Goal: Task Accomplishment & Management: Manage account settings

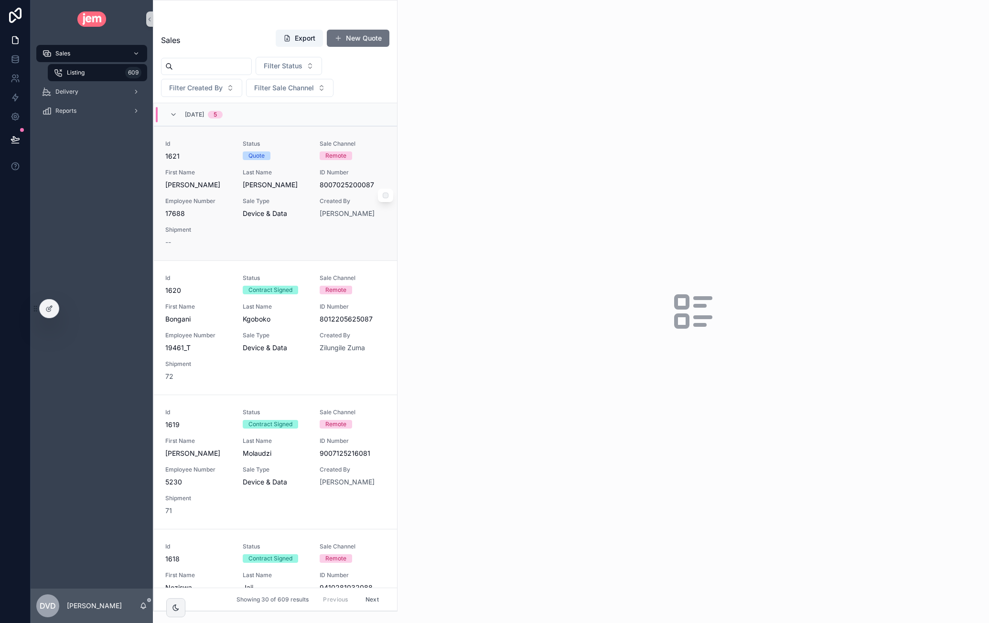
click at [211, 170] on span "First Name" at bounding box center [198, 173] width 66 height 8
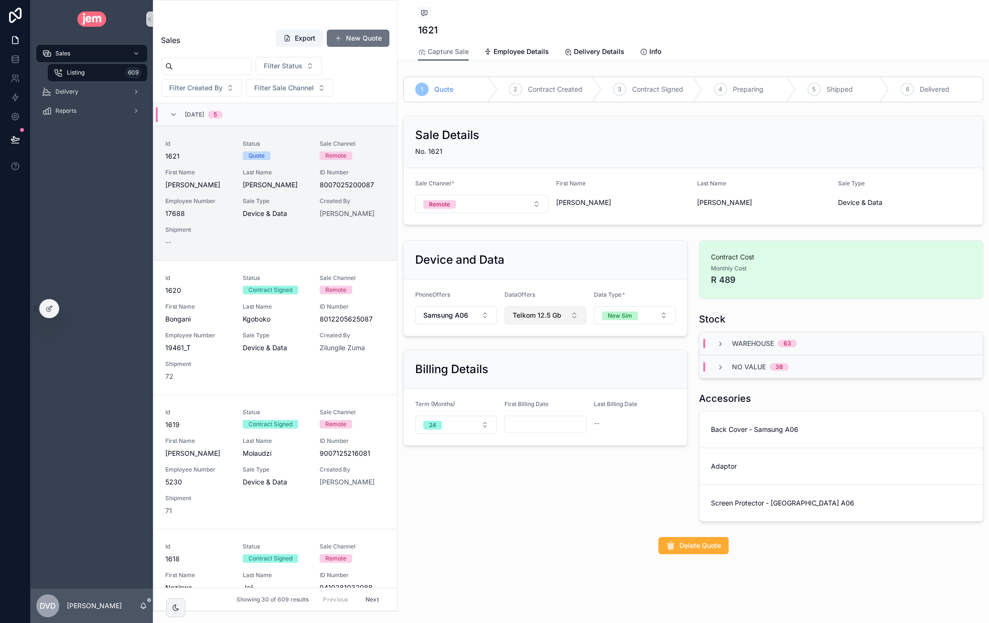
click at [546, 313] on span "Telkom 12.5 Gb" at bounding box center [537, 316] width 49 height 10
click at [541, 354] on div "None" at bounding box center [545, 352] width 115 height 15
click at [547, 314] on button "Select Button" at bounding box center [546, 314] width 82 height 16
click at [550, 350] on div "Telkom 12.5 Gb" at bounding box center [545, 350] width 115 height 15
click at [75, 93] on span "Delivery" at bounding box center [66, 92] width 23 height 8
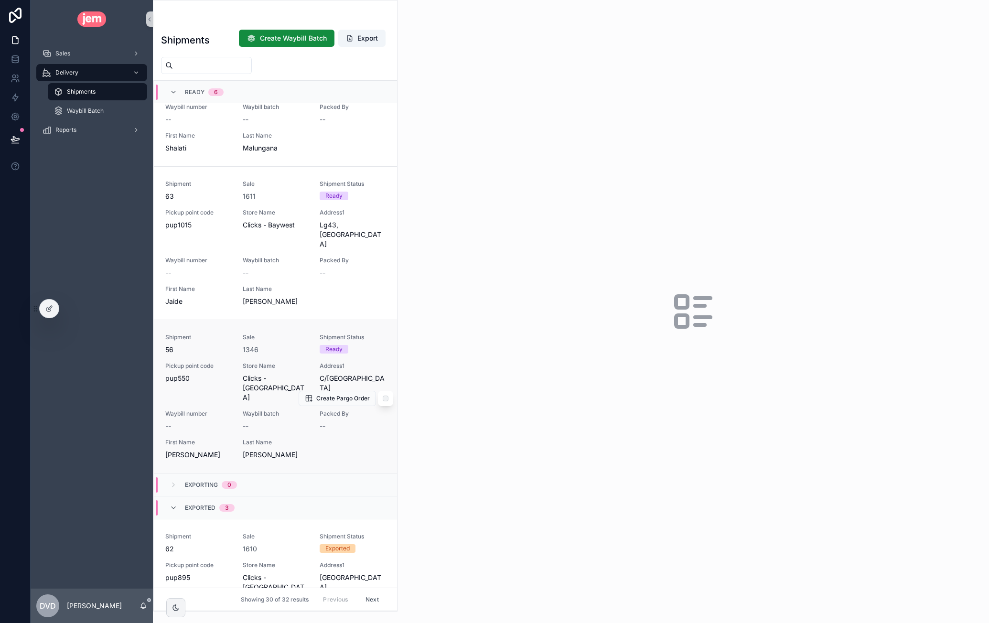
scroll to position [669, 0]
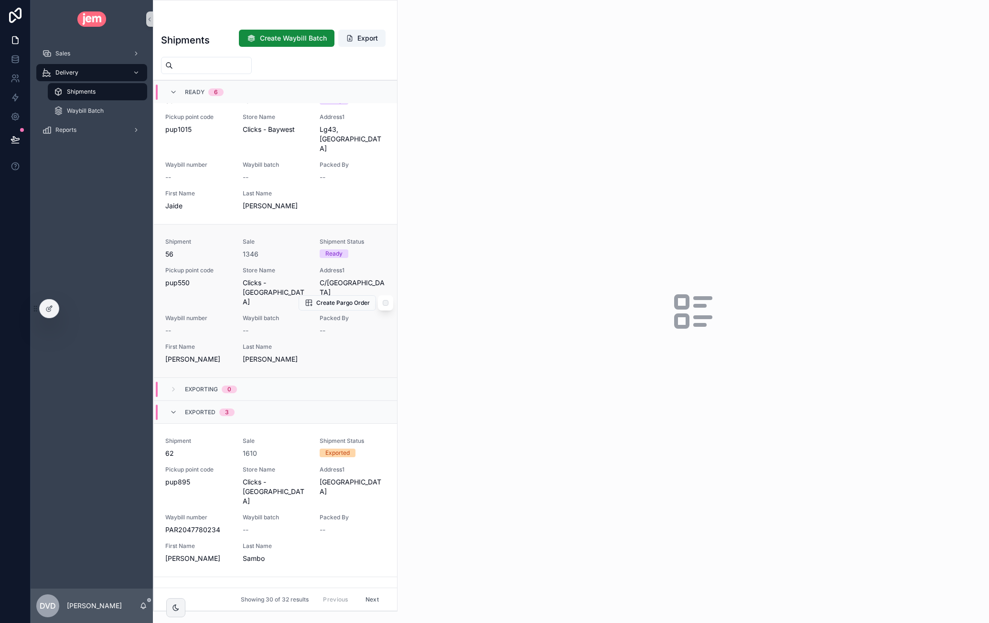
click at [232, 239] on div "Shipment 56 Sale 1346 Shipment Status Ready Pickup point code pup550 Store Name…" at bounding box center [275, 301] width 220 height 126
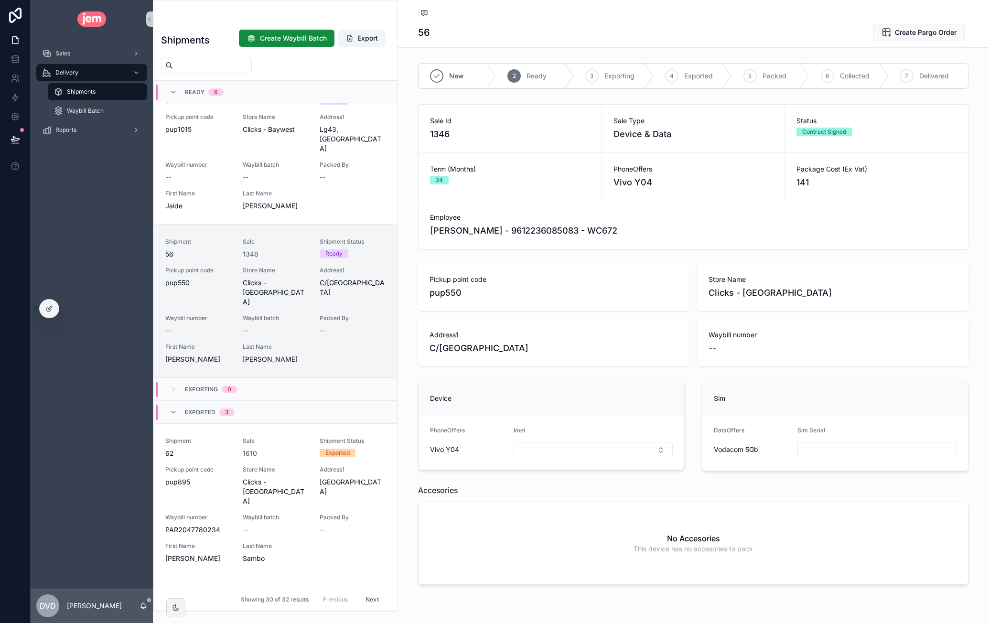
click at [620, 182] on span "Vivo Y04" at bounding box center [633, 182] width 39 height 13
click at [629, 181] on span "Vivo Y04" at bounding box center [633, 182] width 39 height 13
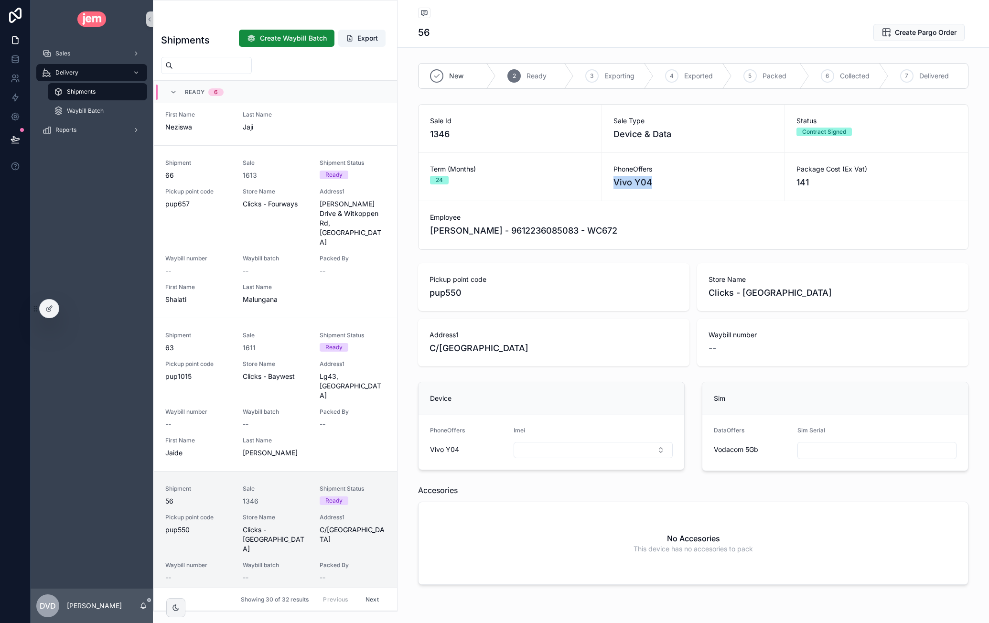
scroll to position [573, 0]
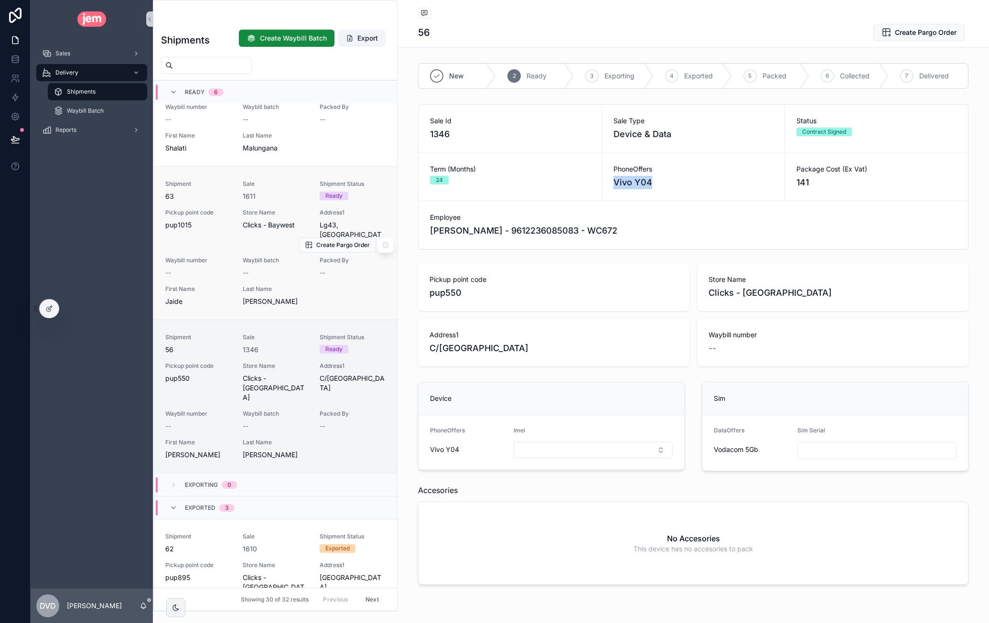
click at [245, 268] on span "--" at bounding box center [246, 273] width 6 height 10
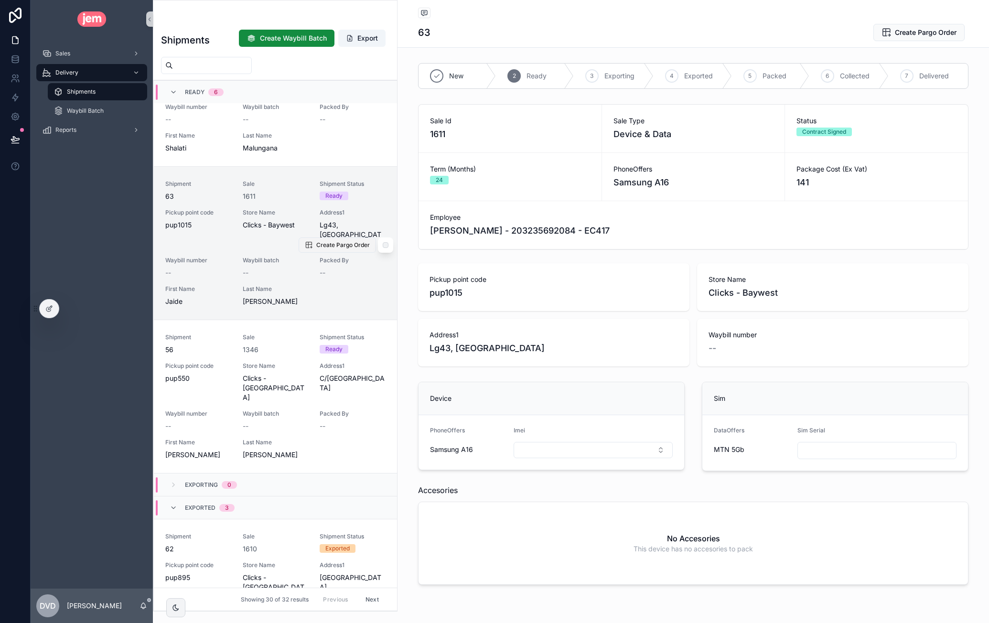
click at [341, 241] on span "Create Pargo Order" at bounding box center [343, 245] width 54 height 8
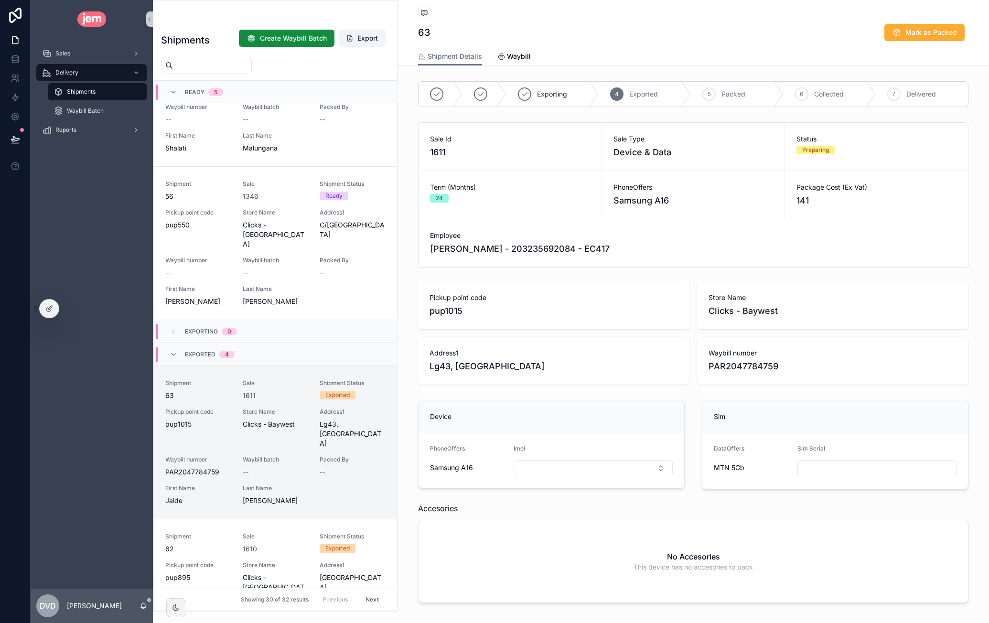
click at [528, 59] on div "Shipment Details Waybill" at bounding box center [693, 56] width 551 height 18
click at [520, 58] on span "Waybill" at bounding box center [519, 57] width 24 height 10
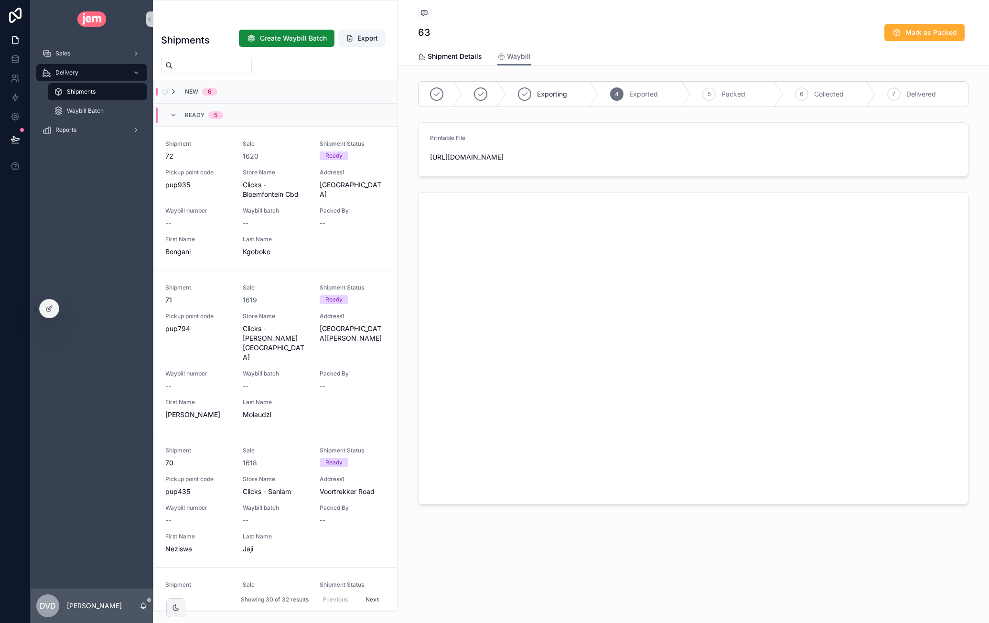
click at [174, 91] on icon "scrollable content" at bounding box center [174, 92] width 8 height 8
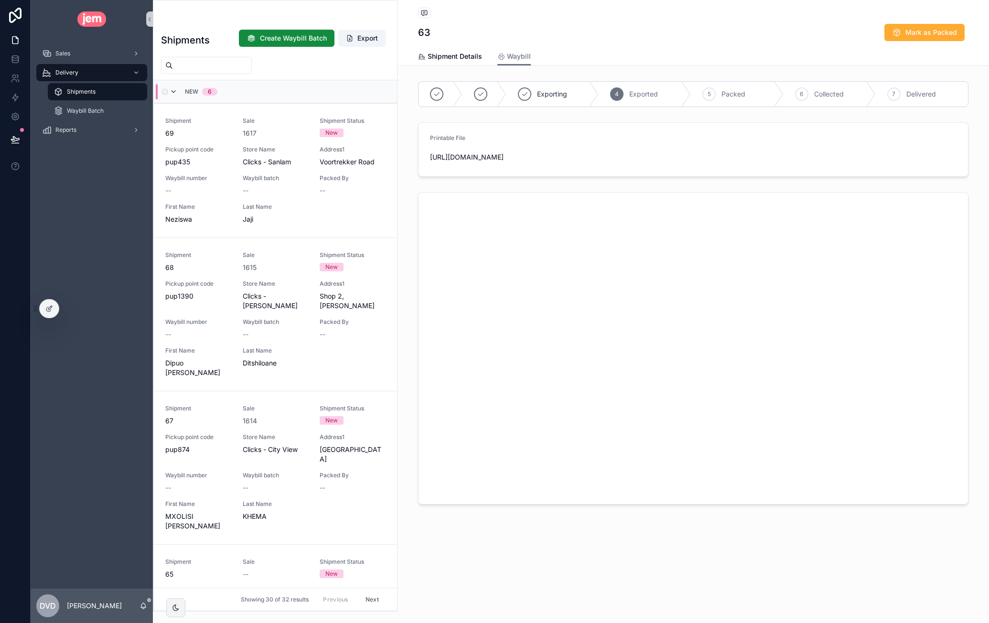
click at [175, 91] on icon "scrollable content" at bounding box center [174, 92] width 8 height 8
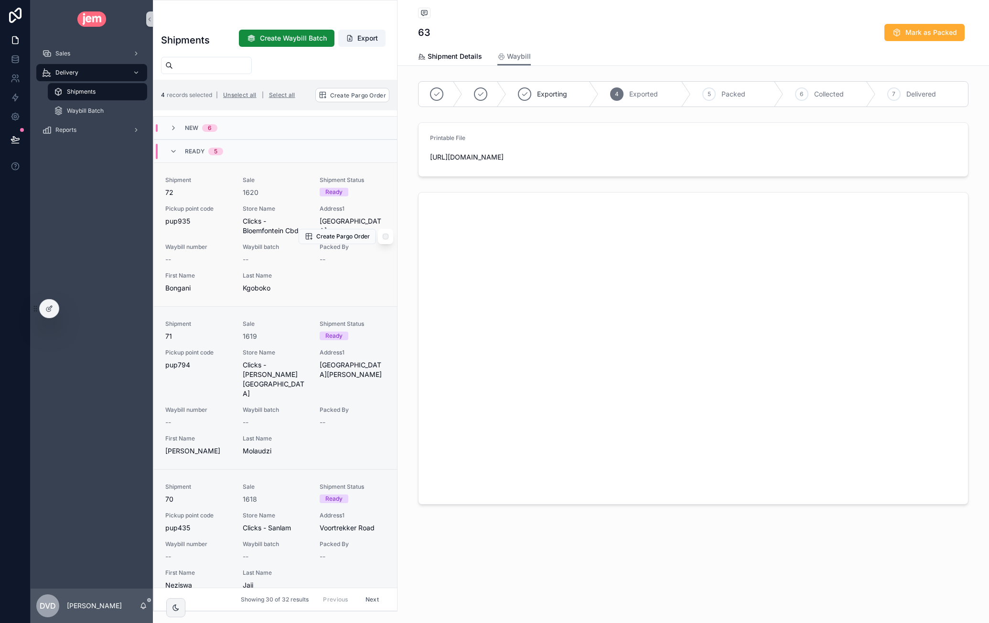
click at [256, 242] on div "Shipment 72 Sale 1620 Shipment Status Ready Pickup point code pup935 Store Name…" at bounding box center [275, 234] width 220 height 117
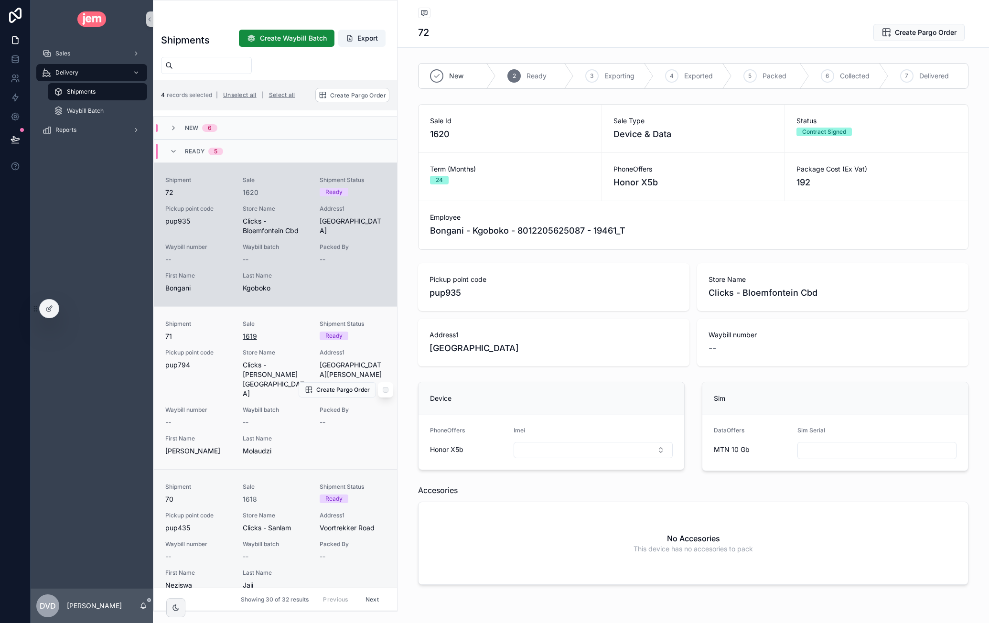
click at [244, 333] on span "1619" at bounding box center [250, 337] width 14 height 10
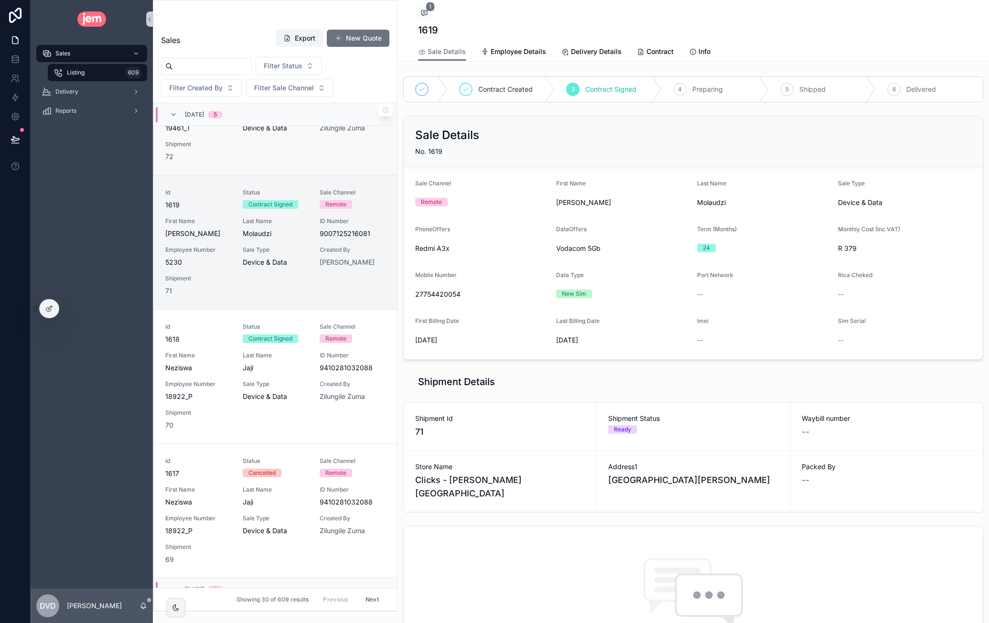
scroll to position [148, 0]
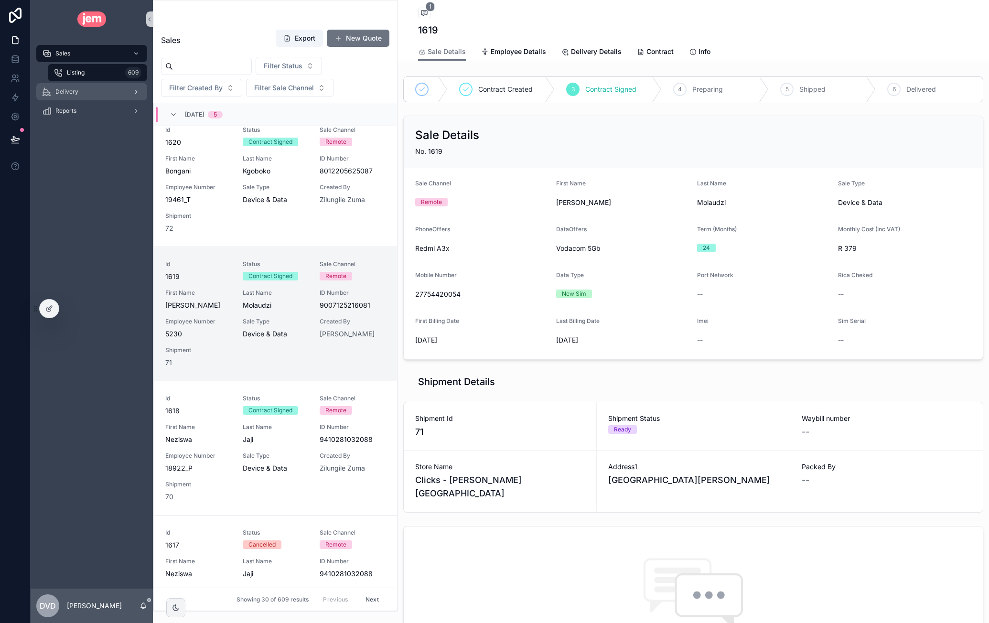
click at [76, 88] on span "Delivery" at bounding box center [66, 92] width 23 height 8
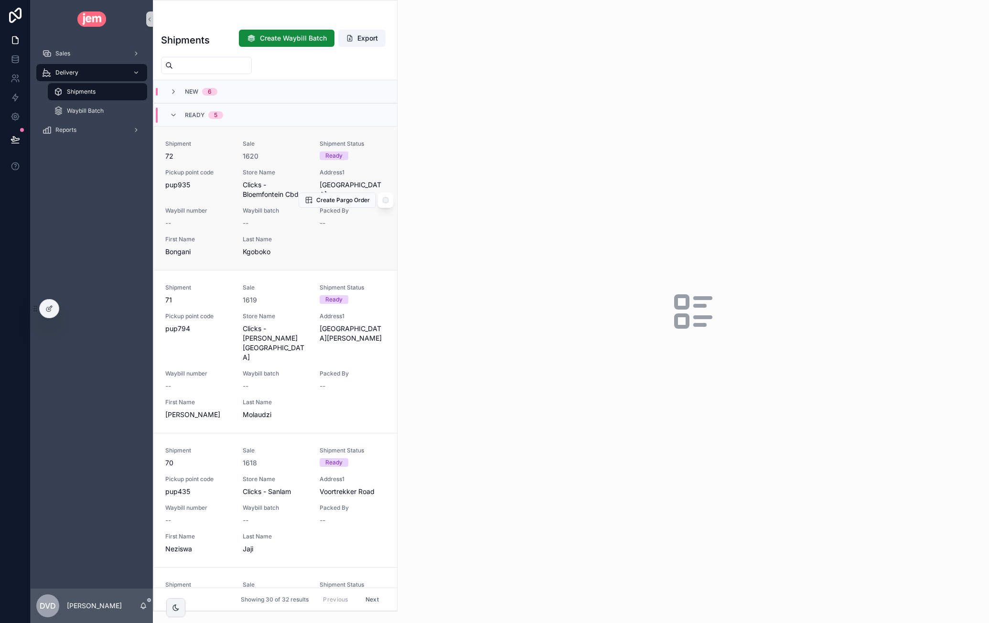
click at [251, 210] on span "Waybill batch" at bounding box center [276, 211] width 66 height 8
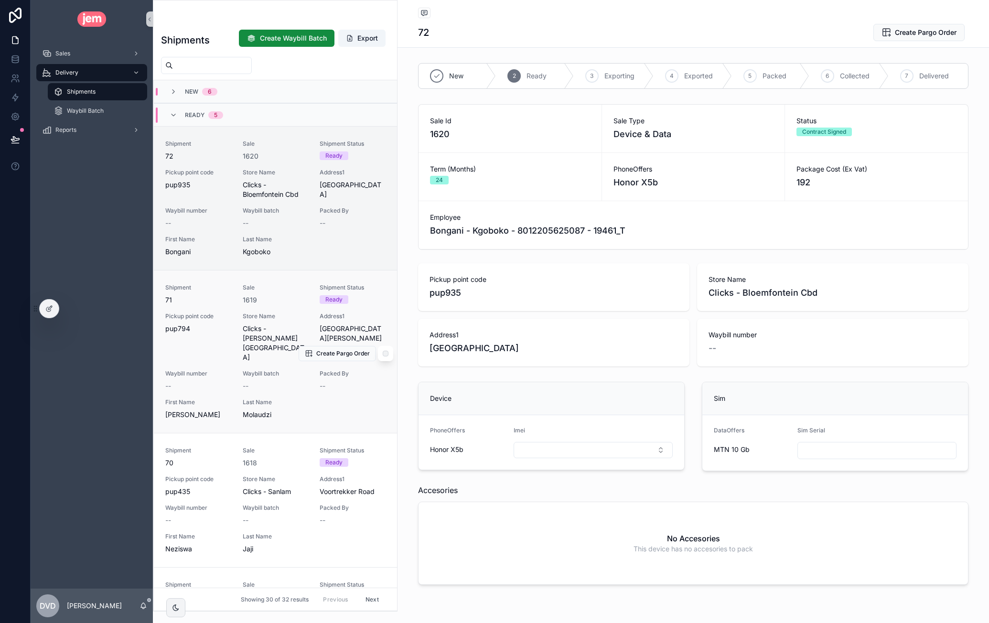
click at [250, 306] on div "Shipment 71 Sale 1619 Shipment Status Ready Pickup point code pup794 Store Name…" at bounding box center [275, 352] width 220 height 136
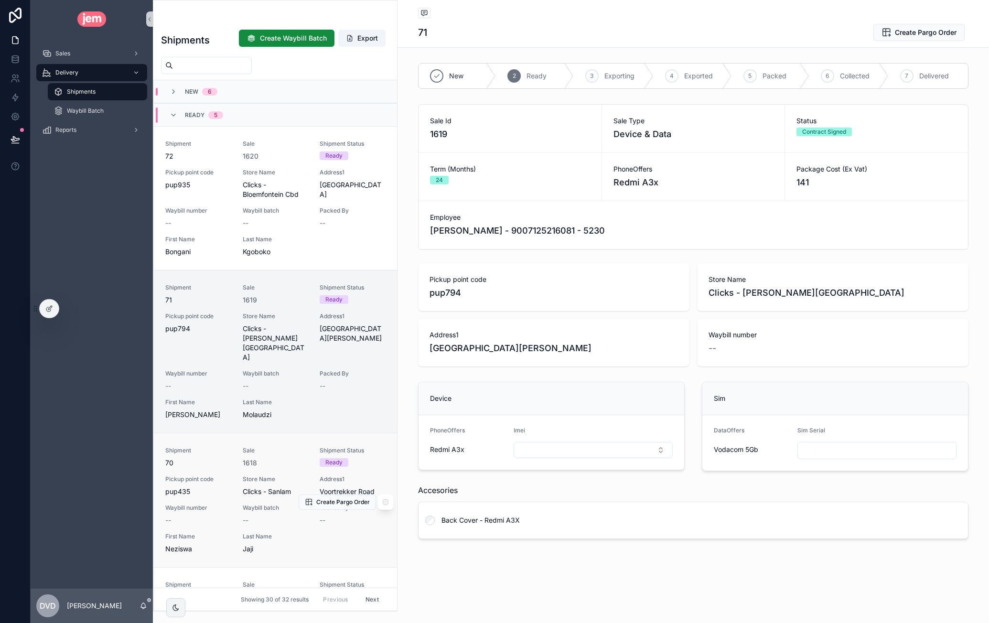
click at [246, 476] on span "Store Name" at bounding box center [276, 480] width 66 height 8
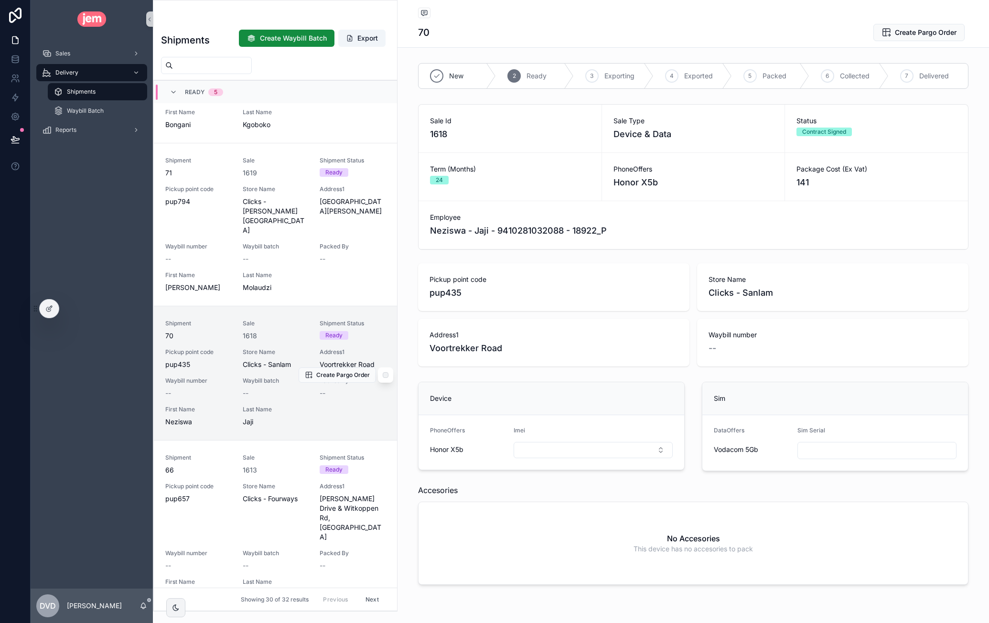
scroll to position [143, 0]
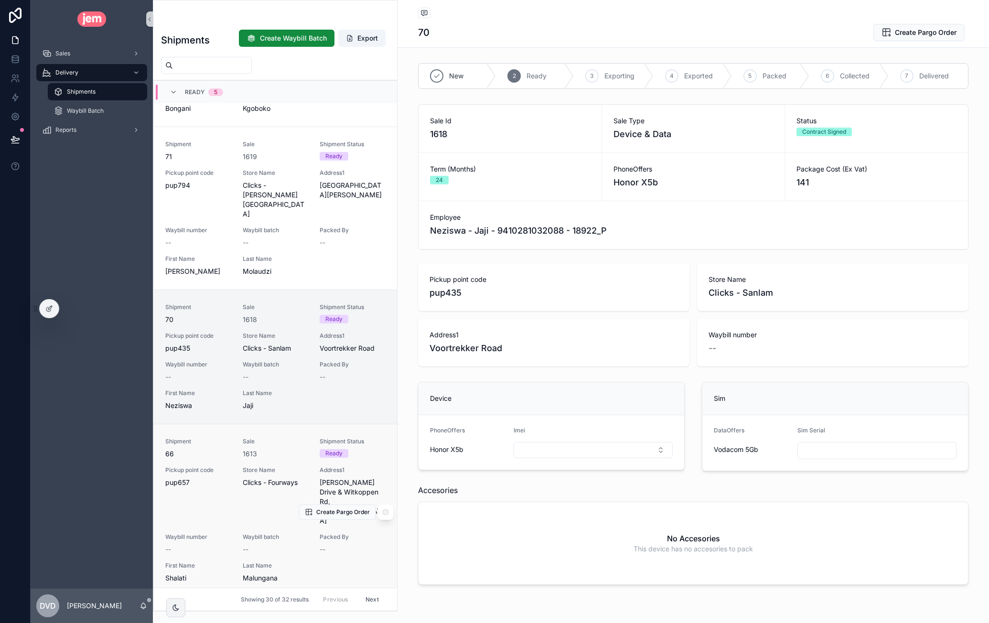
click at [234, 454] on div "Shipment 66 Sale 1613 Shipment Status Ready Pickup point code pup657 Store Name…" at bounding box center [275, 510] width 220 height 145
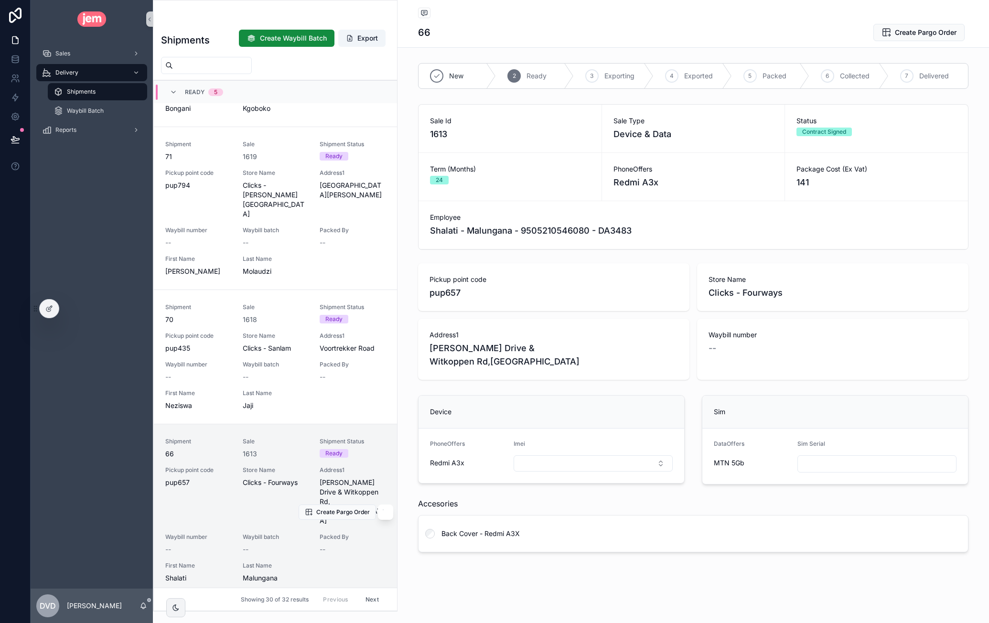
scroll to position [287, 0]
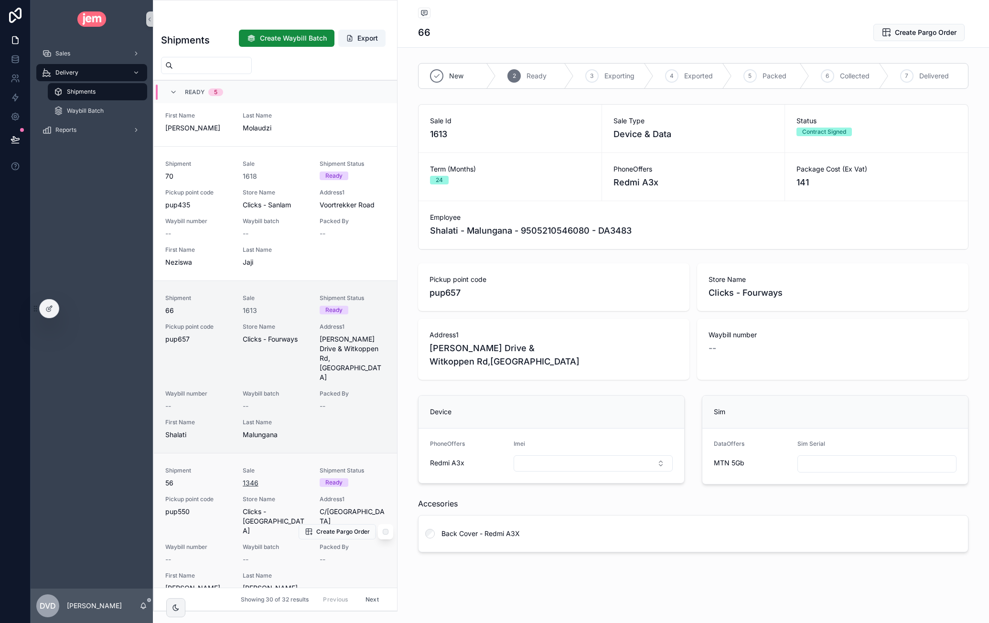
click at [243, 478] on span "1346" at bounding box center [251, 483] width 16 height 10
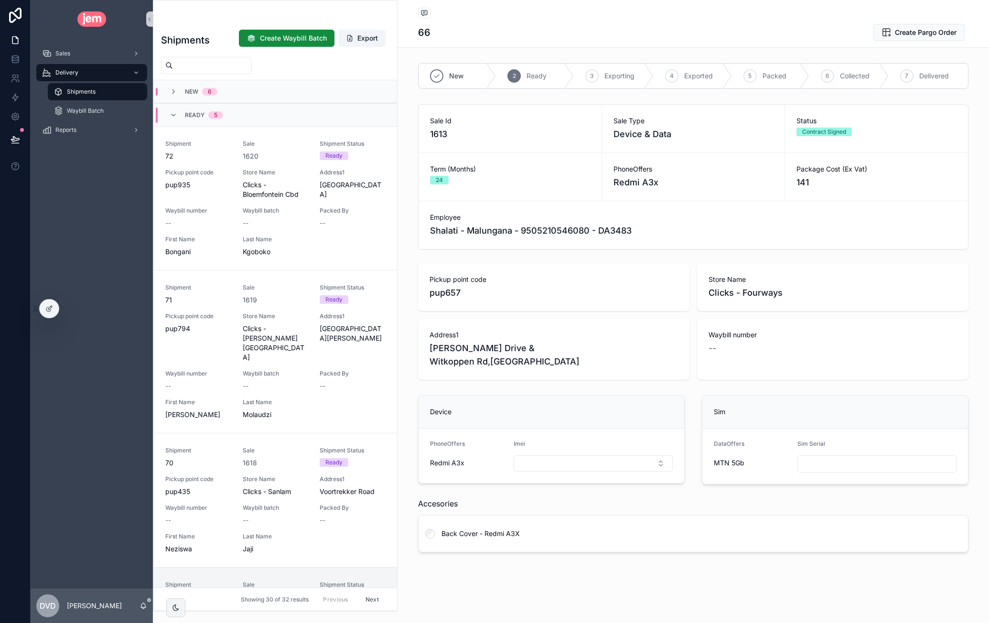
scroll to position [467, 0]
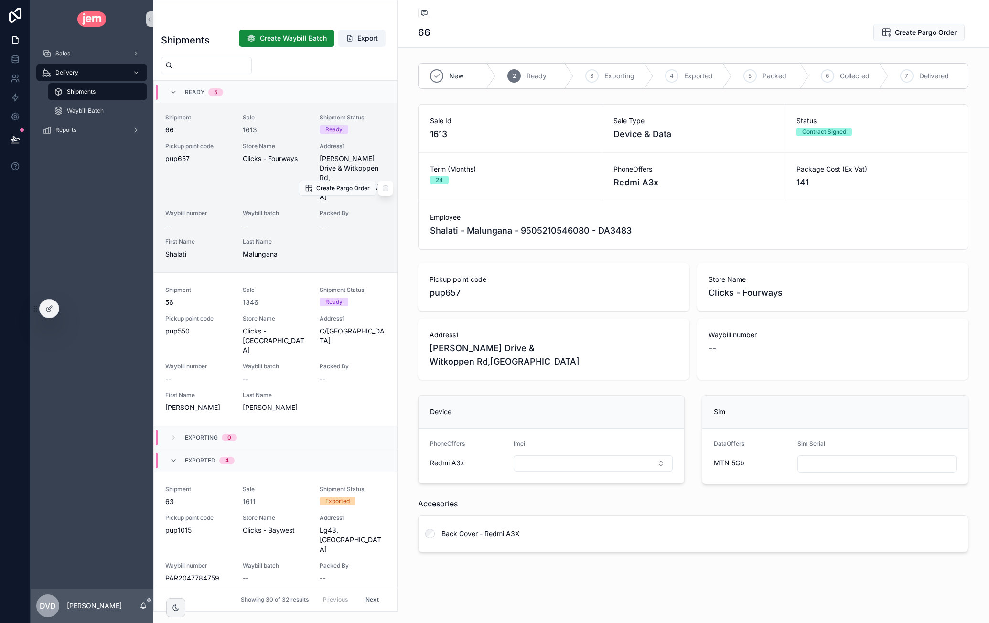
click at [227, 159] on div "Pickup point code pup657" at bounding box center [198, 171] width 66 height 59
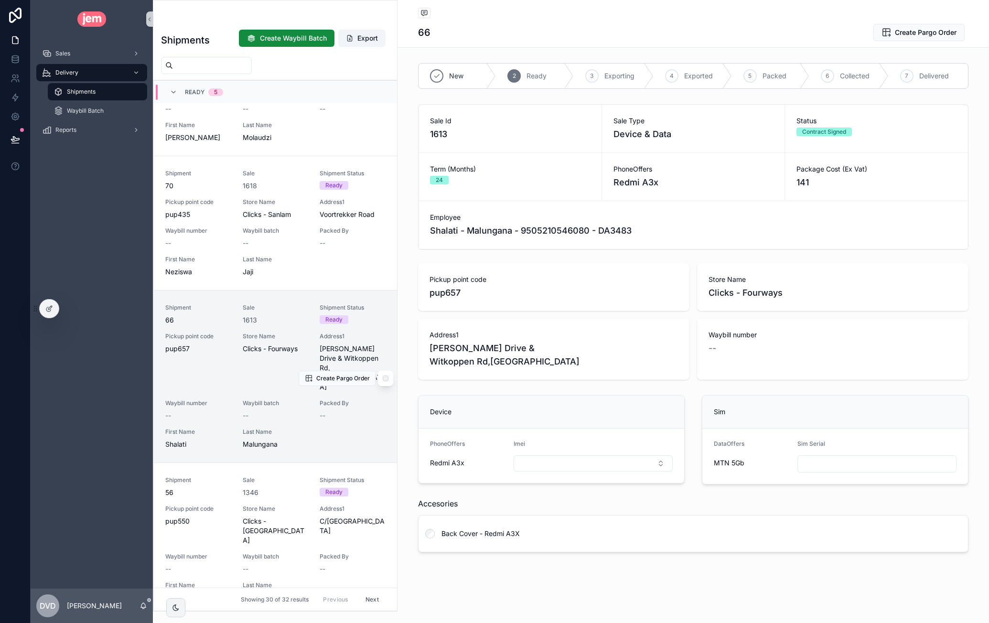
scroll to position [228, 0]
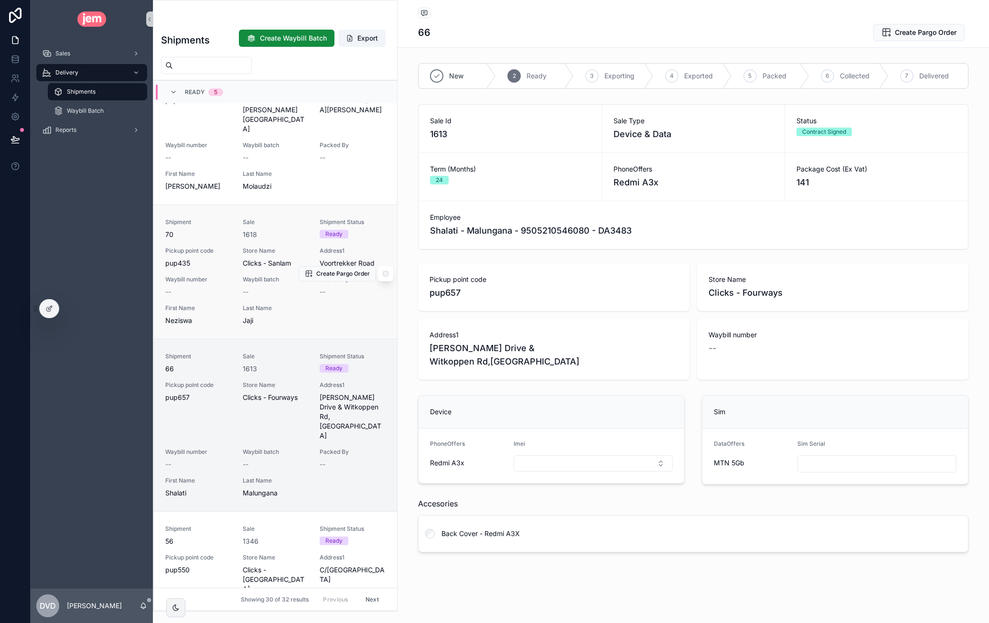
click at [223, 218] on span "Shipment" at bounding box center [198, 222] width 66 height 8
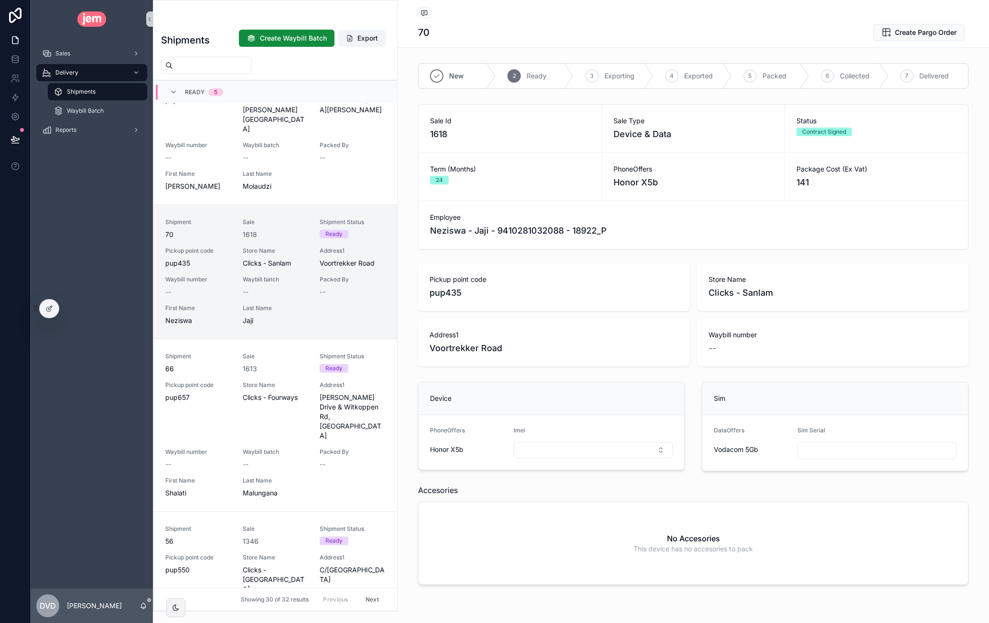
scroll to position [181, 0]
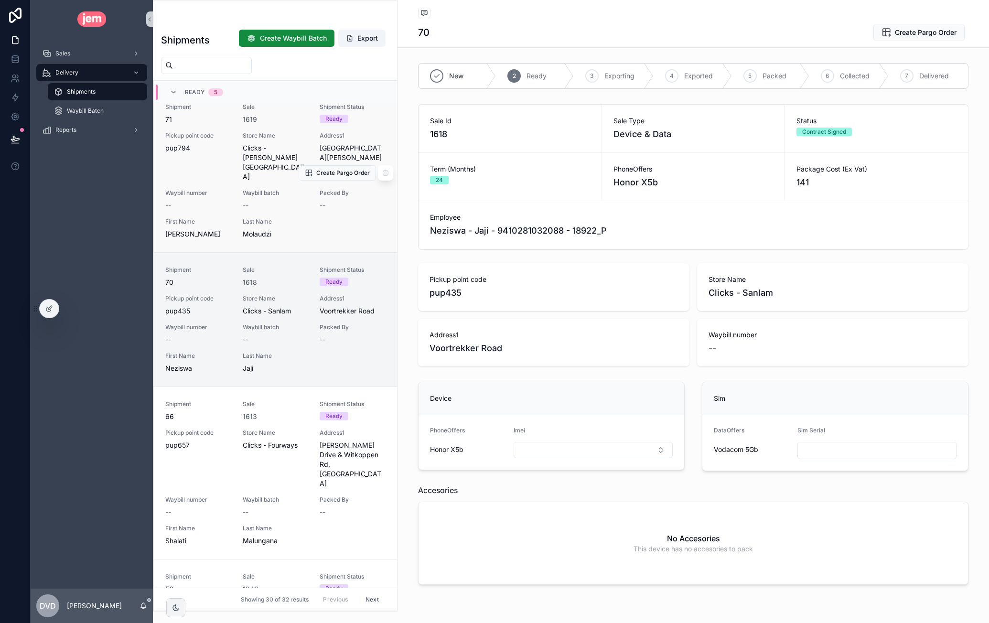
click at [216, 119] on span "71" at bounding box center [198, 120] width 66 height 10
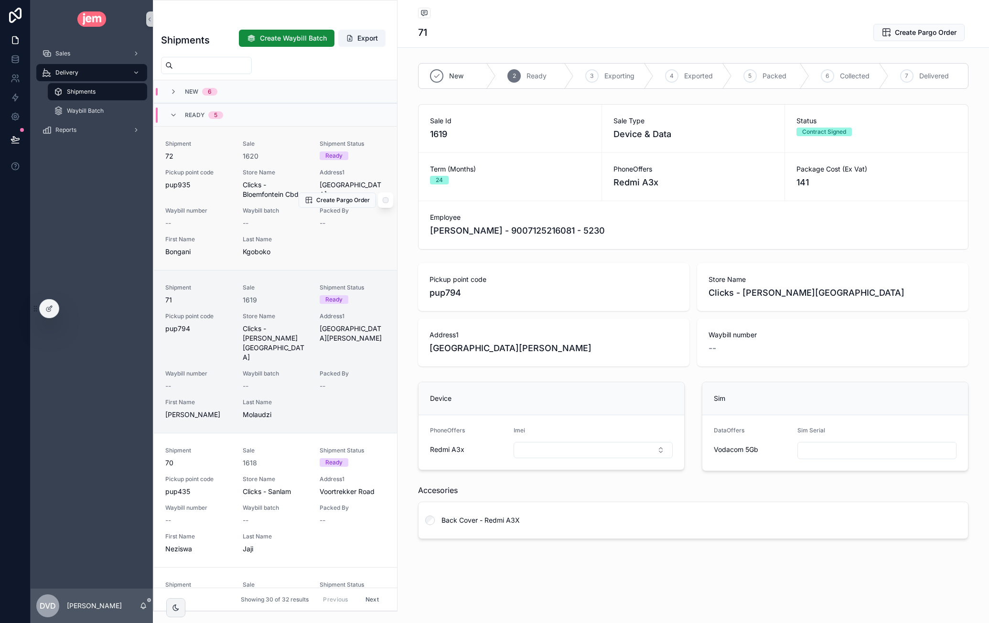
click at [213, 154] on span "72" at bounding box center [198, 156] width 66 height 10
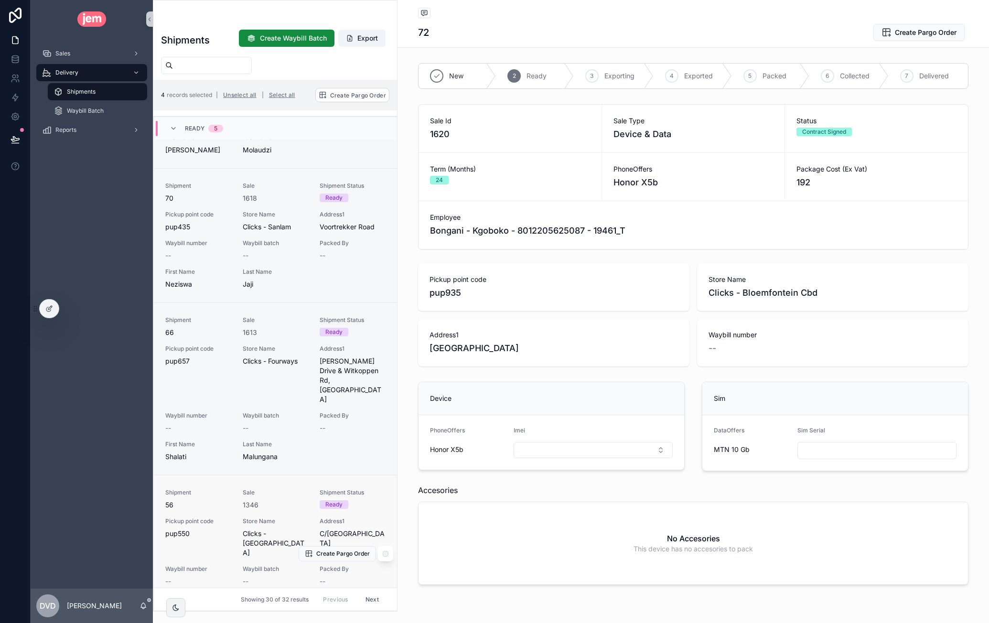
scroll to position [335, 0]
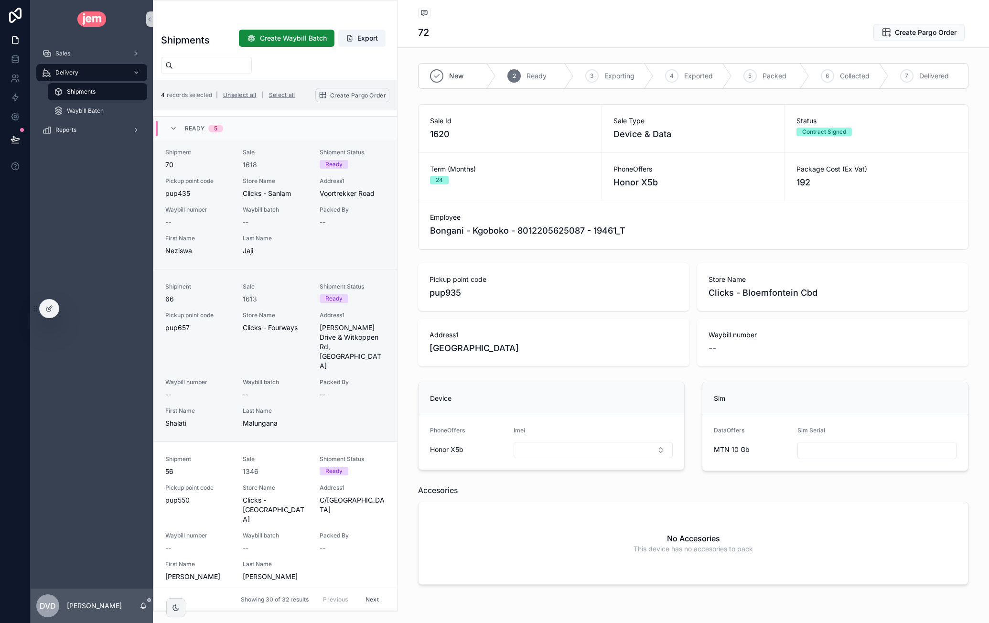
click at [359, 97] on span "Create Pargo Order" at bounding box center [358, 95] width 56 height 7
click at [400, 76] on icon "scrollable content" at bounding box center [400, 77] width 8 height 8
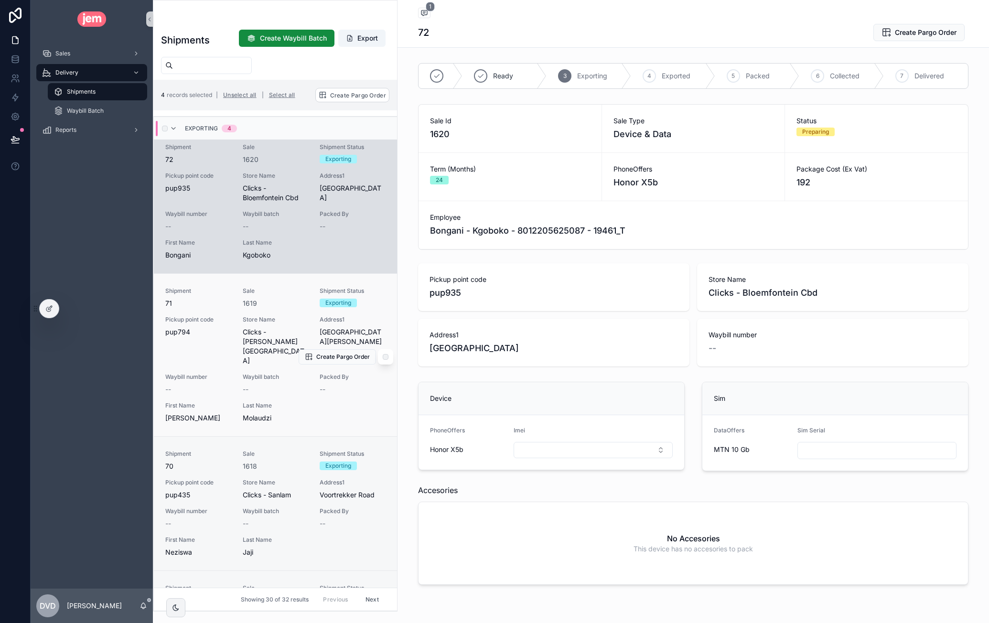
scroll to position [191, 0]
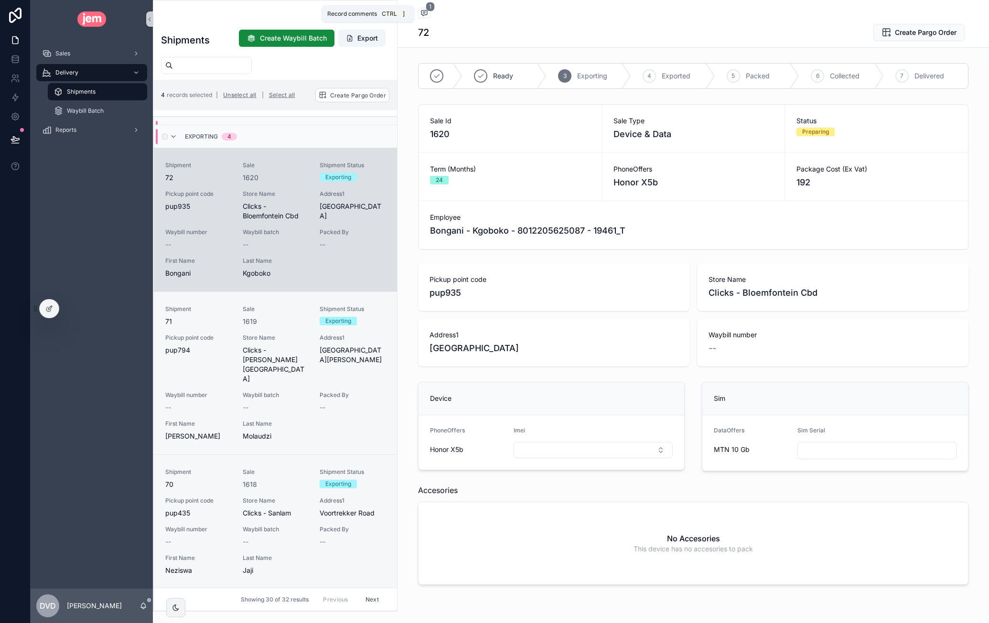
drag, startPoint x: 425, startPoint y: 8, endPoint x: 433, endPoint y: 15, distance: 10.2
click at [426, 8] on span "1" at bounding box center [430, 7] width 9 height 10
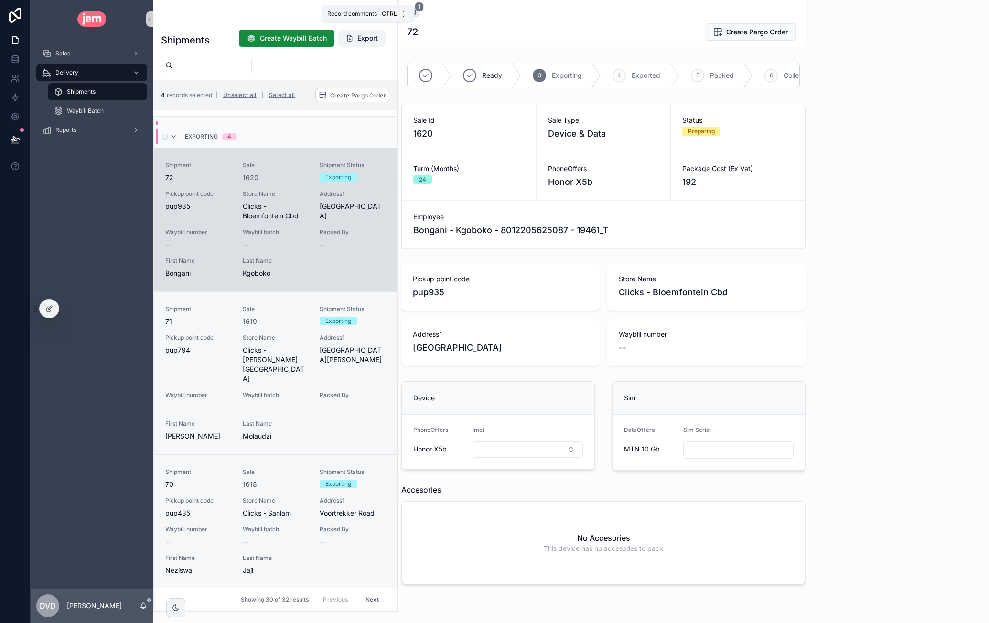
scroll to position [201, 0]
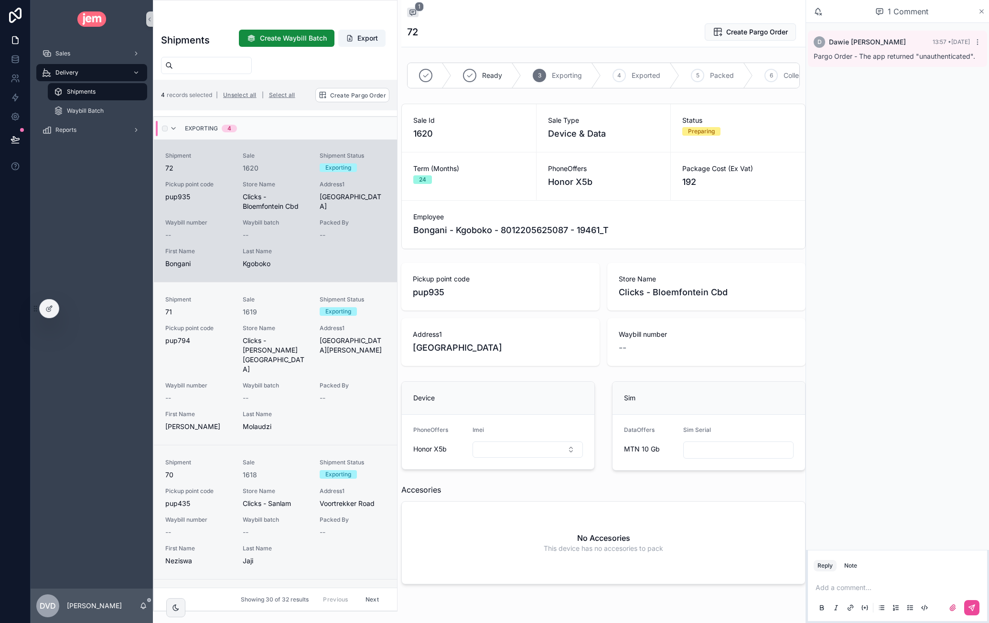
click at [984, 13] on icon "scrollable content" at bounding box center [981, 12] width 7 height 8
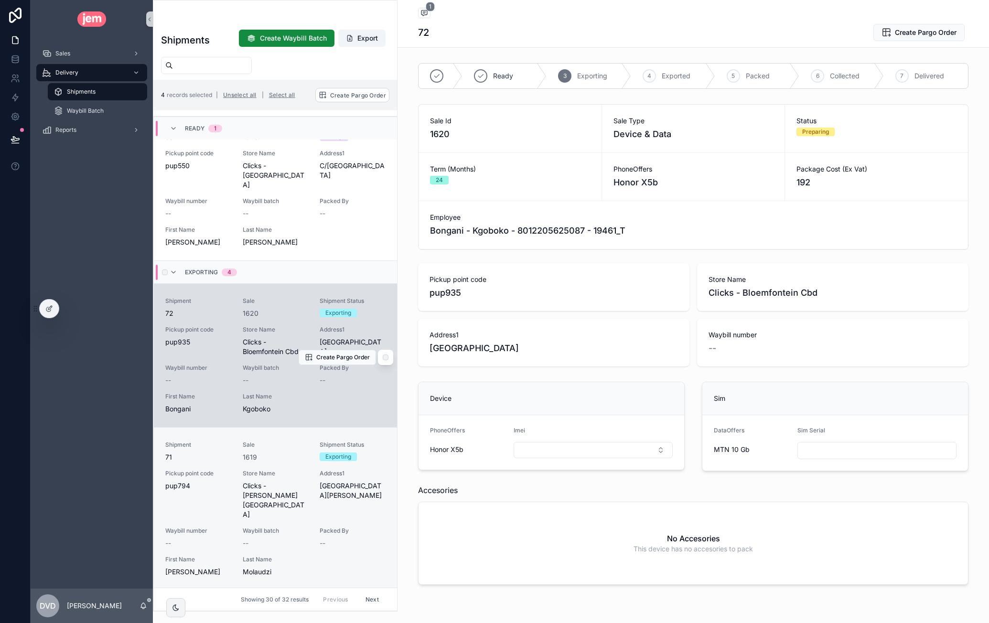
scroll to position [48, 0]
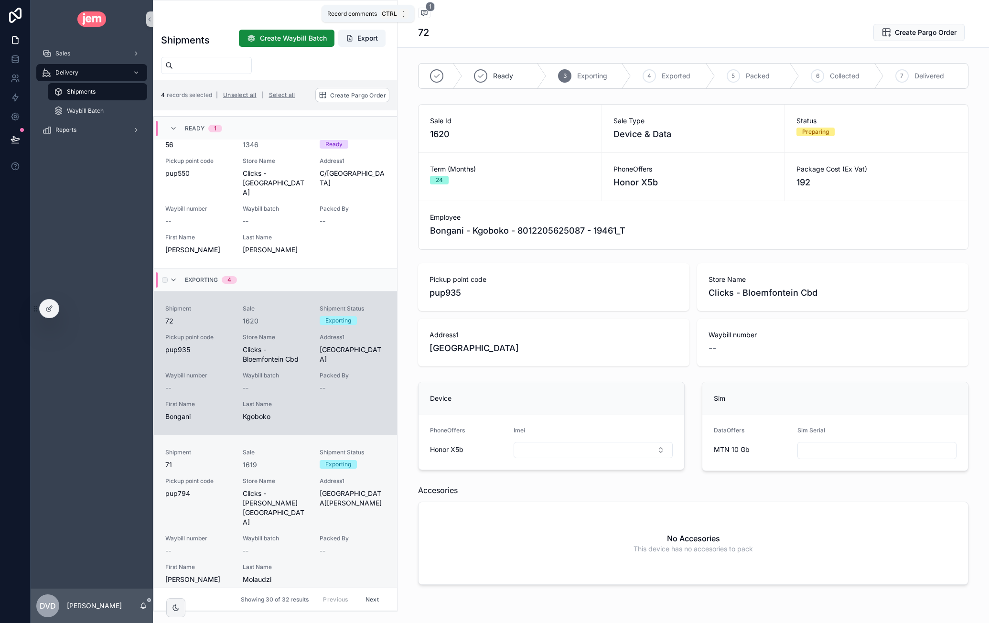
drag, startPoint x: 422, startPoint y: 9, endPoint x: 427, endPoint y: 26, distance: 18.4
click at [422, 9] on button "1" at bounding box center [424, 14] width 12 height 12
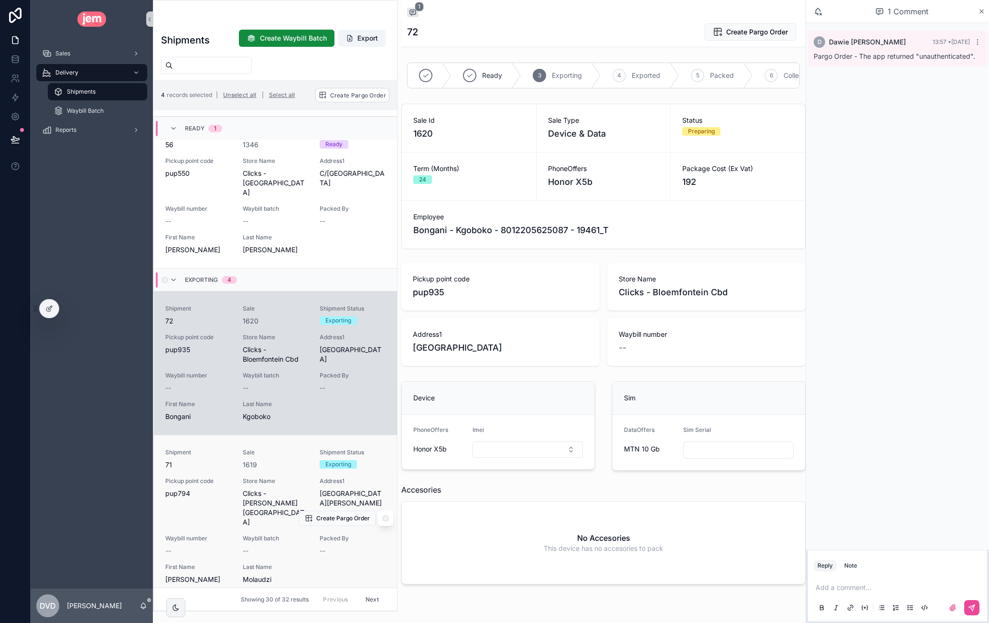
click at [280, 456] on div "Sale 1619" at bounding box center [276, 459] width 66 height 21
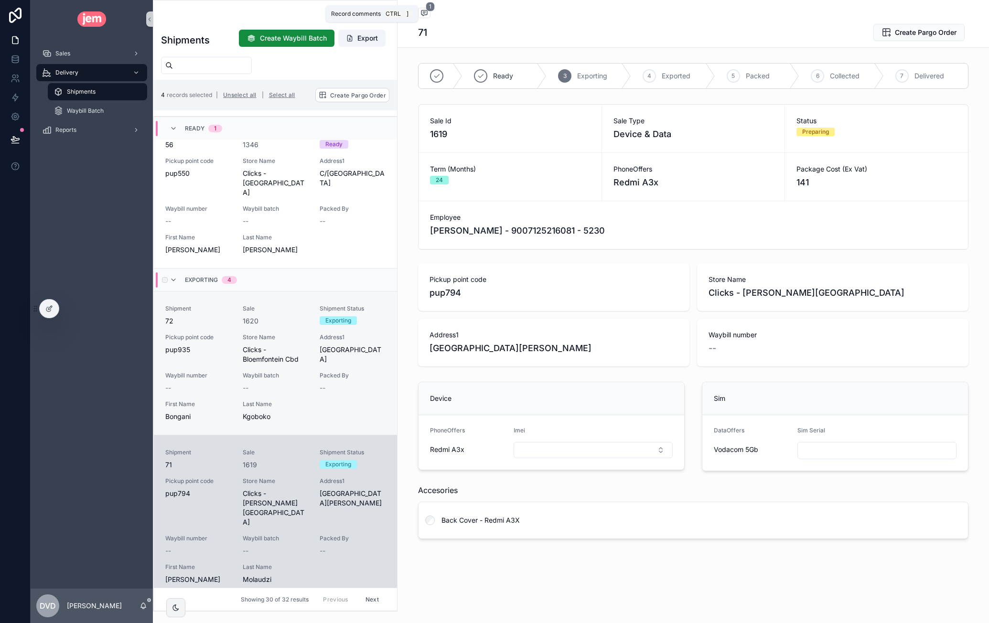
click at [423, 12] on icon "scrollable content" at bounding box center [424, 12] width 2 height 0
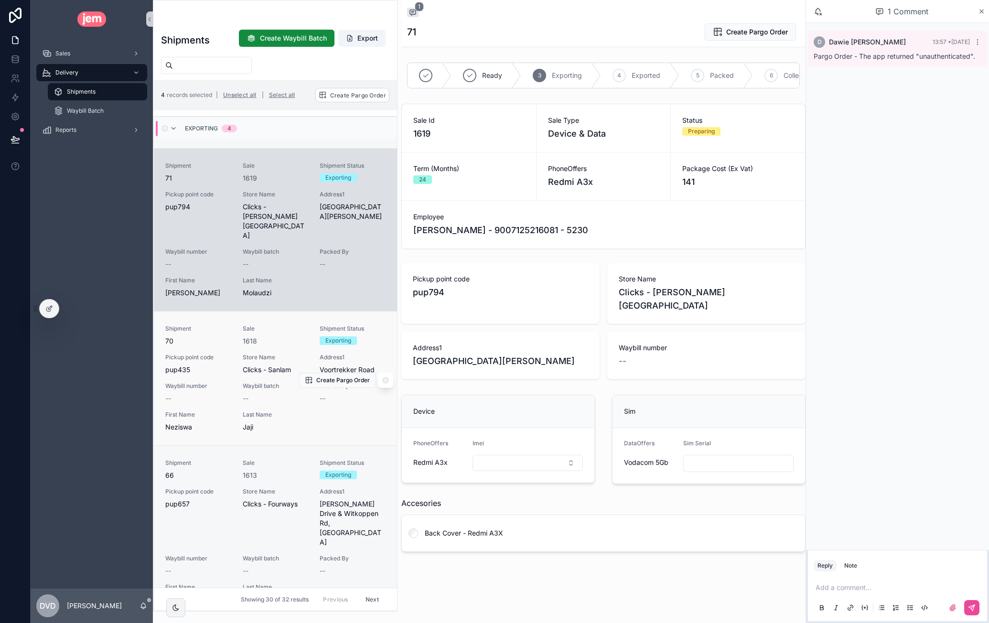
click at [263, 382] on span "Waybill batch" at bounding box center [276, 386] width 66 height 8
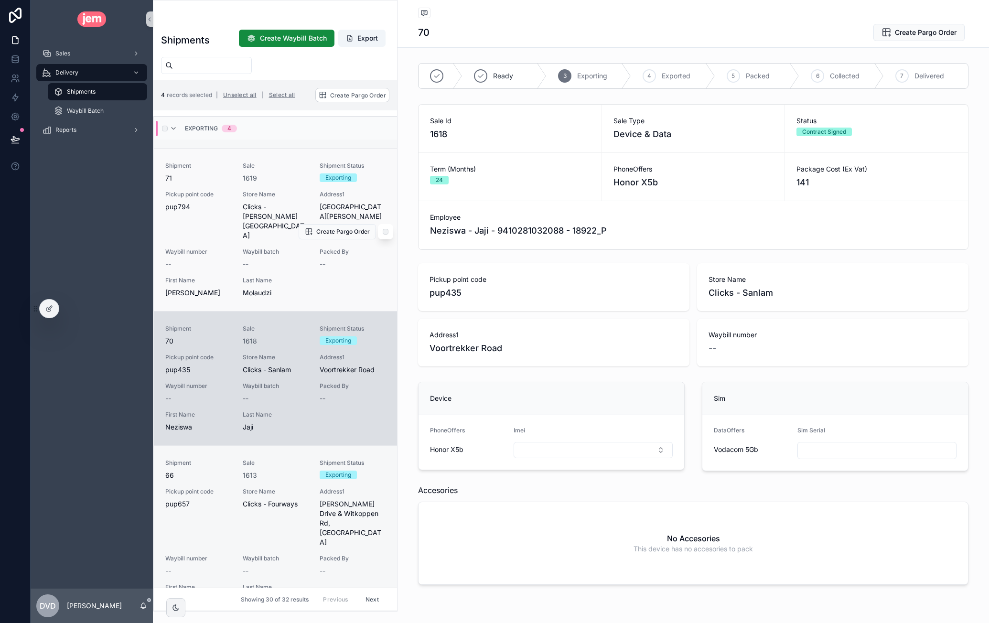
scroll to position [354, 0]
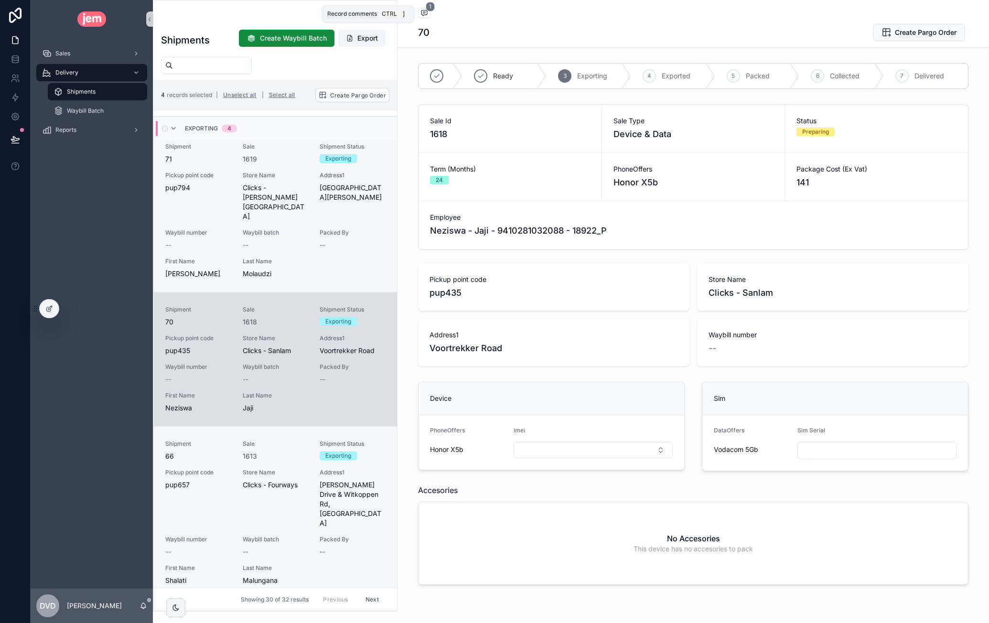
click at [422, 13] on icon "scrollable content" at bounding box center [425, 13] width 8 height 8
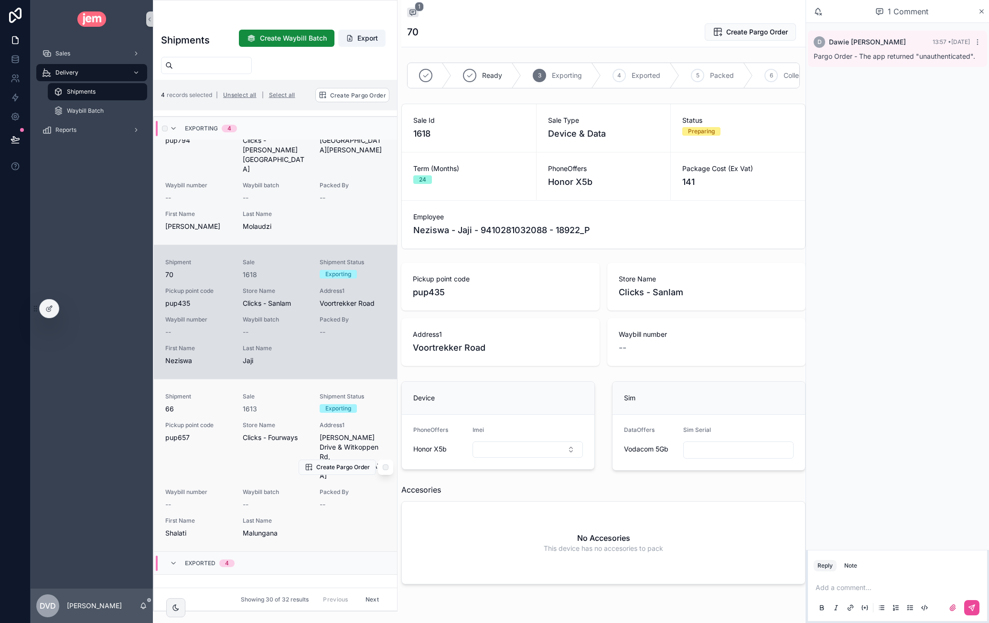
scroll to position [507, 0]
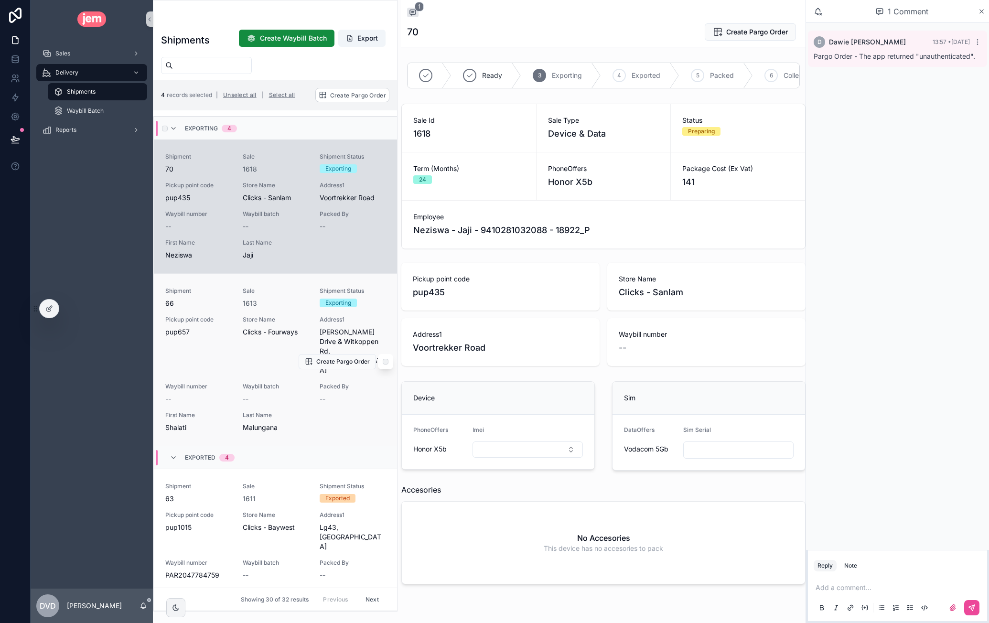
click at [261, 318] on div "Store Name Clicks - Fourways" at bounding box center [276, 345] width 66 height 59
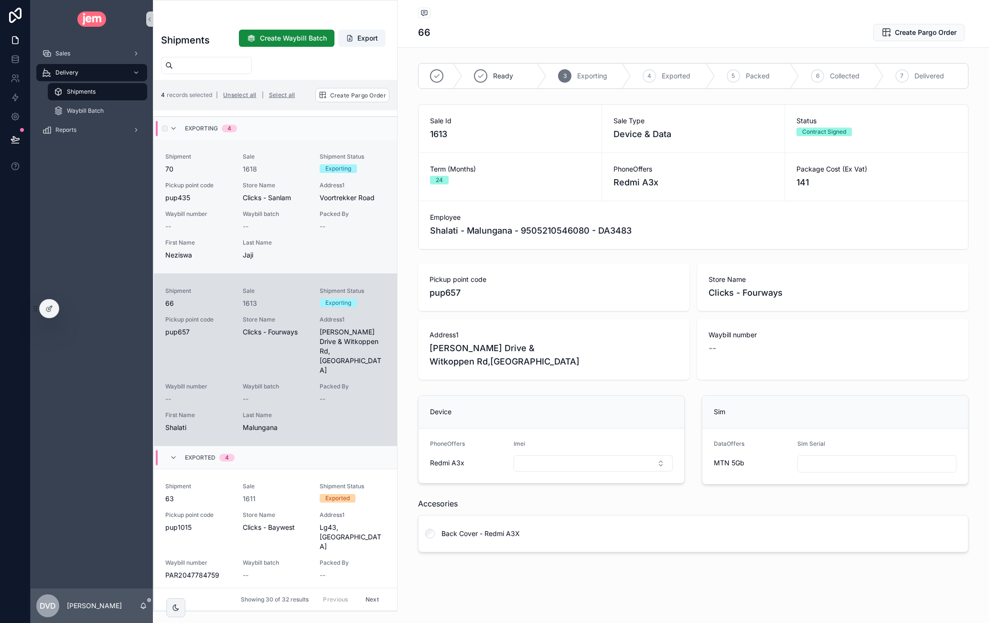
scroll to position [526, 0]
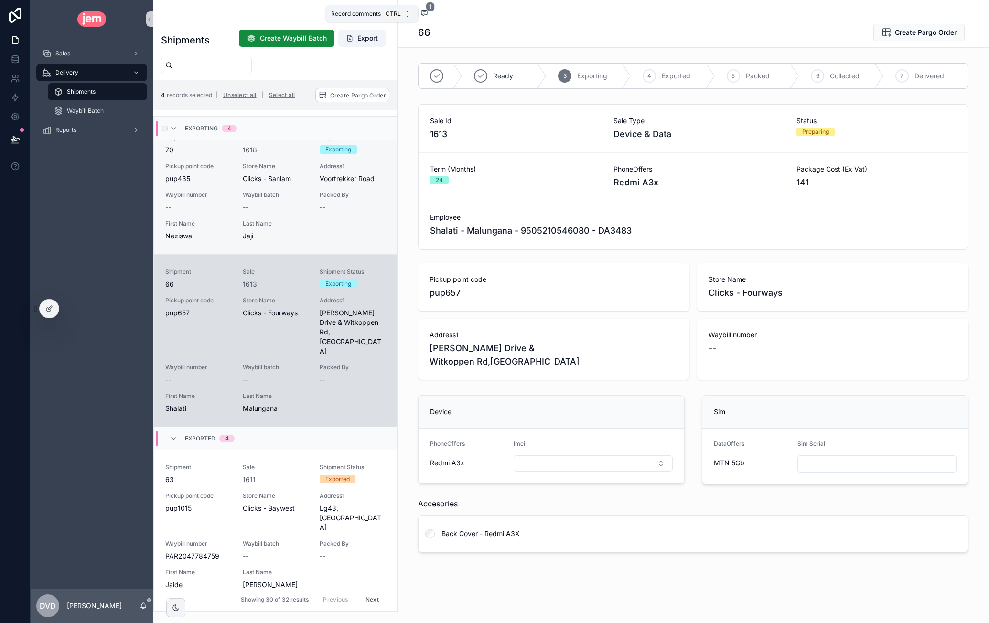
click at [426, 14] on icon "scrollable content" at bounding box center [425, 13] width 8 height 8
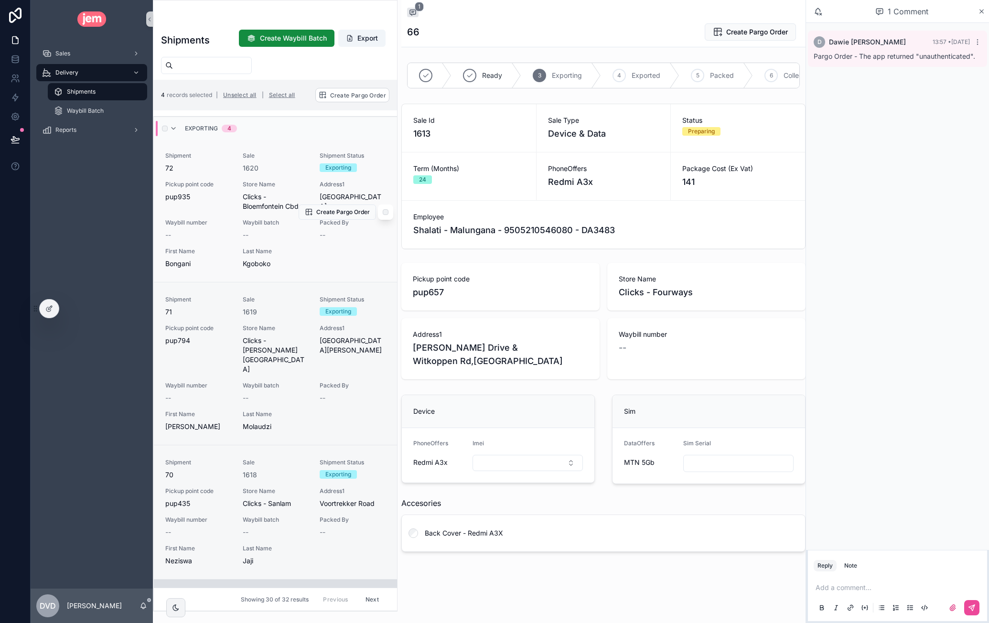
scroll to position [57, 0]
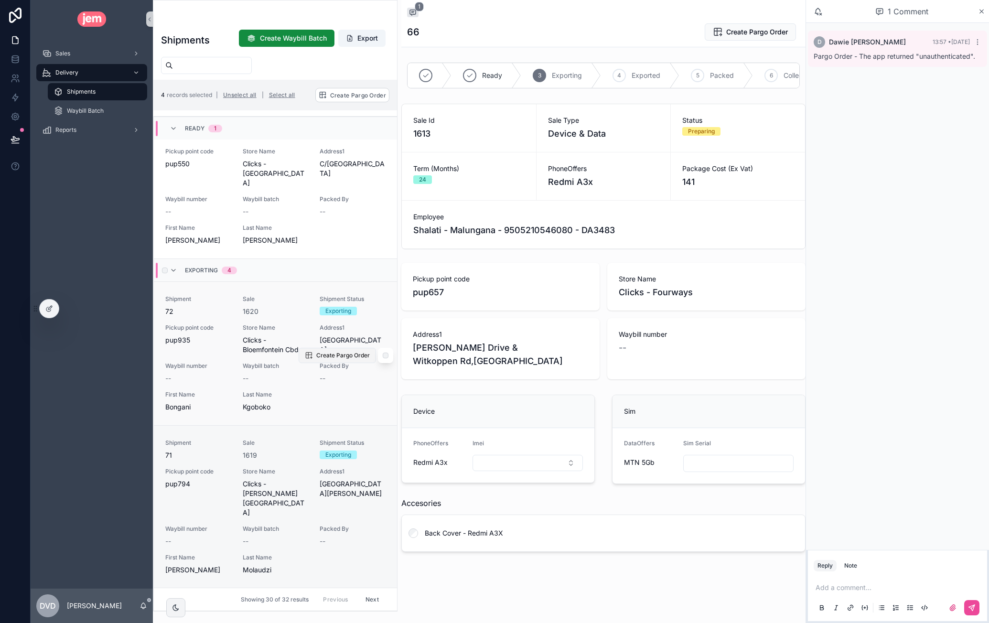
click at [320, 353] on span "Create Pargo Order" at bounding box center [343, 356] width 54 height 8
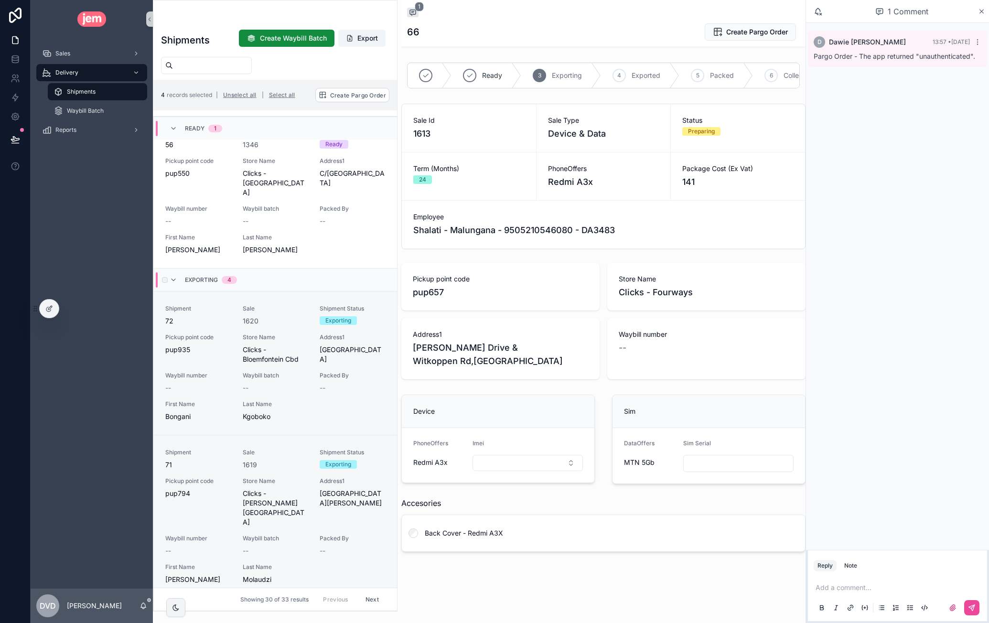
scroll to position [96, 0]
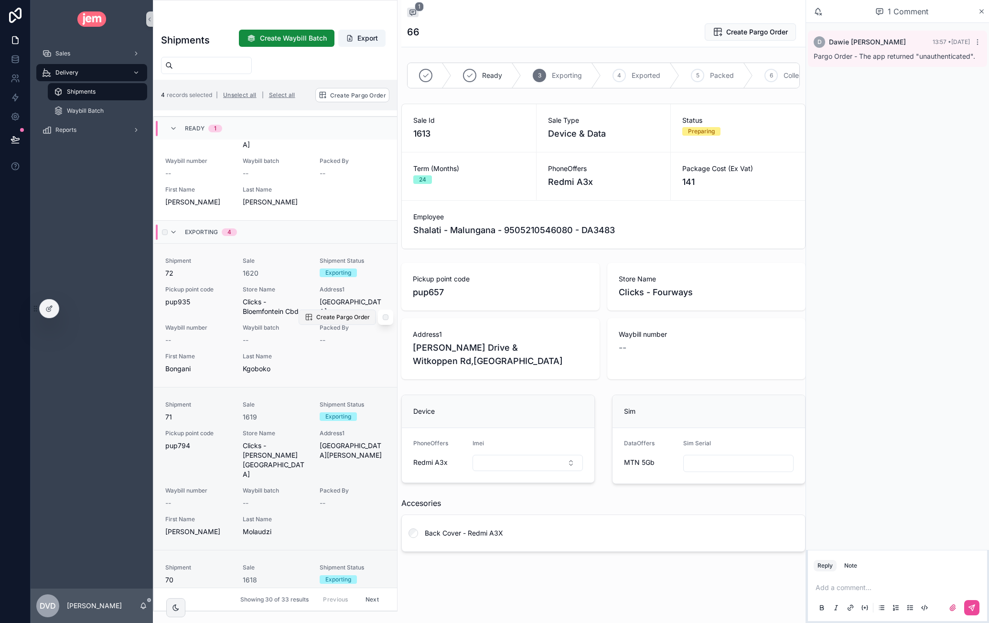
click at [336, 315] on span "Create Pargo Order" at bounding box center [343, 318] width 54 height 8
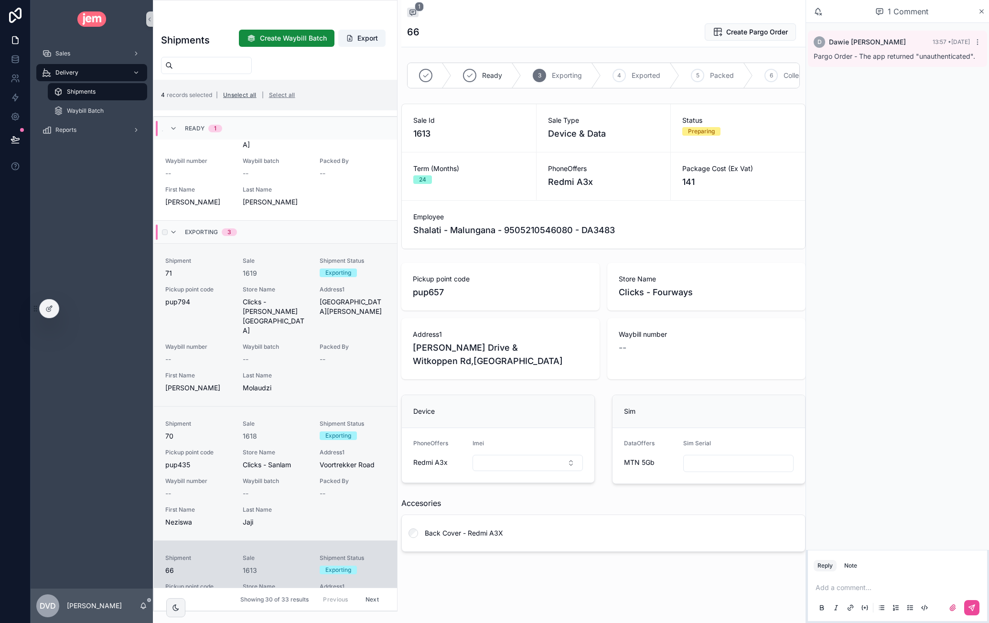
click at [252, 98] on button "Unselect all" at bounding box center [240, 94] width 40 height 15
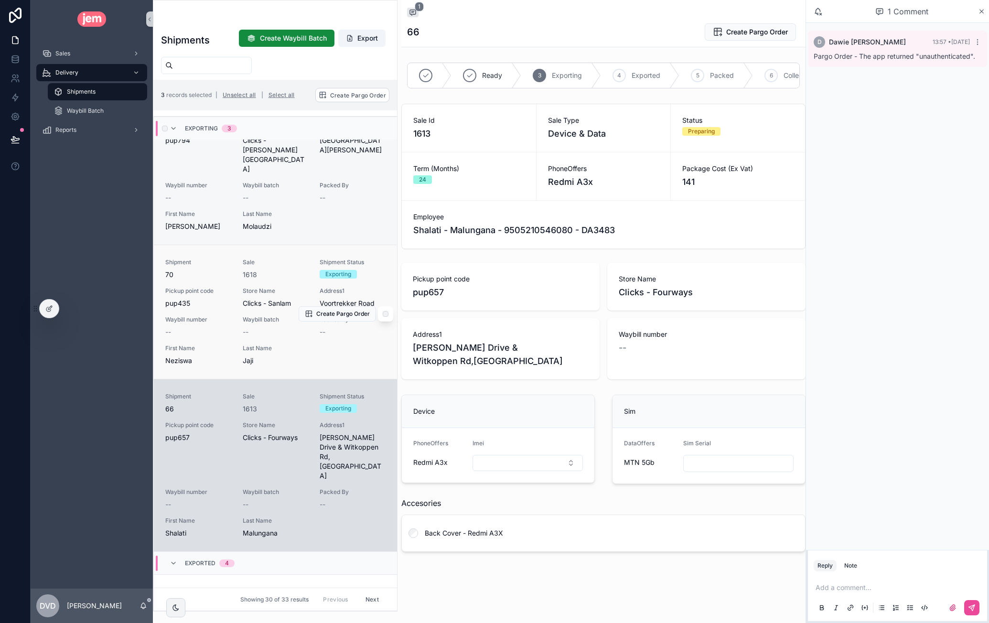
scroll to position [191, 0]
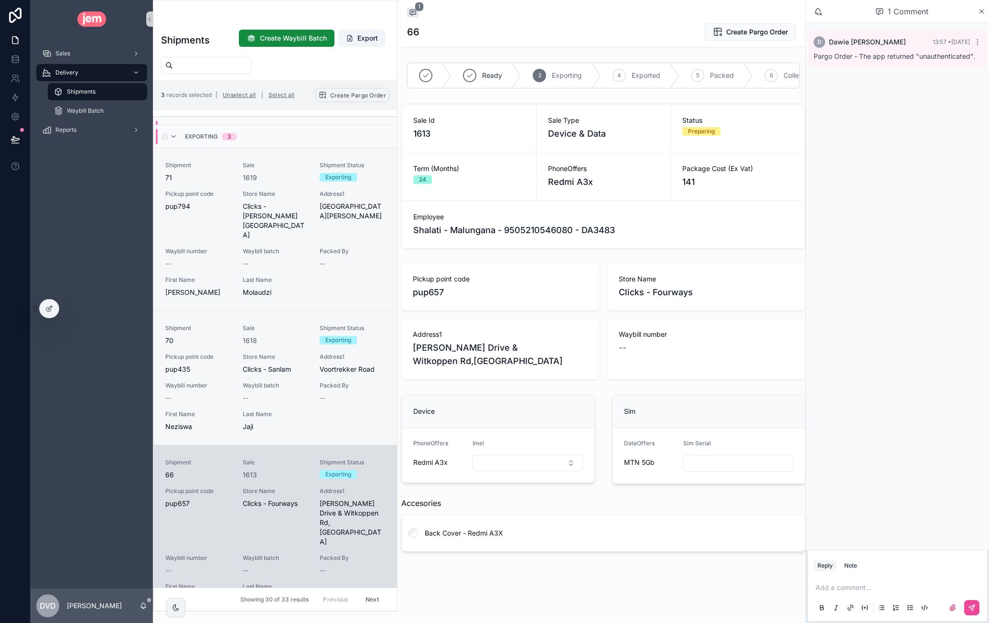
click at [355, 95] on span "Create Pargo Order" at bounding box center [358, 95] width 56 height 7
click at [401, 73] on icon "scrollable content" at bounding box center [400, 77] width 8 height 8
click at [981, 14] on icon "scrollable content" at bounding box center [981, 12] width 7 height 8
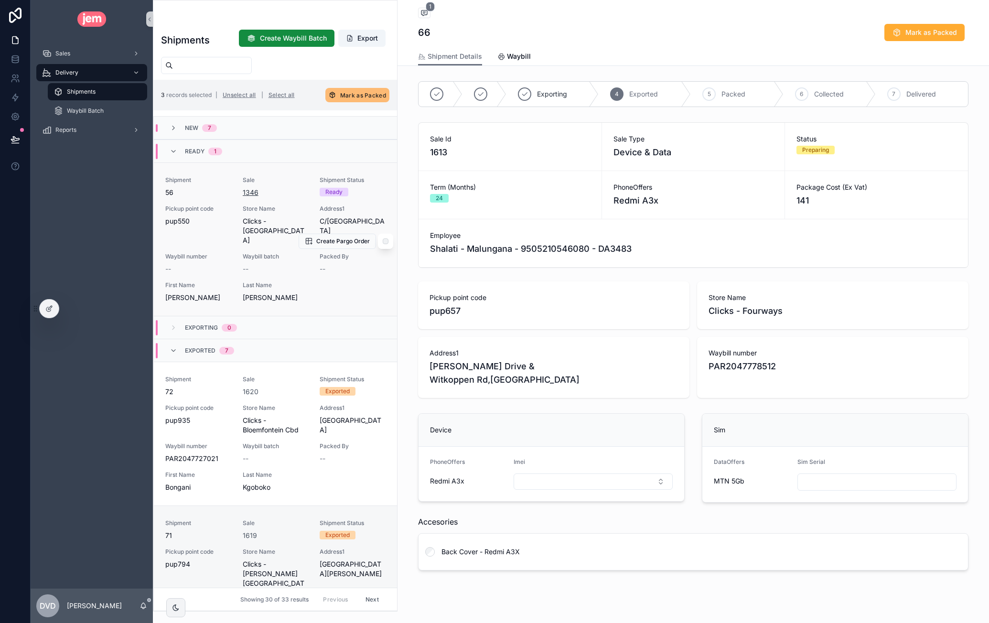
click at [247, 194] on span "1346" at bounding box center [251, 193] width 16 height 10
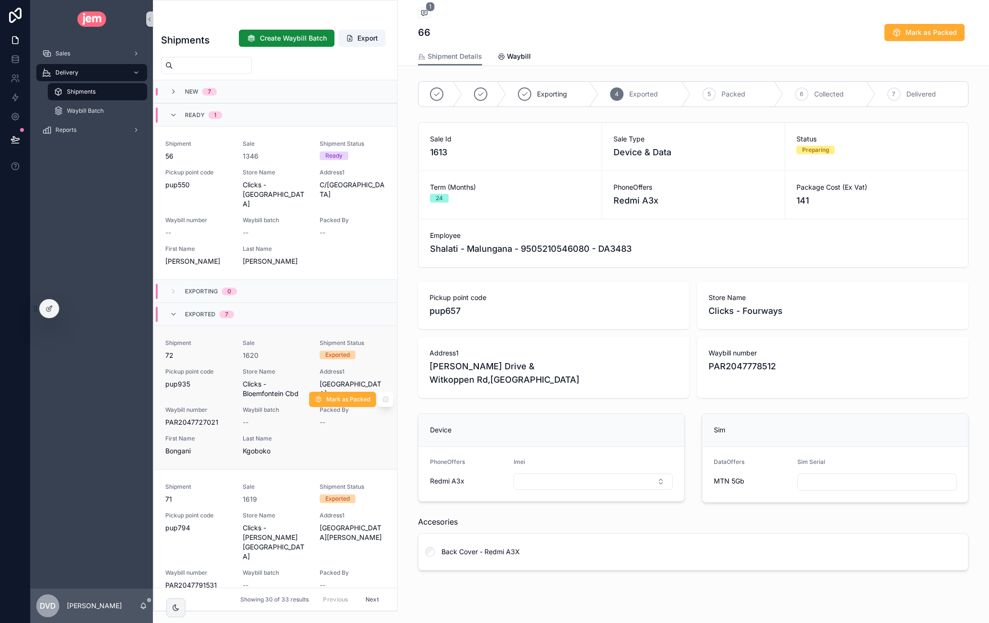
click at [227, 370] on span "Pickup point code" at bounding box center [198, 372] width 66 height 8
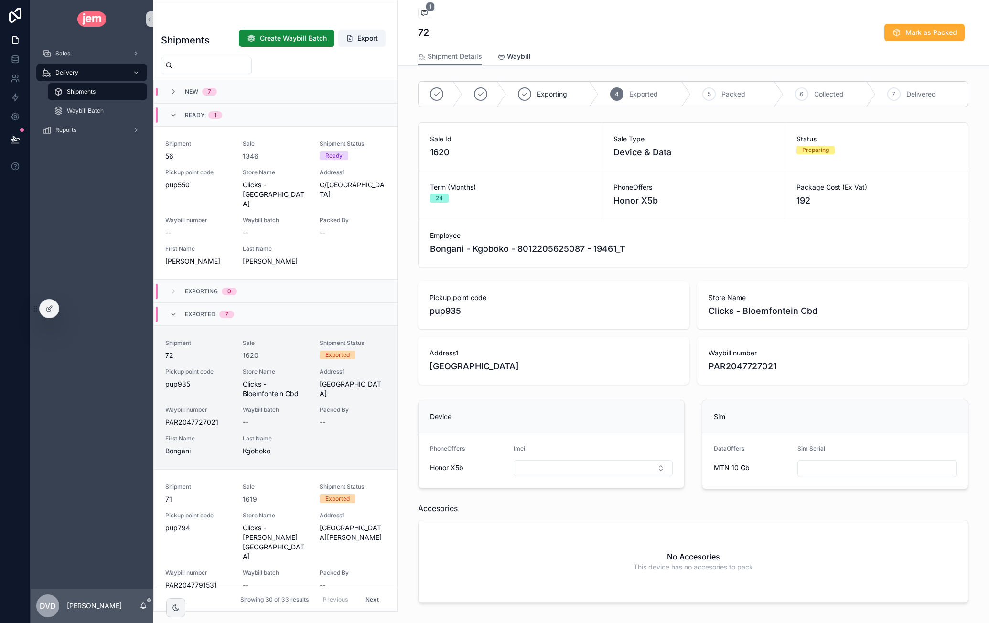
click at [498, 57] on icon "scrollable content" at bounding box center [501, 57] width 8 height 8
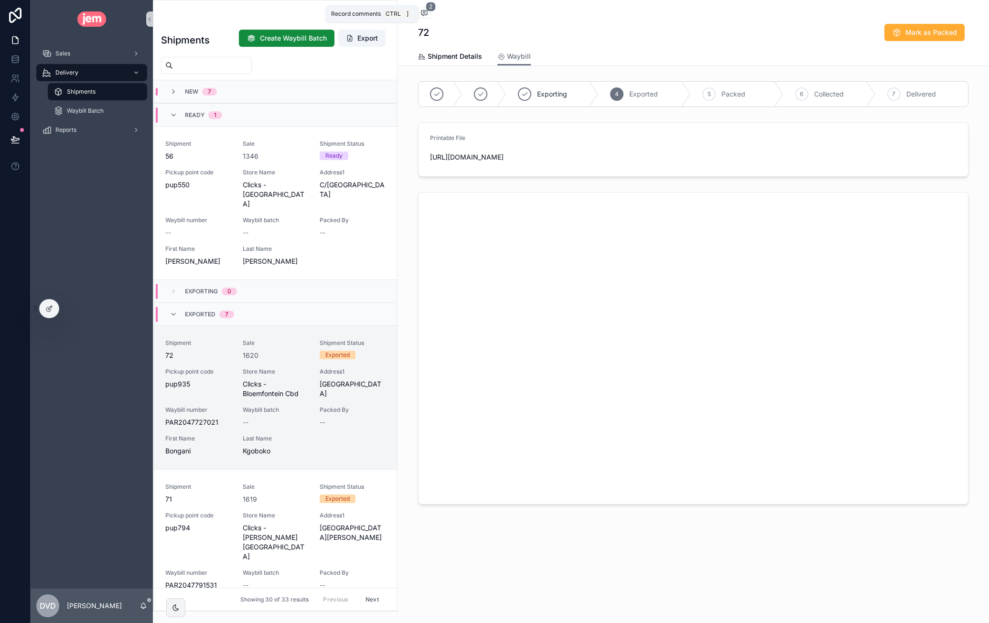
click at [425, 15] on icon "scrollable content" at bounding box center [425, 13] width 8 height 8
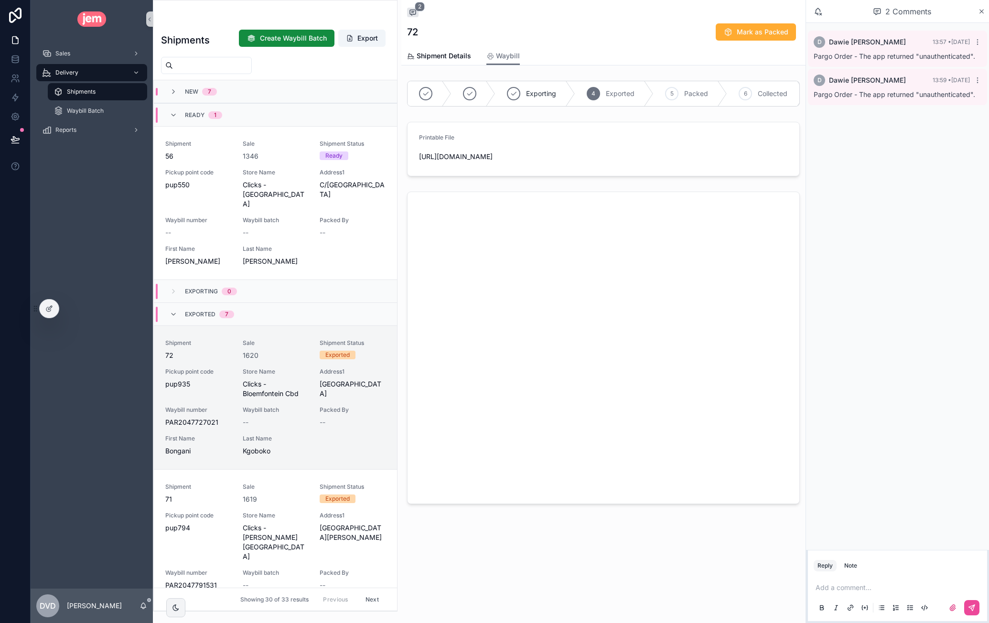
click at [872, 58] on span "Pargo Order - The app returned "unauthenticated"." at bounding box center [895, 56] width 162 height 8
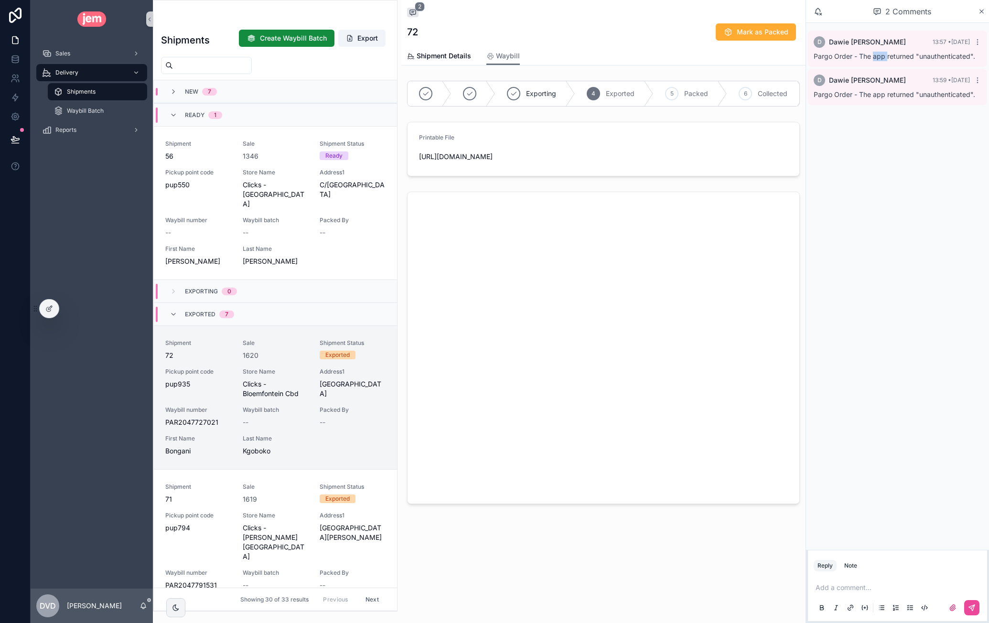
click at [872, 58] on span "Pargo Order - The app returned "unauthenticated"." at bounding box center [895, 56] width 162 height 8
click at [881, 82] on span "Dawie van der Westhuizen" at bounding box center [867, 81] width 77 height 10
click at [884, 90] on div "Pargo Order - The app returned "unauthenticated"." at bounding box center [898, 95] width 168 height 10
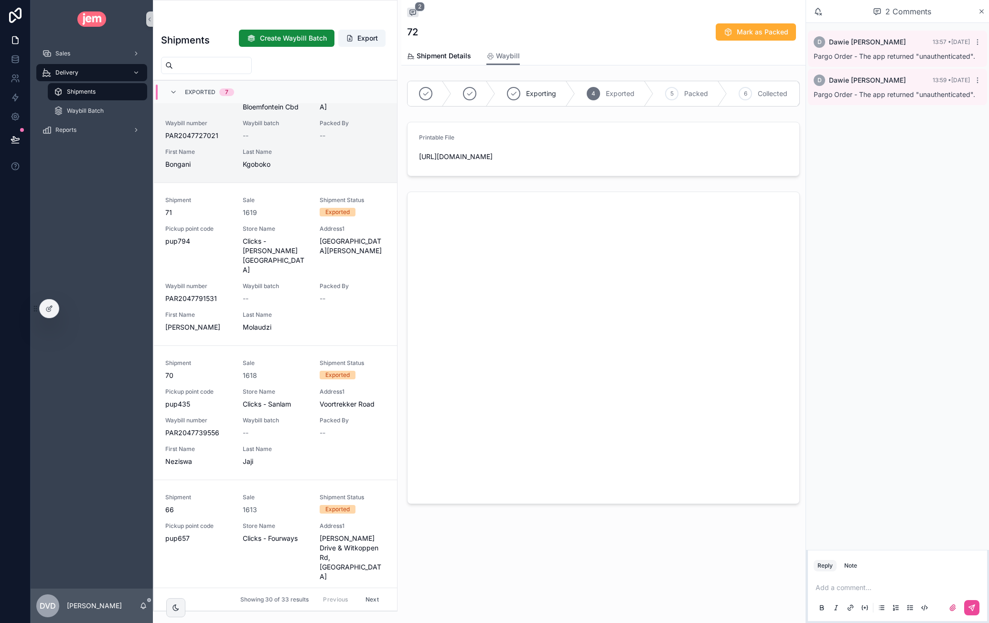
scroll to position [48, 0]
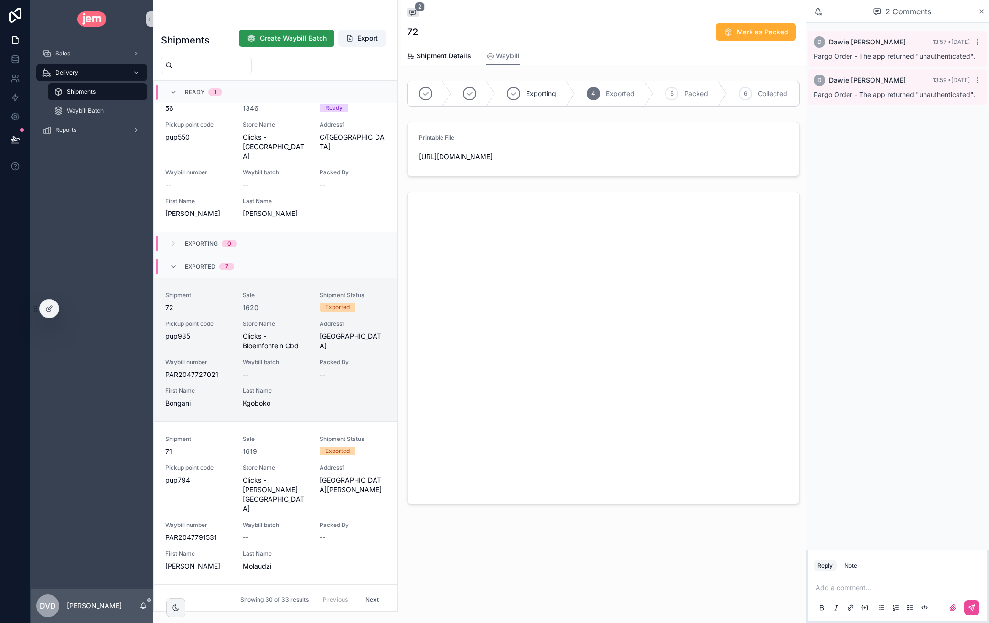
click at [295, 39] on span "Create Waybill Batch" at bounding box center [293, 38] width 67 height 10
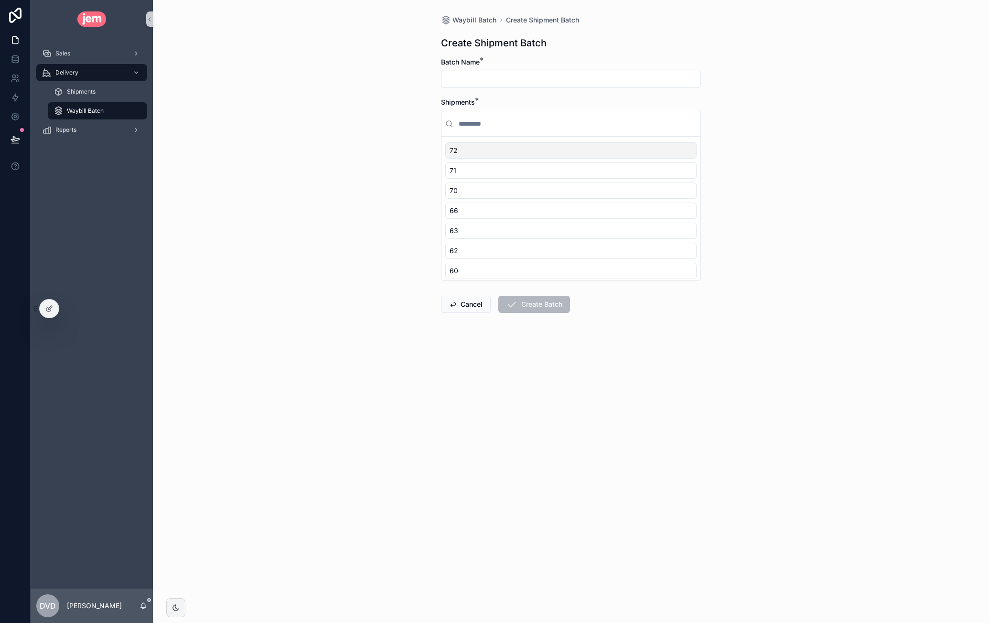
click at [497, 79] on input "scrollable content" at bounding box center [571, 79] width 259 height 13
type input "**********"
click at [520, 151] on div "72" at bounding box center [570, 150] width 251 height 16
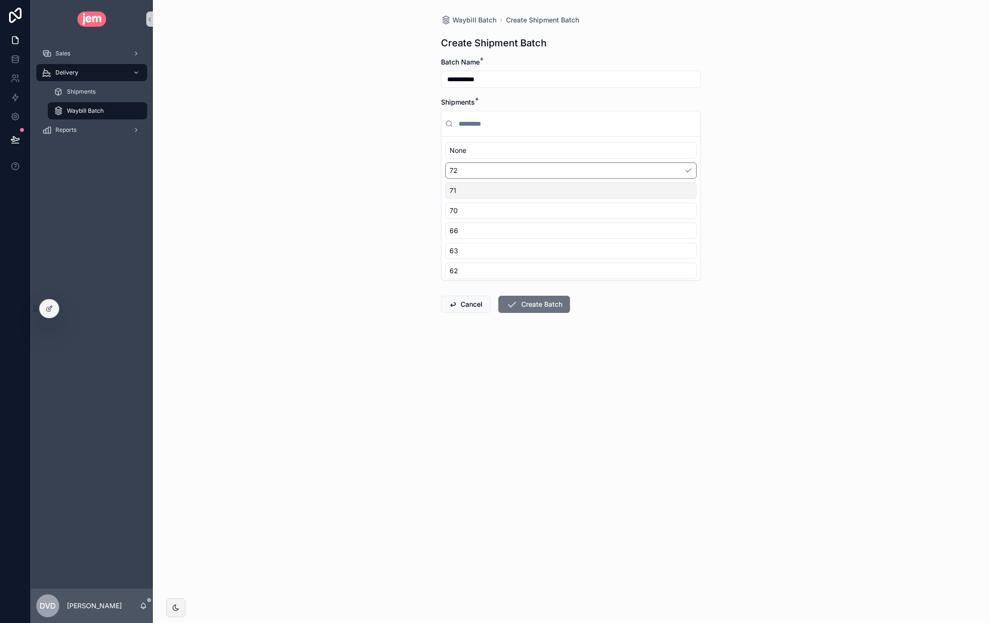
click at [517, 185] on div "71" at bounding box center [570, 191] width 251 height 16
click at [521, 203] on div "70" at bounding box center [570, 211] width 251 height 16
click at [520, 227] on div "66" at bounding box center [570, 231] width 251 height 16
click at [523, 250] on div "63" at bounding box center [570, 251] width 251 height 16
click at [525, 270] on div "62" at bounding box center [570, 271] width 251 height 16
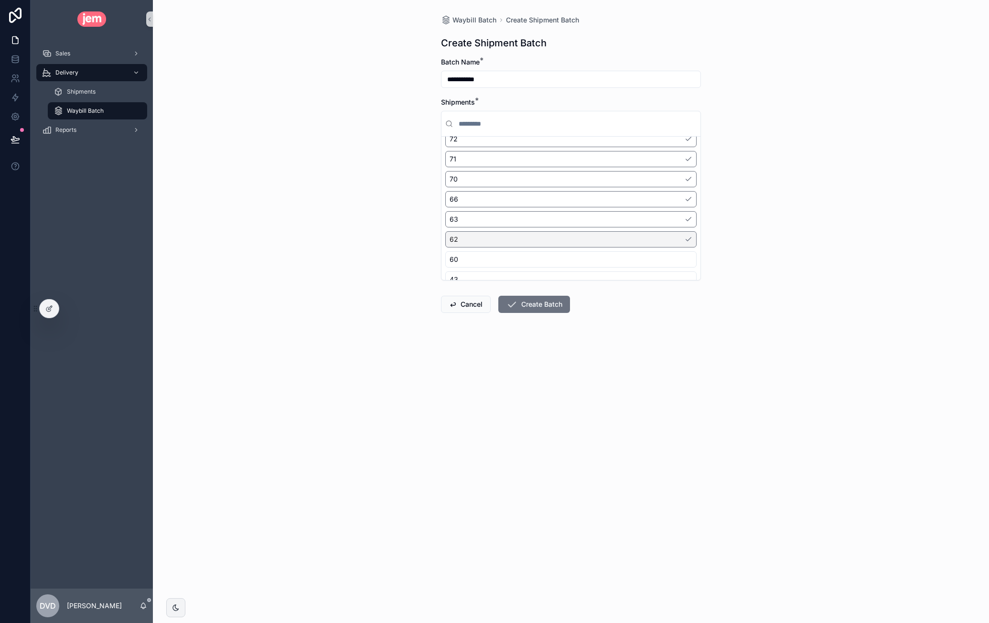
scroll to position [62, 0]
click at [537, 231] on div "60" at bounding box center [570, 229] width 251 height 16
click at [526, 247] on div "43" at bounding box center [570, 249] width 251 height 16
click at [529, 268] on div "41" at bounding box center [570, 269] width 251 height 16
click at [544, 302] on button "Create Batch" at bounding box center [534, 304] width 72 height 17
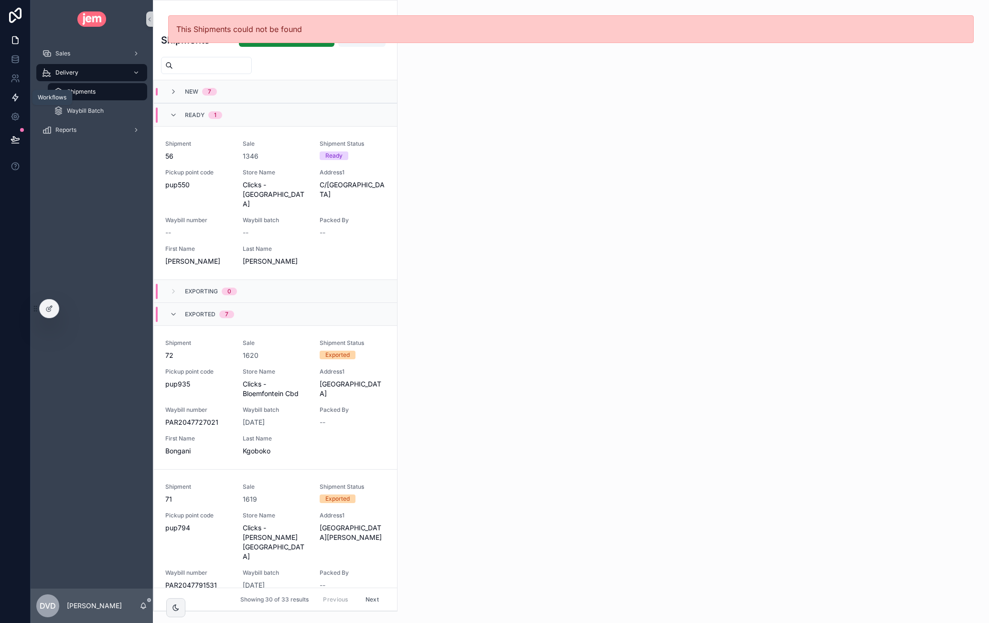
click at [17, 98] on icon at bounding box center [16, 98] width 10 height 10
click at [290, 348] on div "Sale 1620" at bounding box center [276, 349] width 66 height 21
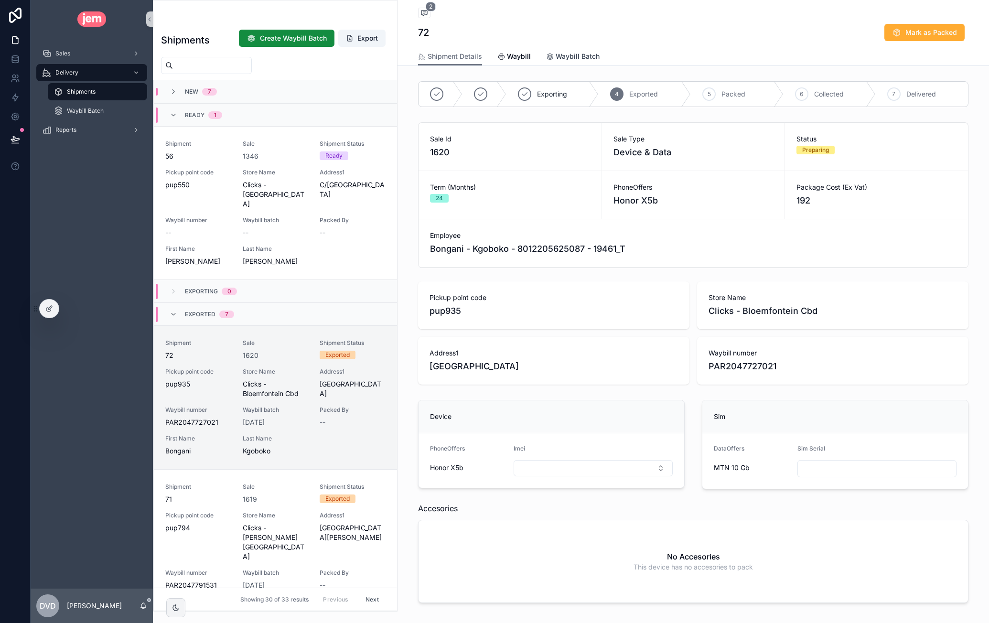
click at [573, 54] on span "Waybill Batch" at bounding box center [578, 57] width 44 height 10
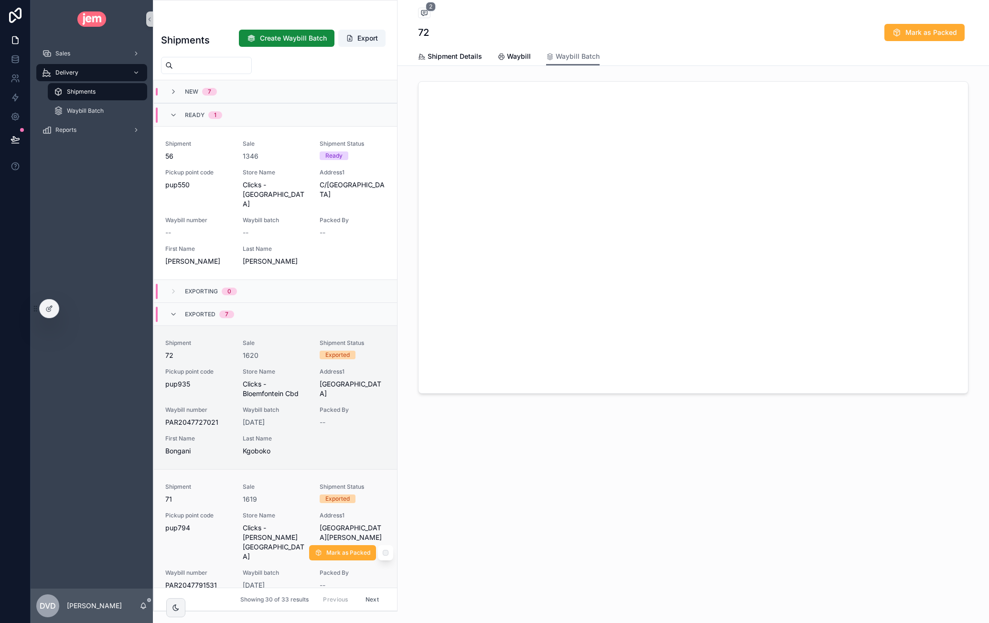
scroll to position [191, 0]
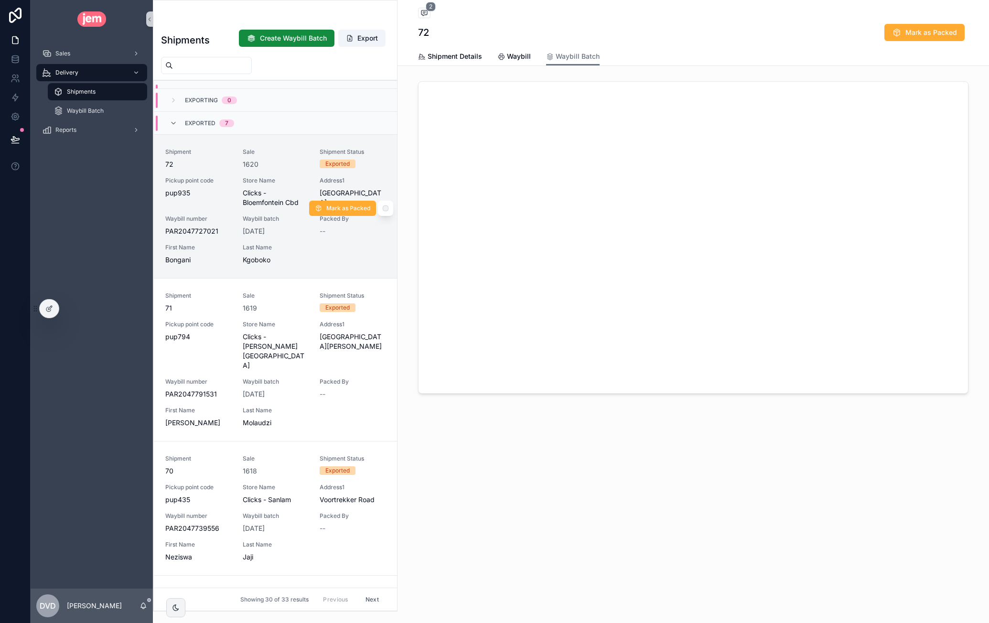
click at [298, 169] on div "Shipment 72 Sale 1620 Shipment Status Exported Pickup point code pup935 Store N…" at bounding box center [275, 206] width 220 height 117
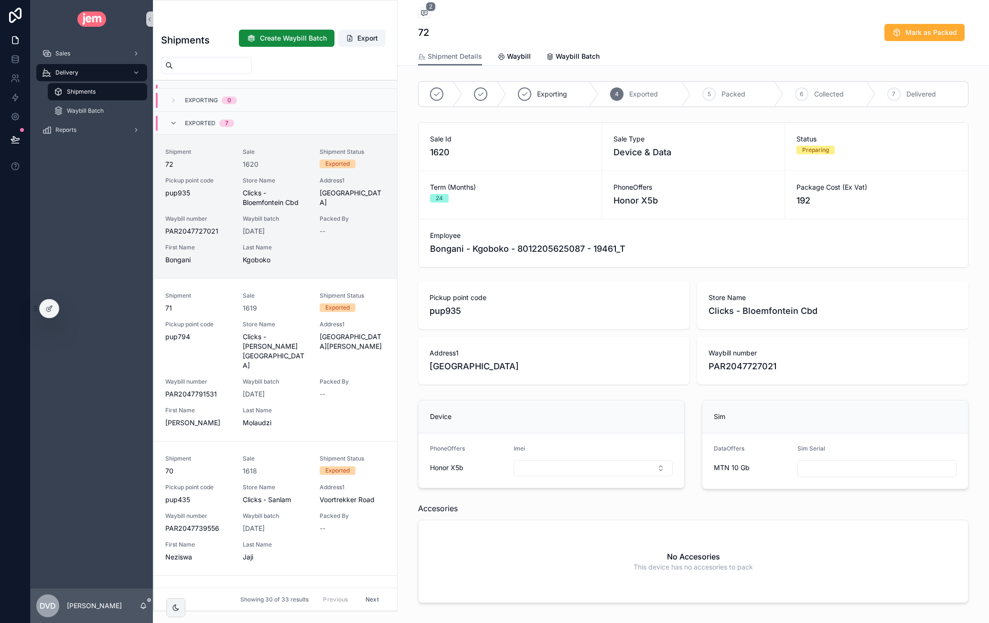
scroll to position [210, 0]
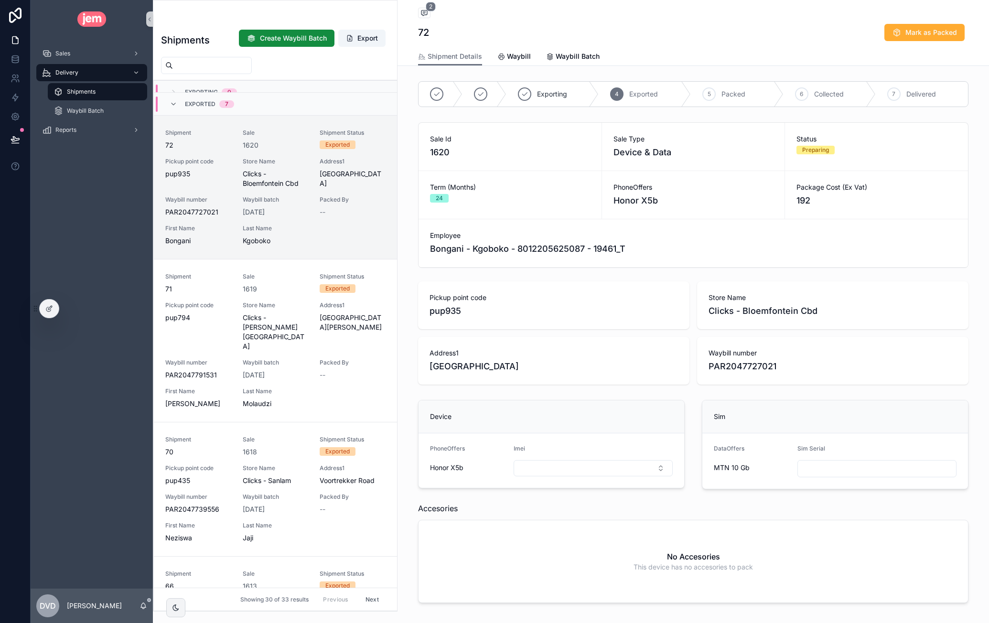
click at [547, 457] on div "Imei" at bounding box center [593, 461] width 159 height 32
click at [857, 465] on input "scrollable content" at bounding box center [877, 468] width 158 height 13
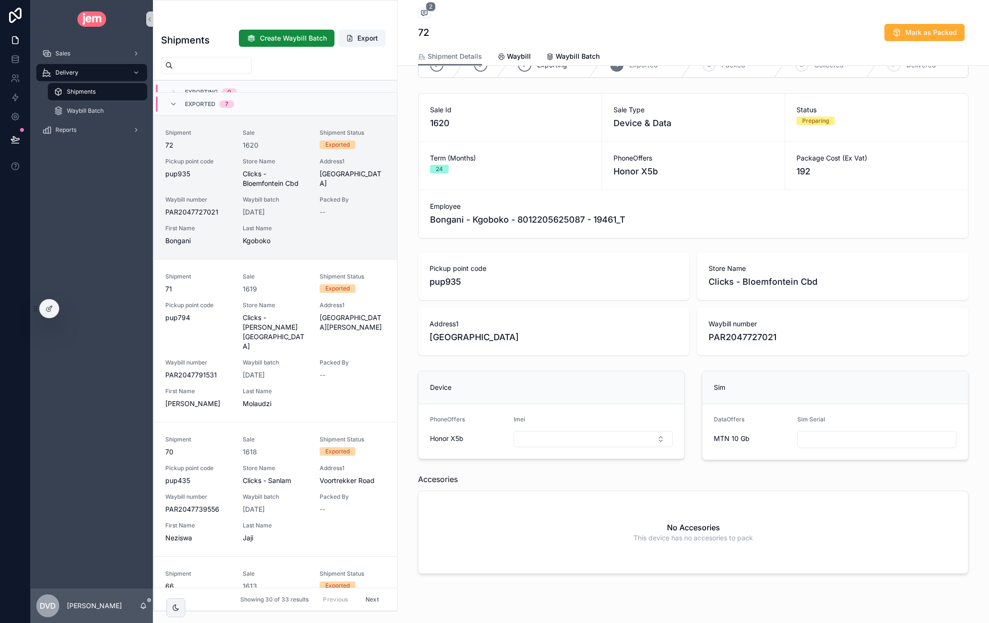
scroll to position [43, 0]
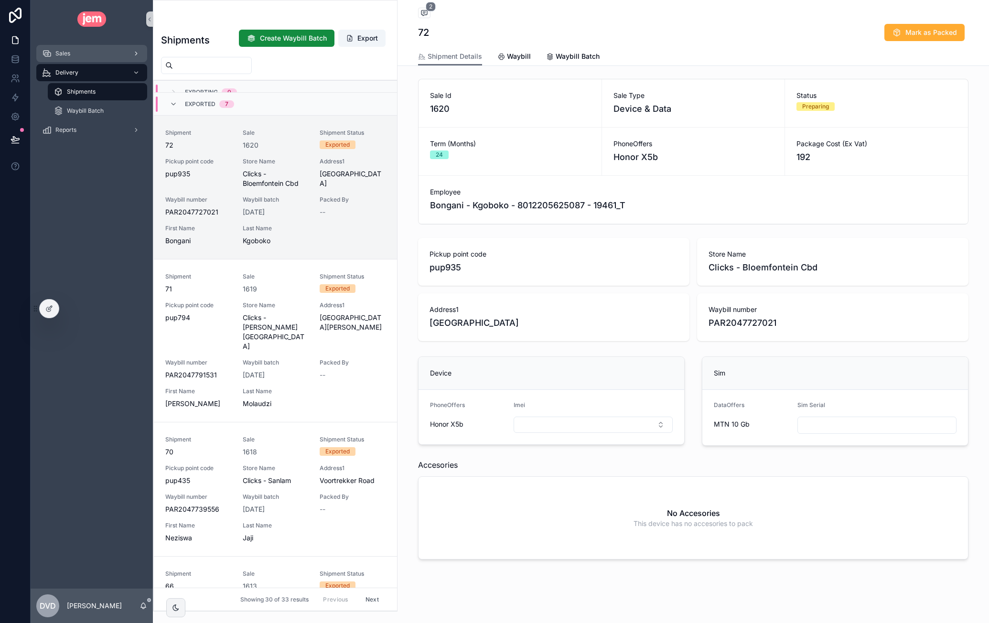
click at [67, 53] on span "Sales" at bounding box center [62, 54] width 15 height 8
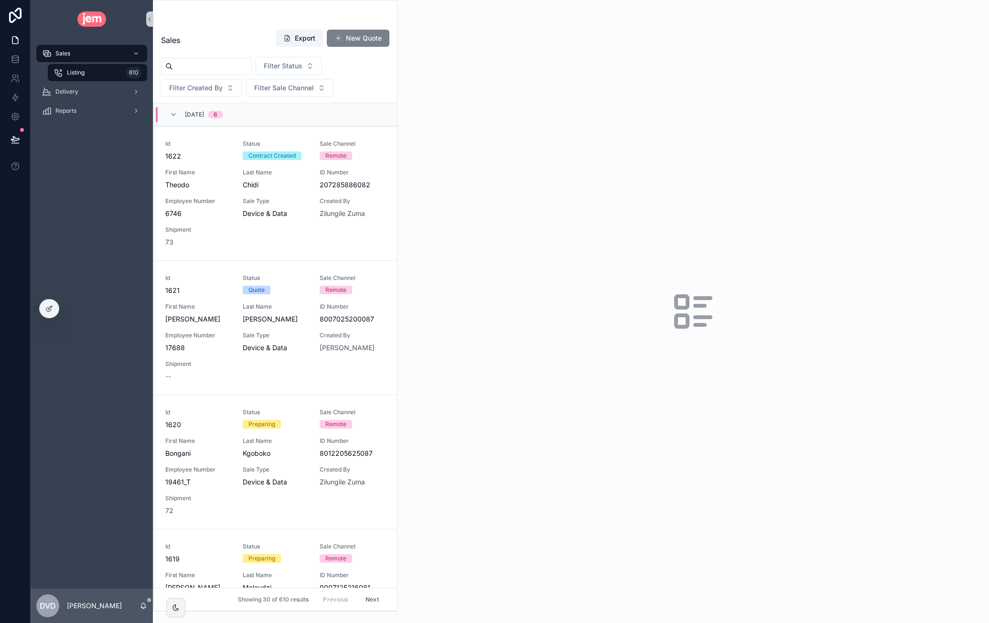
click at [369, 42] on button "New Quote" at bounding box center [358, 38] width 63 height 17
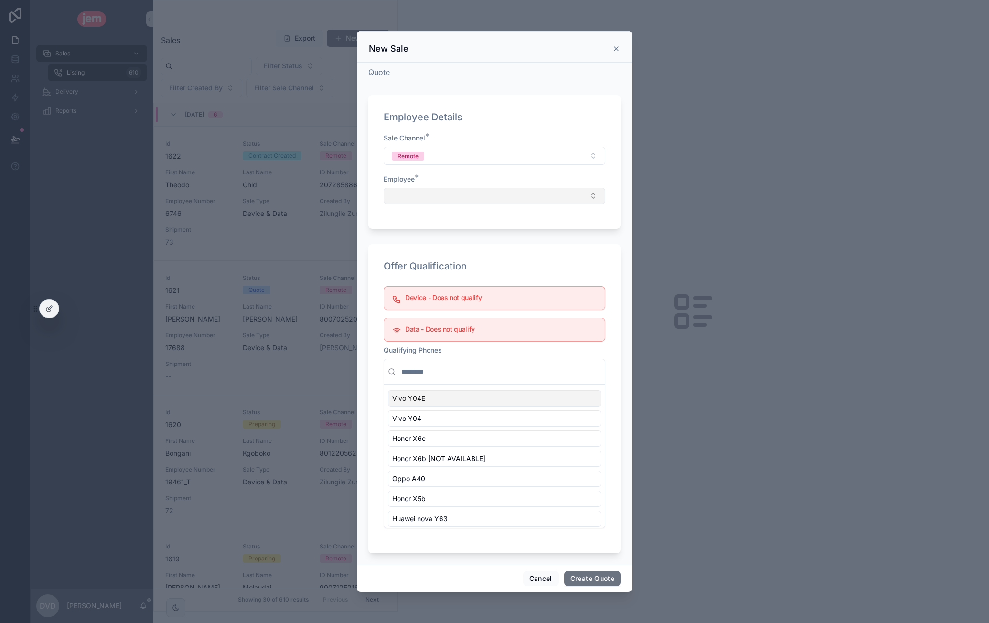
click at [455, 191] on button "Select Button" at bounding box center [495, 196] width 222 height 16
click at [274, 113] on div "scrollable content" at bounding box center [494, 311] width 989 height 623
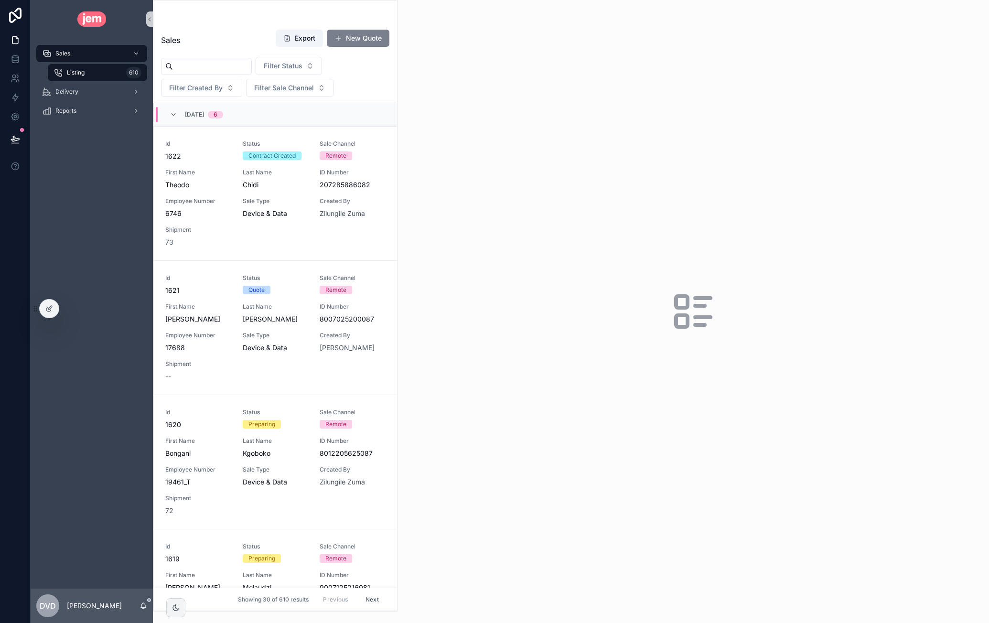
click at [372, 34] on button "New Quote" at bounding box center [358, 38] width 63 height 17
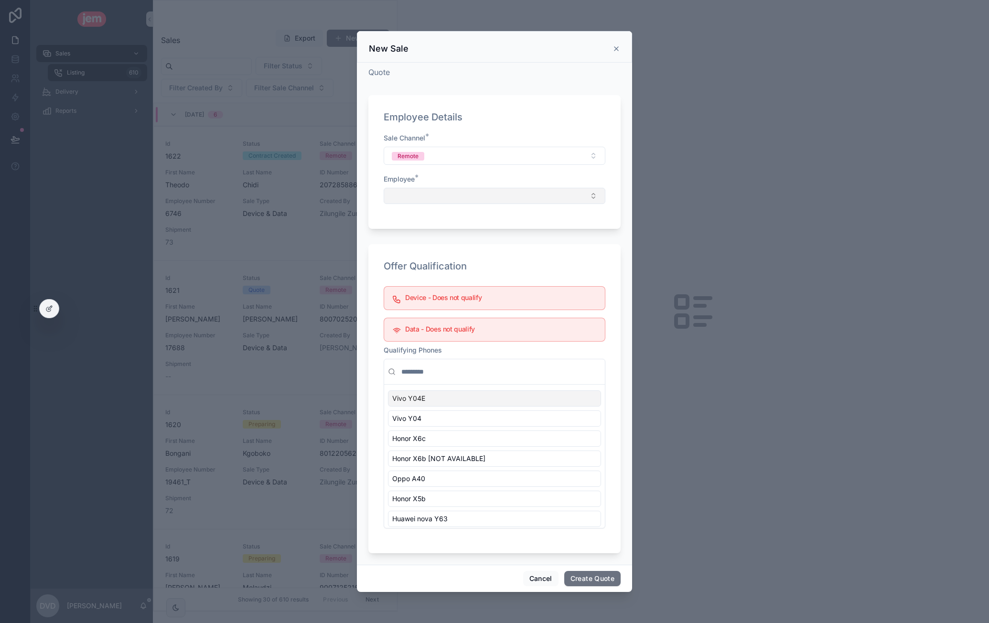
click at [468, 191] on button "Select Button" at bounding box center [495, 196] width 222 height 16
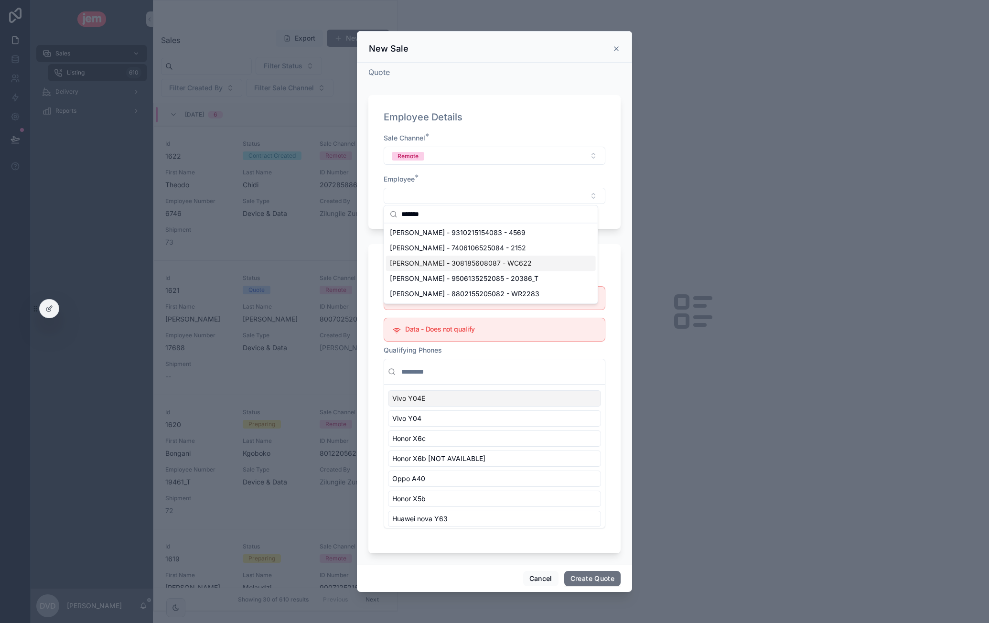
type input "*******"
click at [465, 265] on span "Clayton - Oppel - 308185608087 - WC622" at bounding box center [461, 264] width 142 height 10
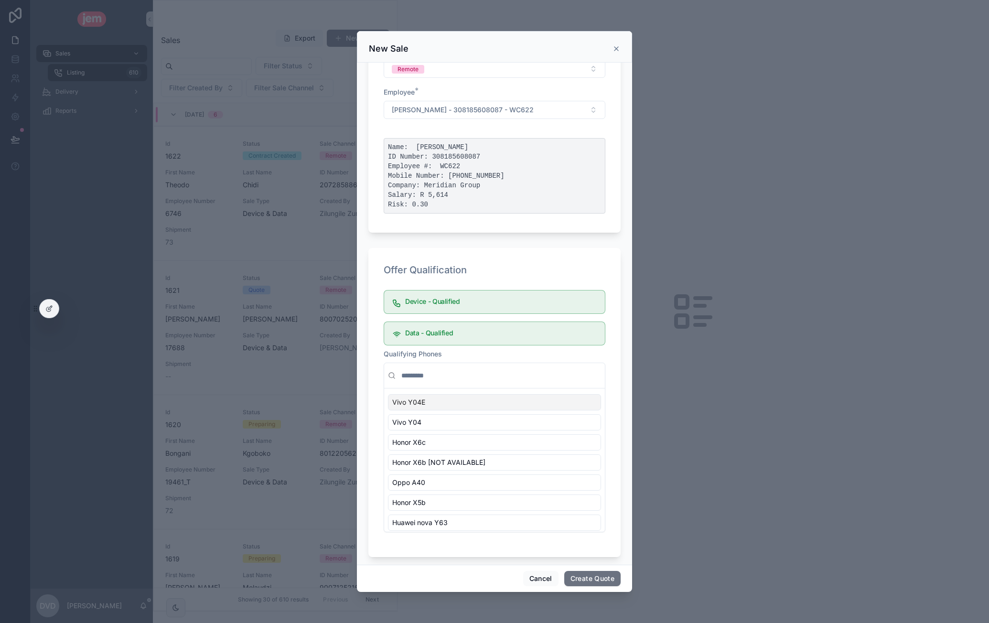
scroll to position [94, 0]
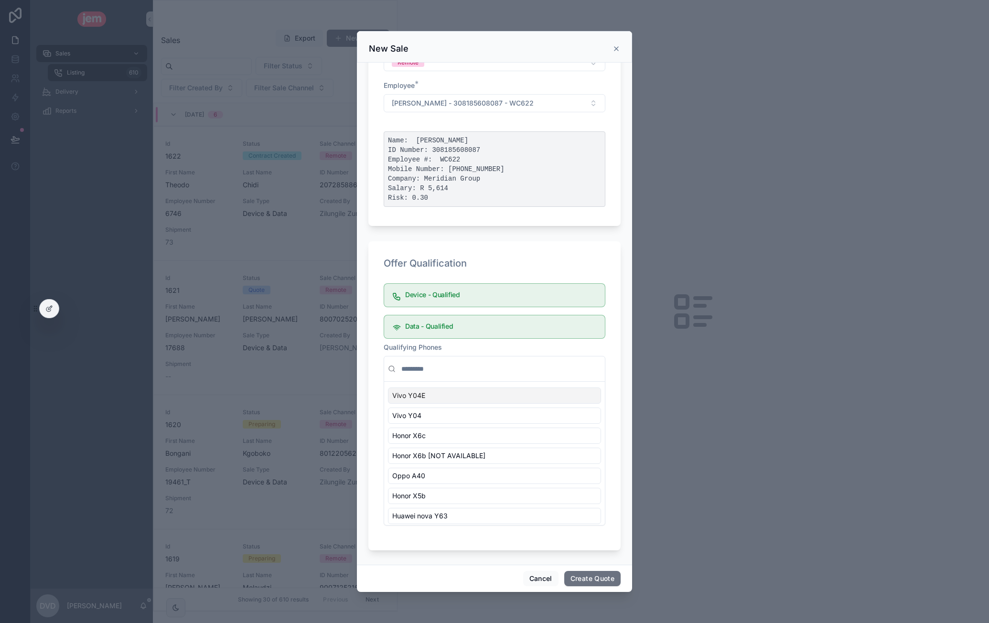
click at [450, 371] on input "scrollable content" at bounding box center [501, 368] width 202 height 17
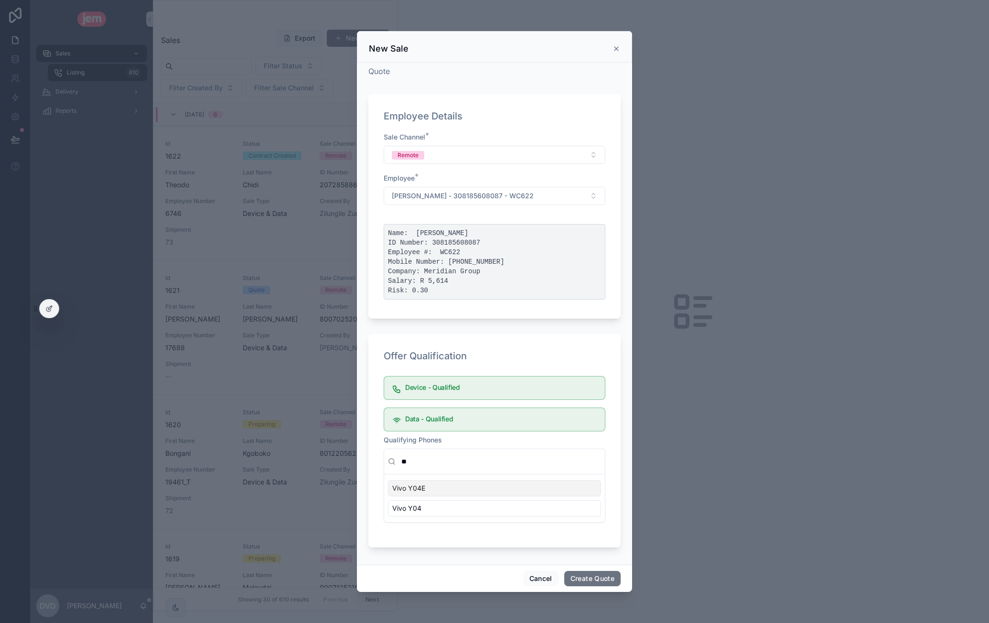
scroll to position [0, 0]
type input "****"
click at [441, 489] on div "Vivo Y04E" at bounding box center [494, 489] width 213 height 16
click at [604, 579] on button "Create Quote" at bounding box center [592, 578] width 56 height 15
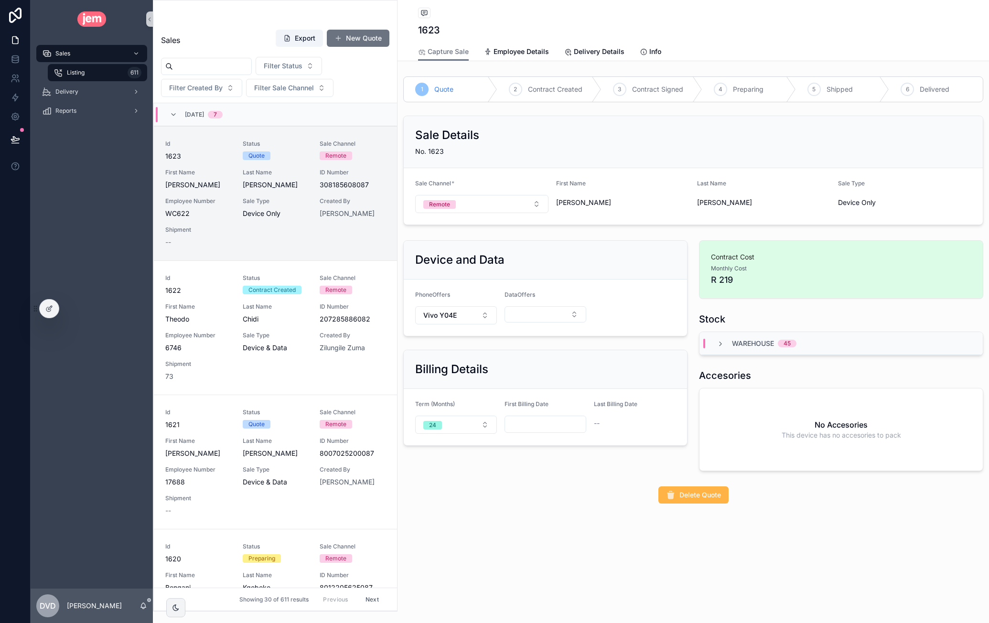
click at [707, 491] on span "Delete Quote" at bounding box center [701, 495] width 42 height 10
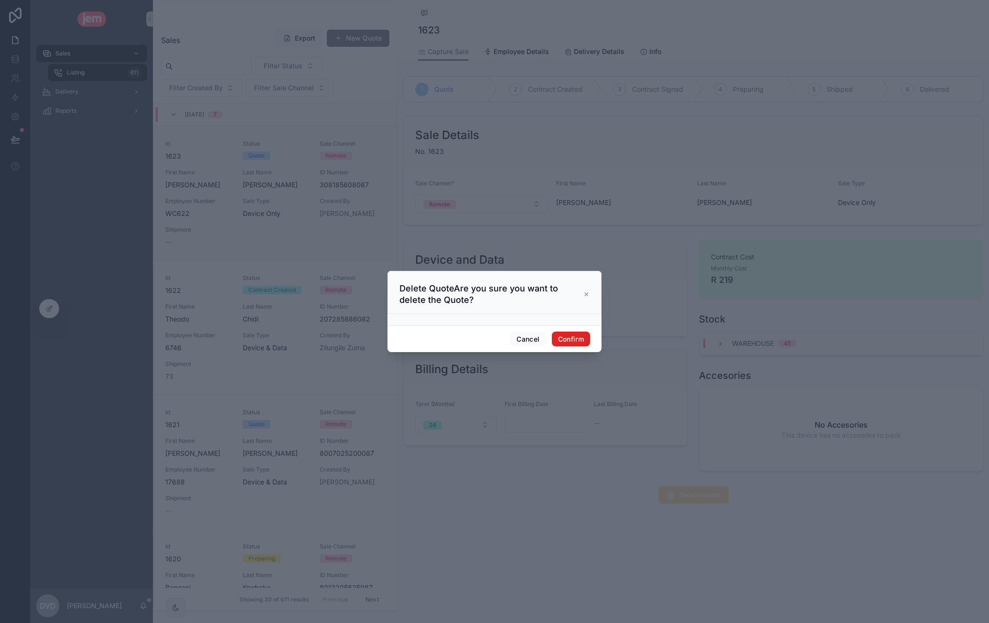
click at [581, 337] on button "Confirm" at bounding box center [571, 339] width 38 height 15
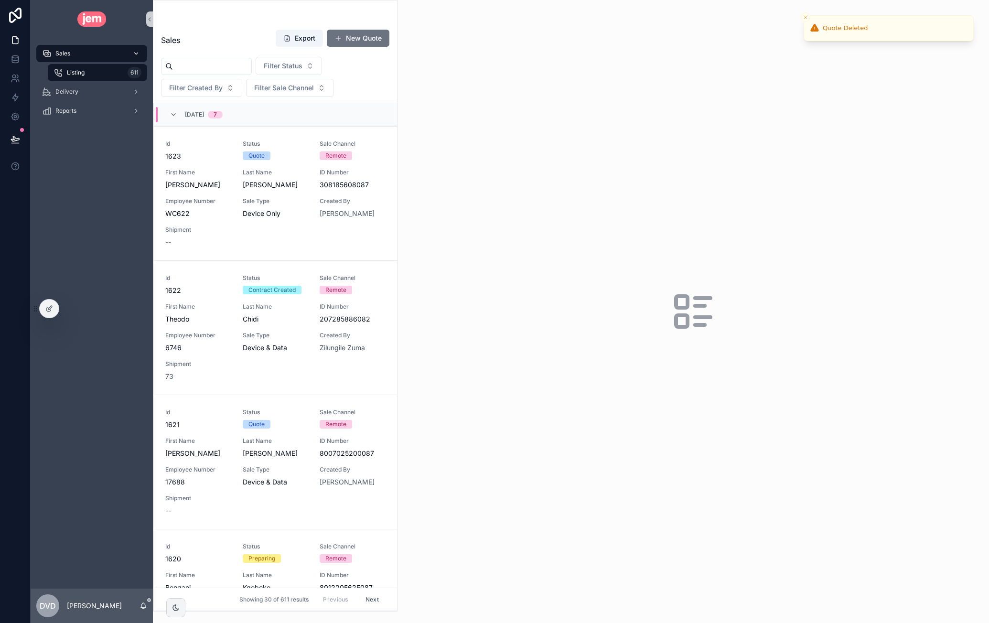
click at [93, 54] on div "Sales" at bounding box center [91, 53] width 99 height 15
click at [231, 66] on input "scrollable content" at bounding box center [212, 66] width 78 height 13
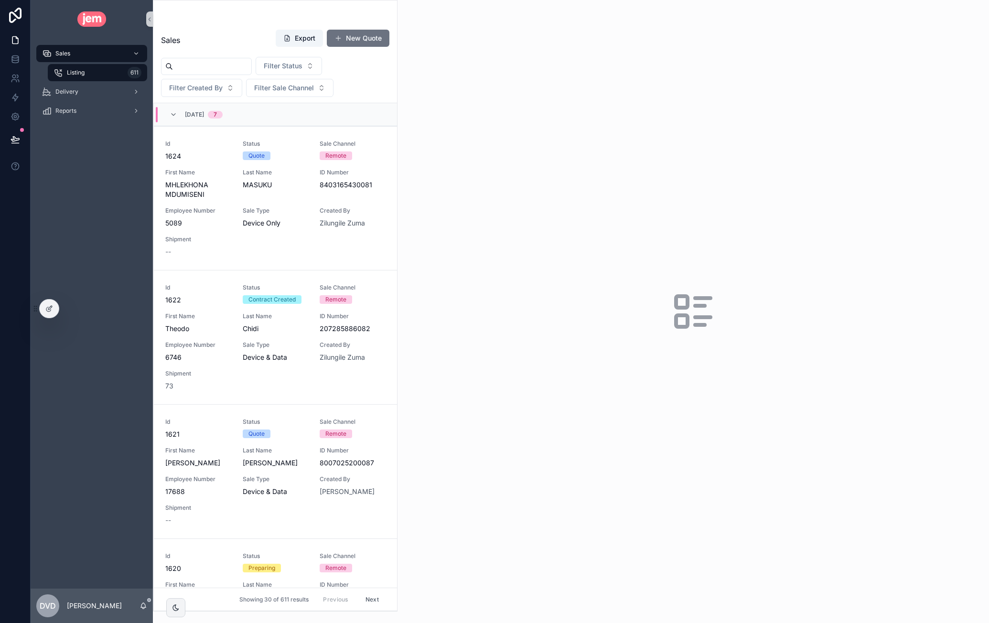
type input "*"
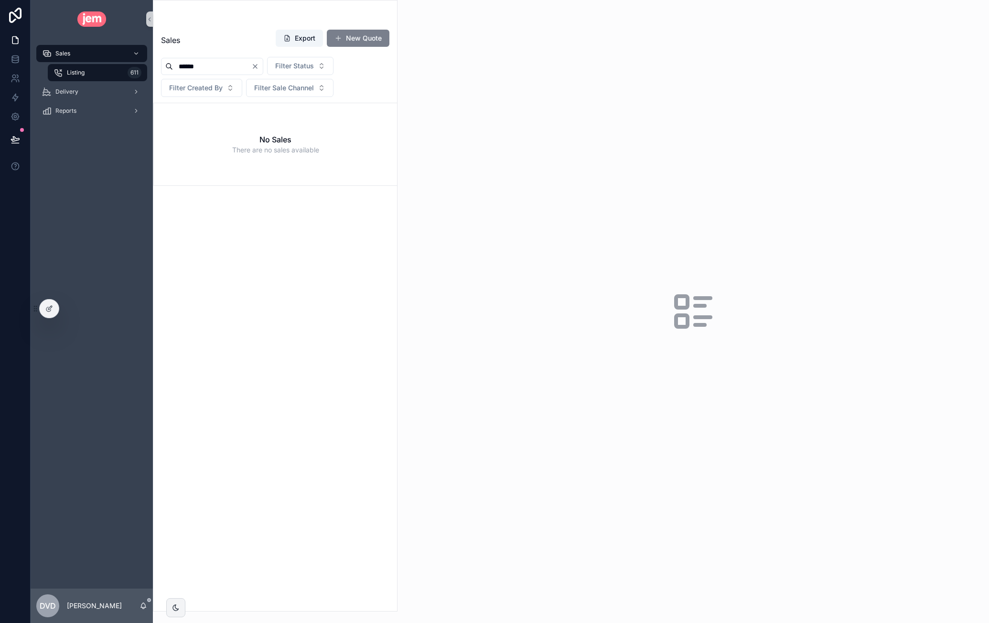
type input "******"
click at [379, 42] on button "New Quote" at bounding box center [358, 38] width 63 height 17
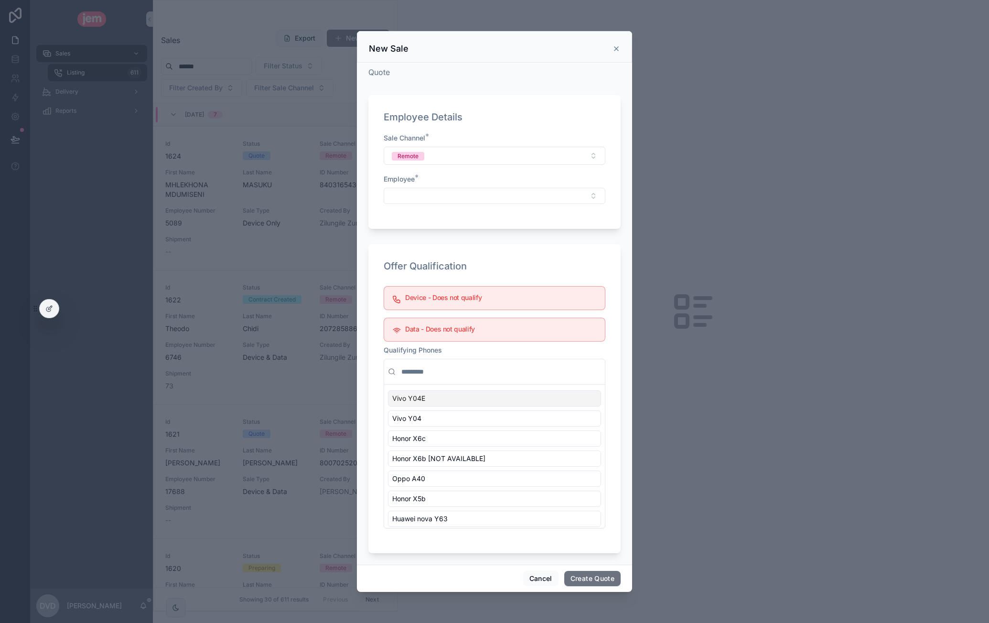
click at [439, 187] on div "Employee *" at bounding box center [495, 189] width 222 height 30
click at [441, 195] on button "Select Button" at bounding box center [495, 196] width 222 height 16
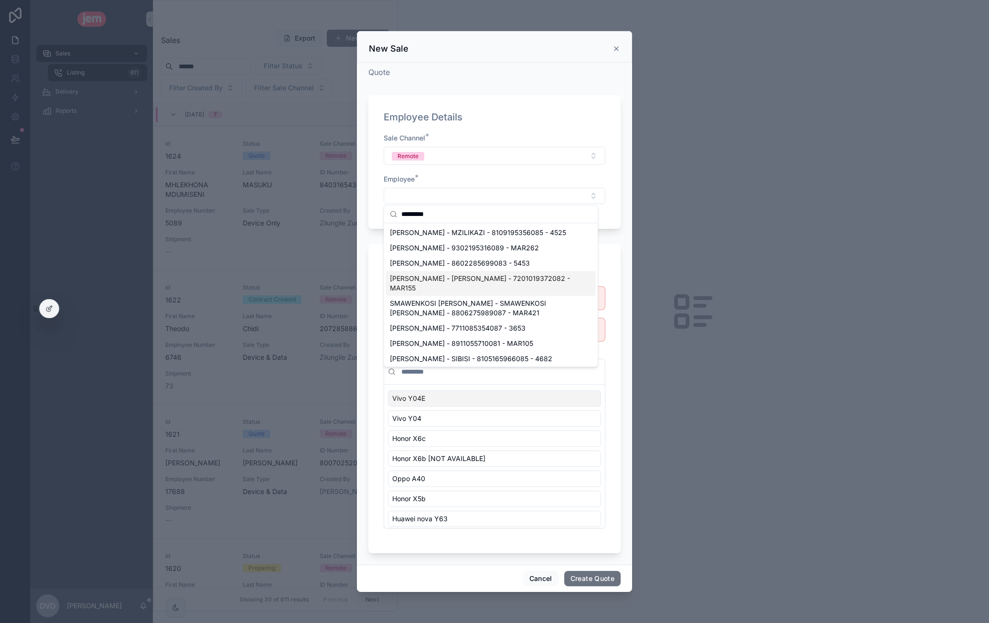
type input "********"
click at [483, 293] on span "[PERSON_NAME] - [PERSON_NAME] - 7201019372082 - MAR155" at bounding box center [485, 283] width 191 height 19
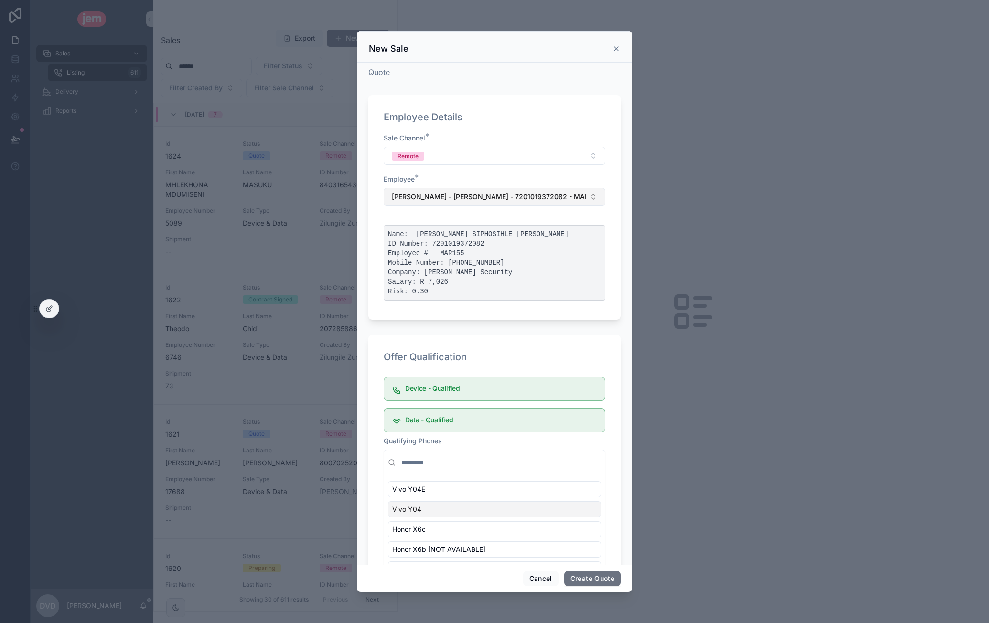
click at [512, 201] on span "[PERSON_NAME] - [PERSON_NAME] - 7201019372082 - MAR155" at bounding box center [489, 197] width 194 height 10
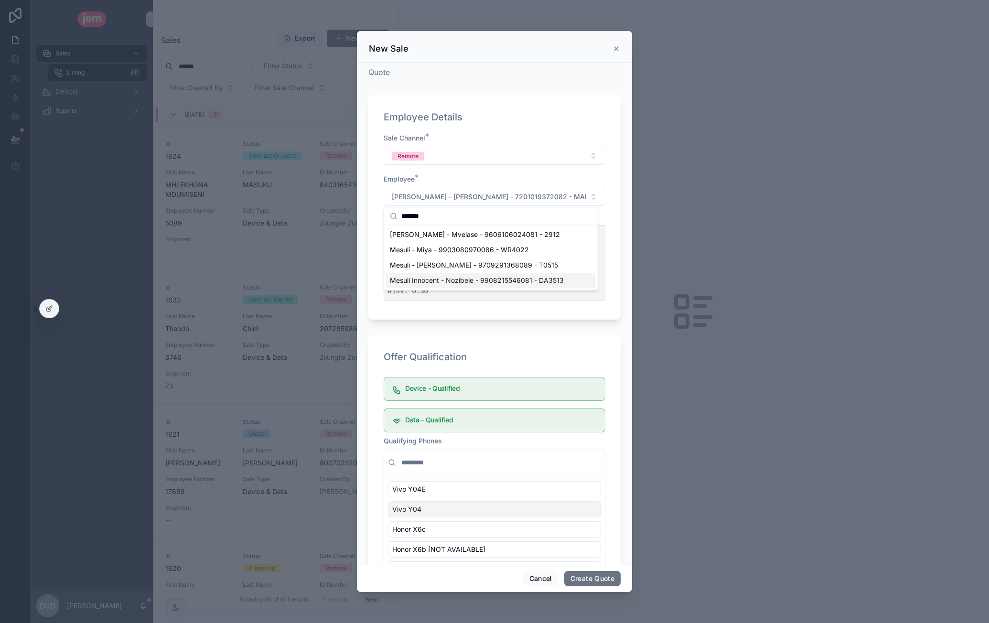
type input "******"
click at [505, 279] on span "Mesuli Innocent - Nozibele - 9908215546081 - DA3513" at bounding box center [477, 281] width 174 height 10
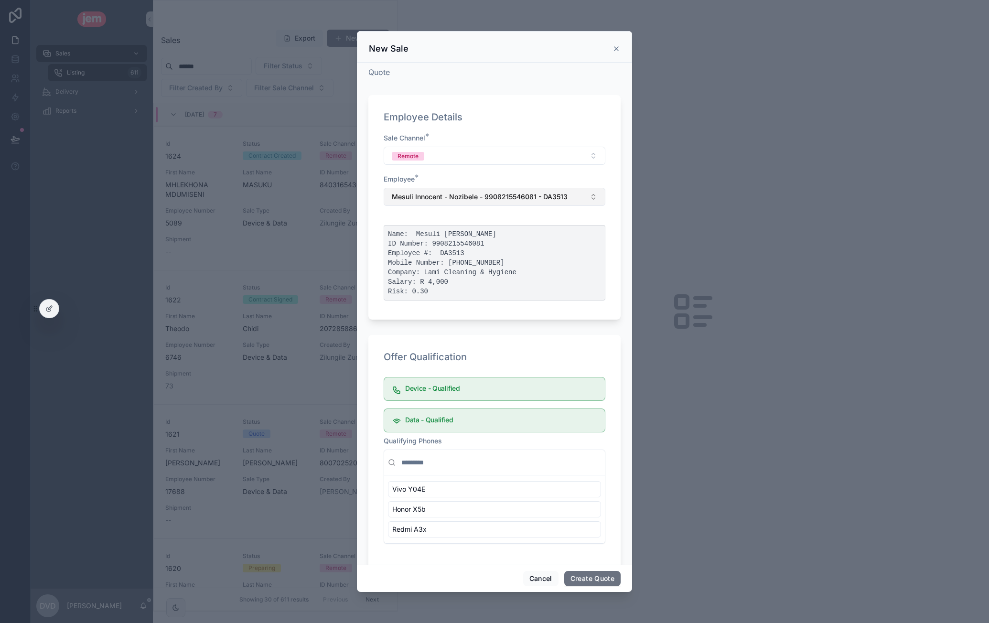
click at [575, 198] on button "Mesuli Innocent - Nozibele - 9908215546081 - DA3513" at bounding box center [495, 197] width 222 height 18
type input "*********"
click at [478, 238] on span "NOXOLO KHANYISILE - ZUMA - 9907050883088 - 4835" at bounding box center [481, 235] width 183 height 10
drag, startPoint x: 519, startPoint y: 197, endPoint x: 527, endPoint y: 203, distance: 9.6
click at [519, 196] on span "NOXOLO KHANYISILE - ZUMA - 9907050883088 - 4835" at bounding box center [483, 197] width 183 height 10
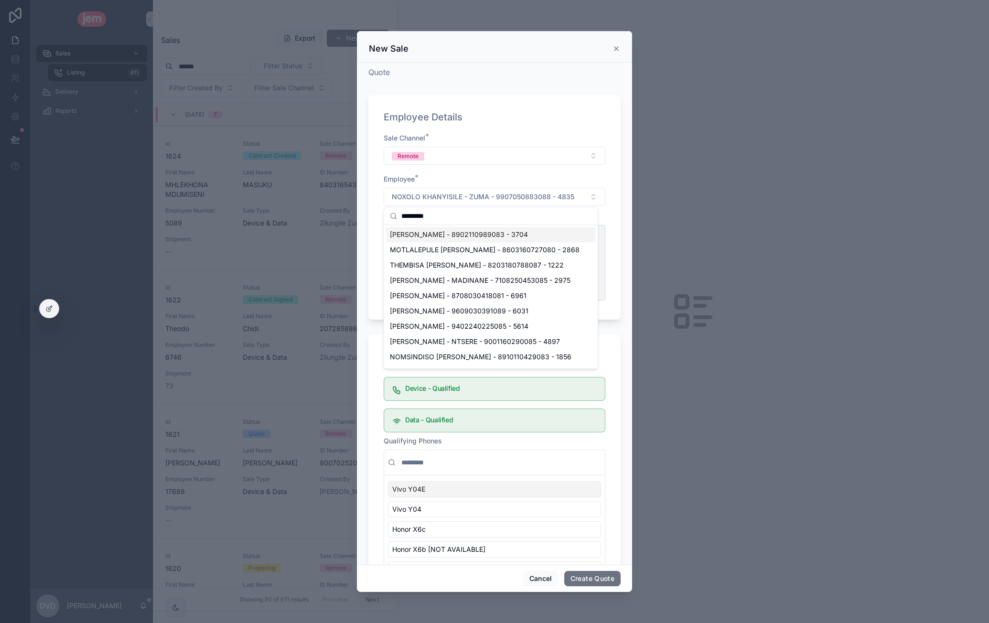
drag, startPoint x: 449, startPoint y: 210, endPoint x: 379, endPoint y: 218, distance: 71.2
click at [379, 218] on div "Sales Listing 611 Delivery Reports Dvd Dawie van der Westhuizen Sales Export Ne…" at bounding box center [510, 311] width 959 height 623
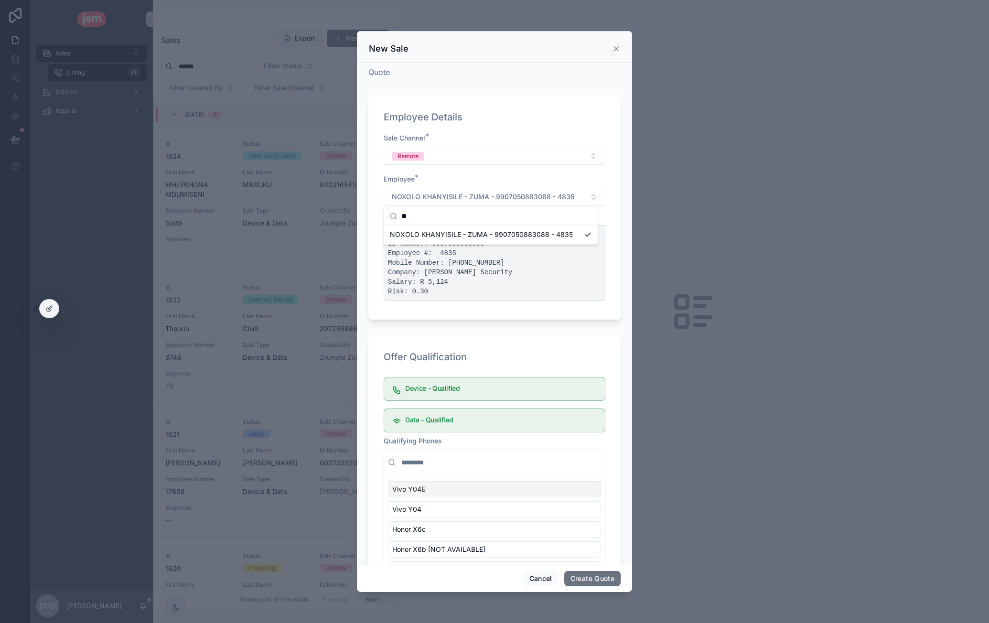
type input "*"
type input "******"
click at [490, 233] on span "[PERSON_NAME] - 8704140679084 - 6286" at bounding box center [459, 235] width 139 height 10
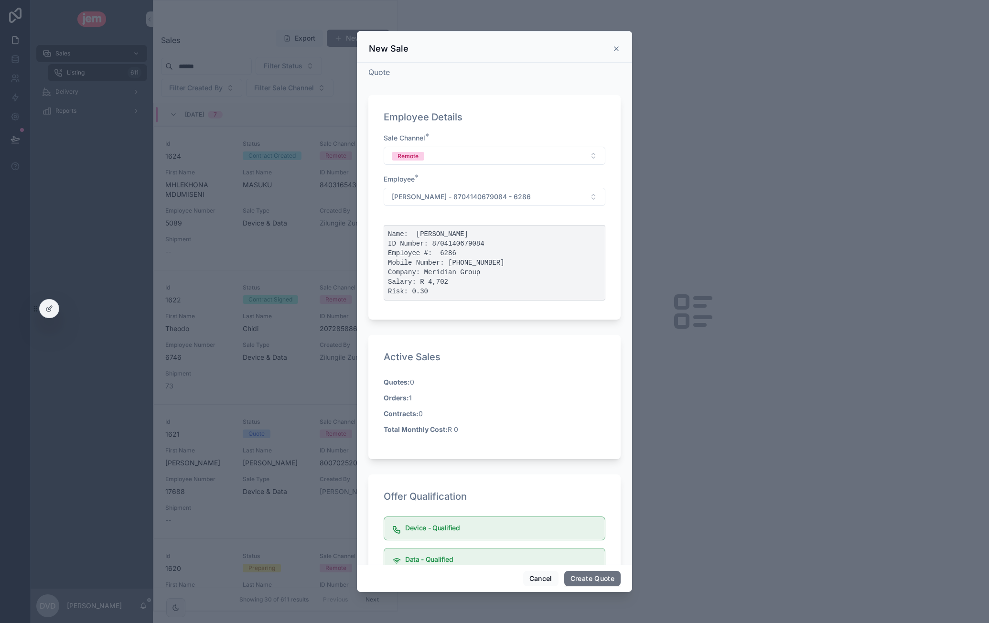
click at [614, 49] on icon "scrollable content" at bounding box center [617, 49] width 8 height 8
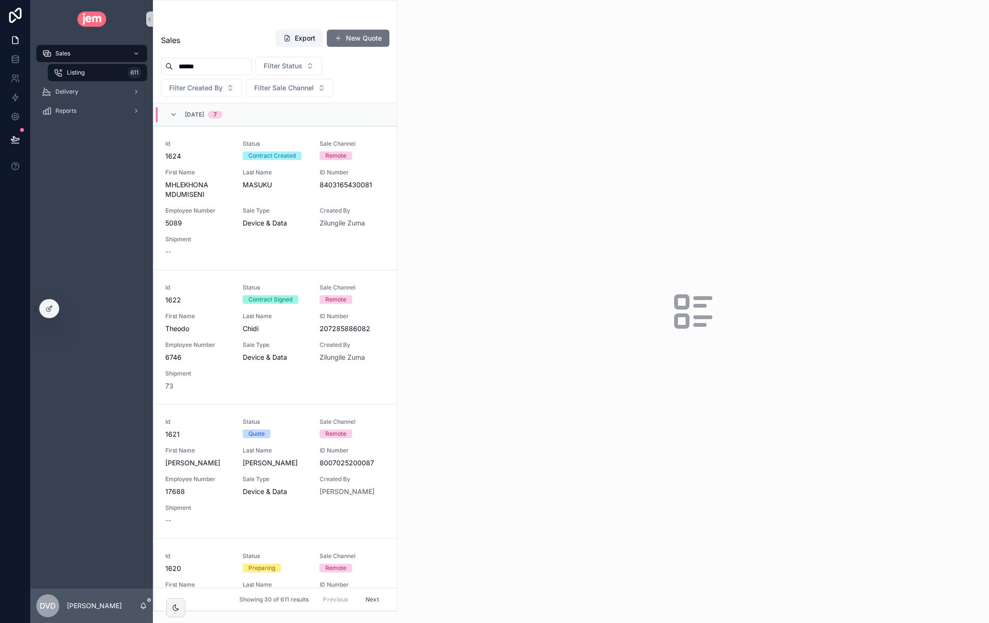
click at [185, 64] on input "******" at bounding box center [212, 66] width 78 height 13
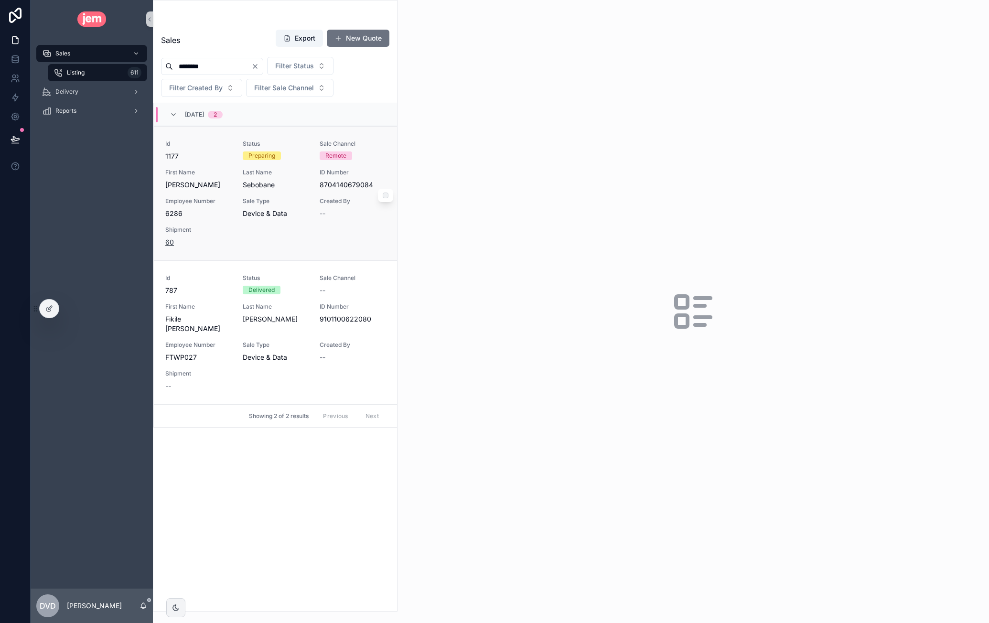
type input "********"
click at [173, 244] on span "60" at bounding box center [169, 243] width 9 height 10
drag, startPoint x: 278, startPoint y: 65, endPoint x: 280, endPoint y: 70, distance: 5.6
click at [259, 64] on icon "Clear" at bounding box center [255, 67] width 8 height 8
click at [215, 65] on input "scrollable content" at bounding box center [212, 66] width 78 height 13
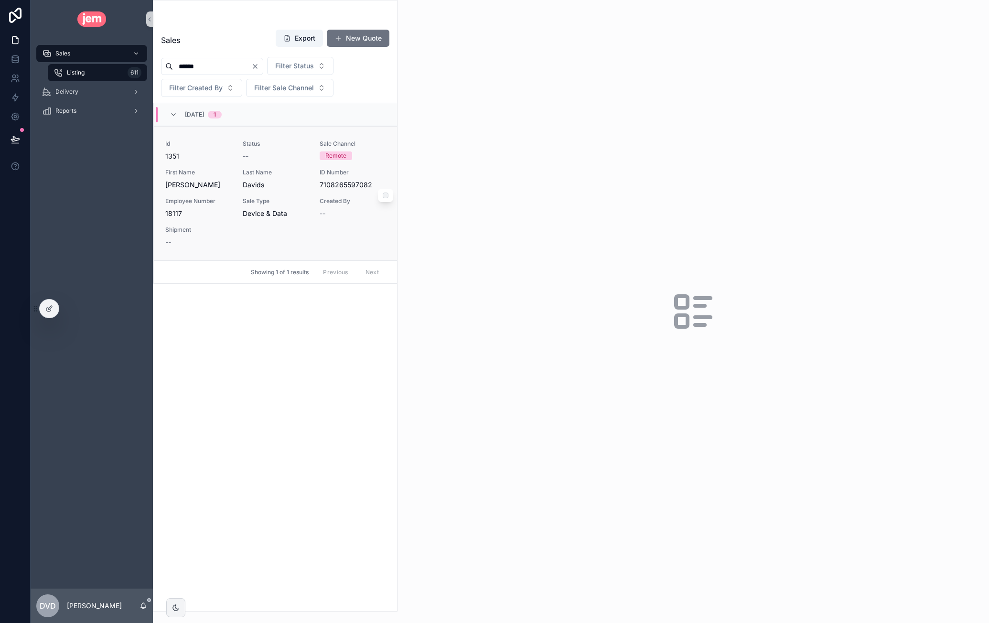
type input "******"
click at [292, 183] on span "Davids" at bounding box center [276, 185] width 66 height 10
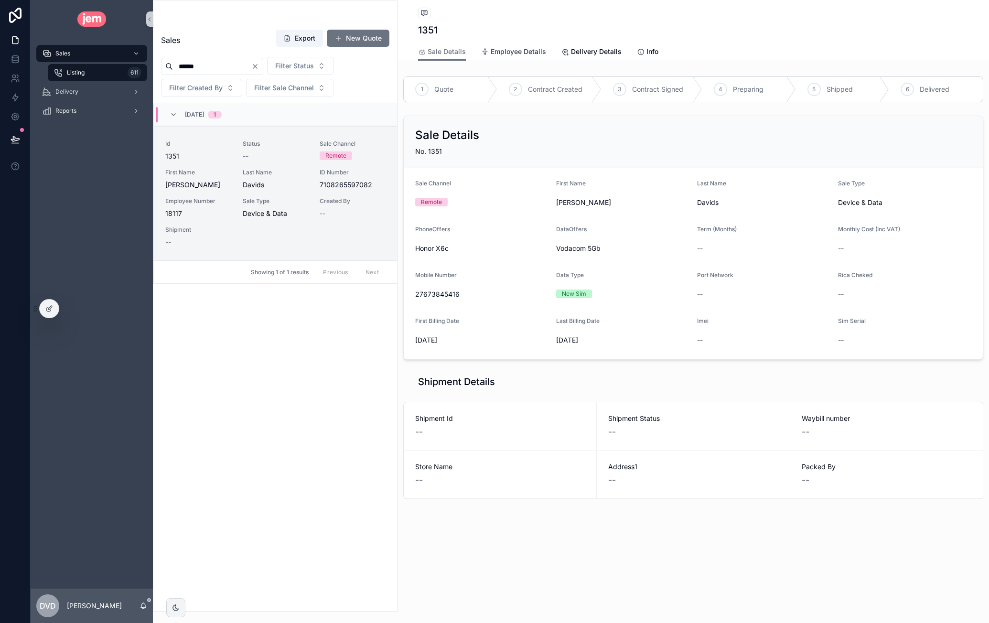
click at [517, 59] on link "Employee Details" at bounding box center [513, 52] width 65 height 19
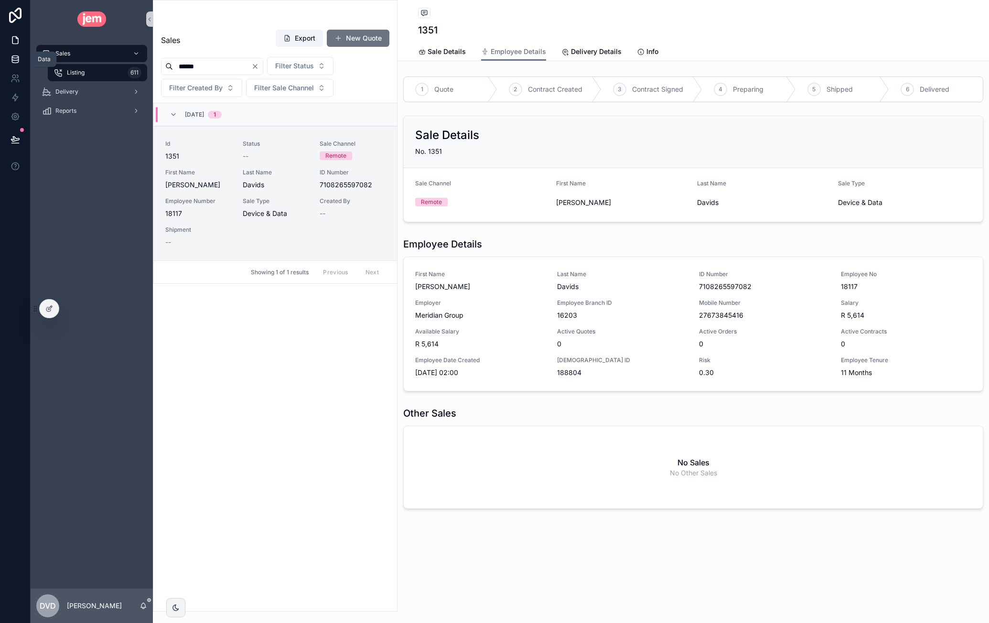
click at [18, 64] on link at bounding box center [15, 59] width 30 height 19
click at [259, 68] on icon "Clear" at bounding box center [255, 67] width 8 height 8
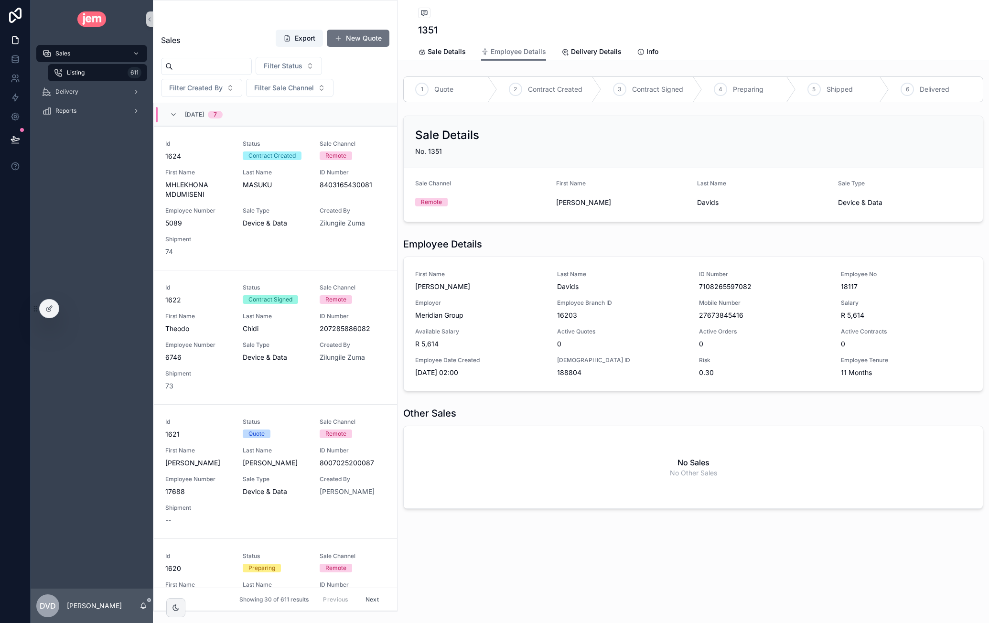
click at [217, 68] on input "scrollable content" at bounding box center [212, 66] width 78 height 13
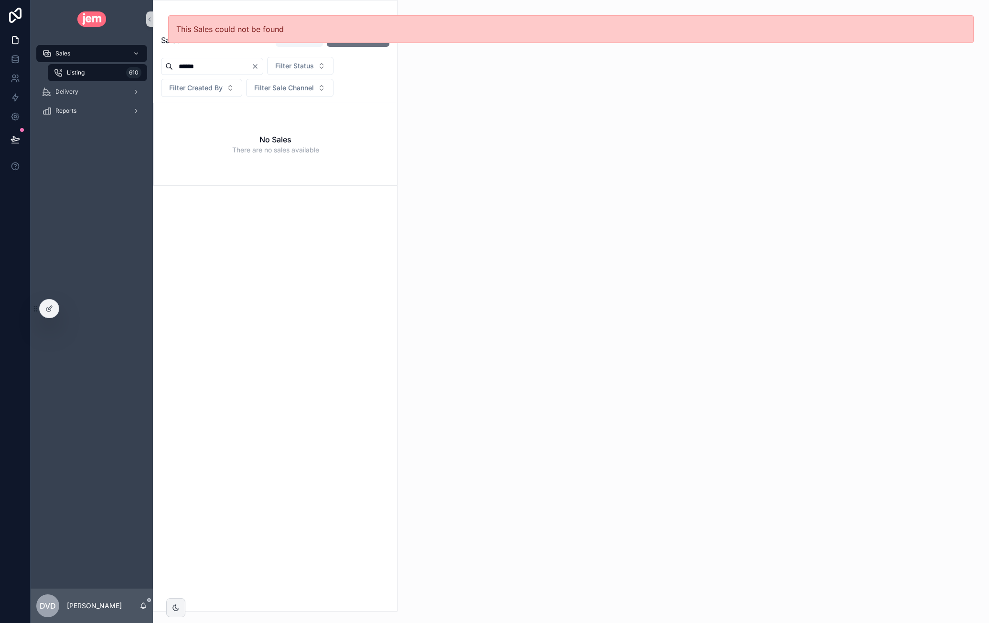
type input "******"
click at [259, 67] on icon "Clear" at bounding box center [255, 67] width 8 height 8
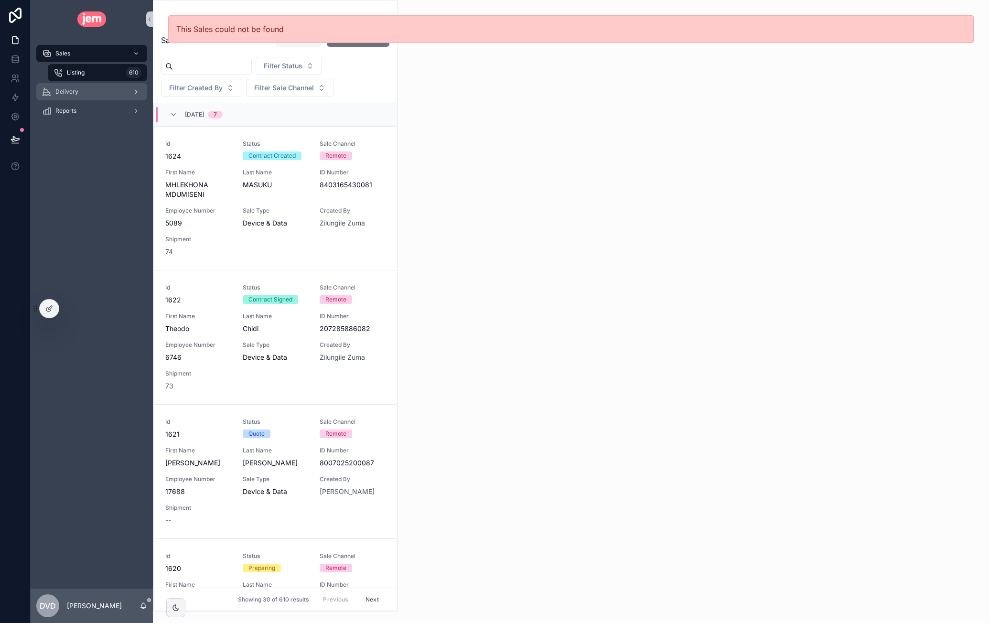
click at [82, 93] on div "Delivery" at bounding box center [91, 91] width 99 height 15
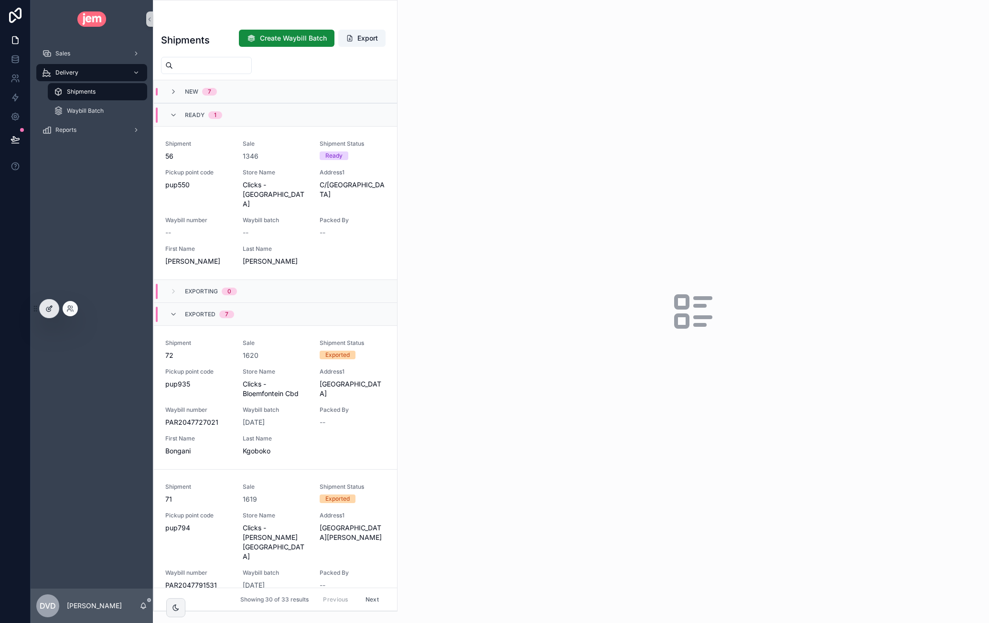
click at [47, 306] on icon at bounding box center [49, 309] width 8 height 8
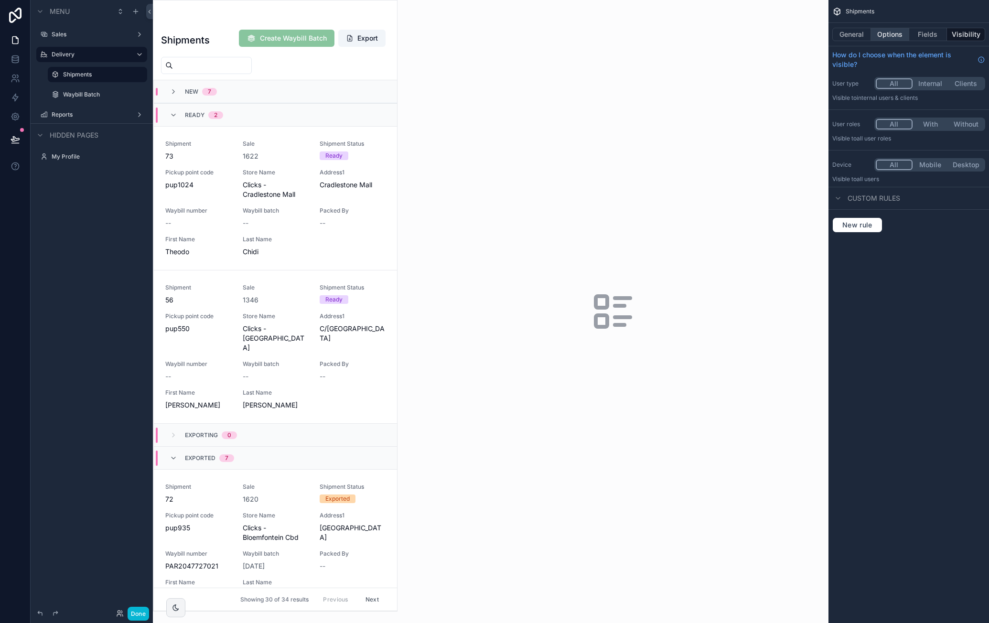
click at [892, 37] on button "Options" at bounding box center [890, 34] width 38 height 13
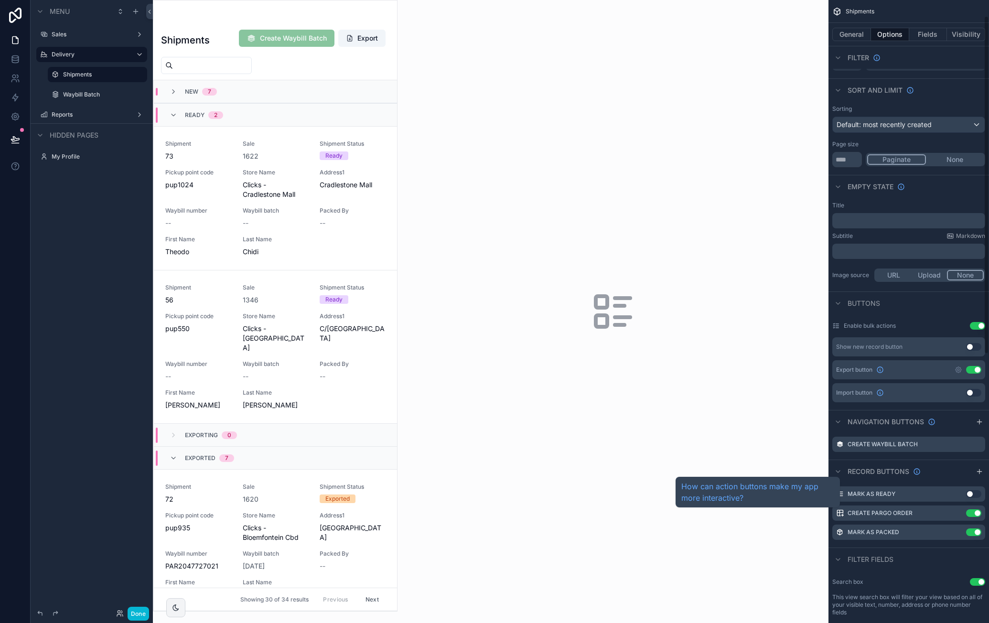
scroll to position [96, 0]
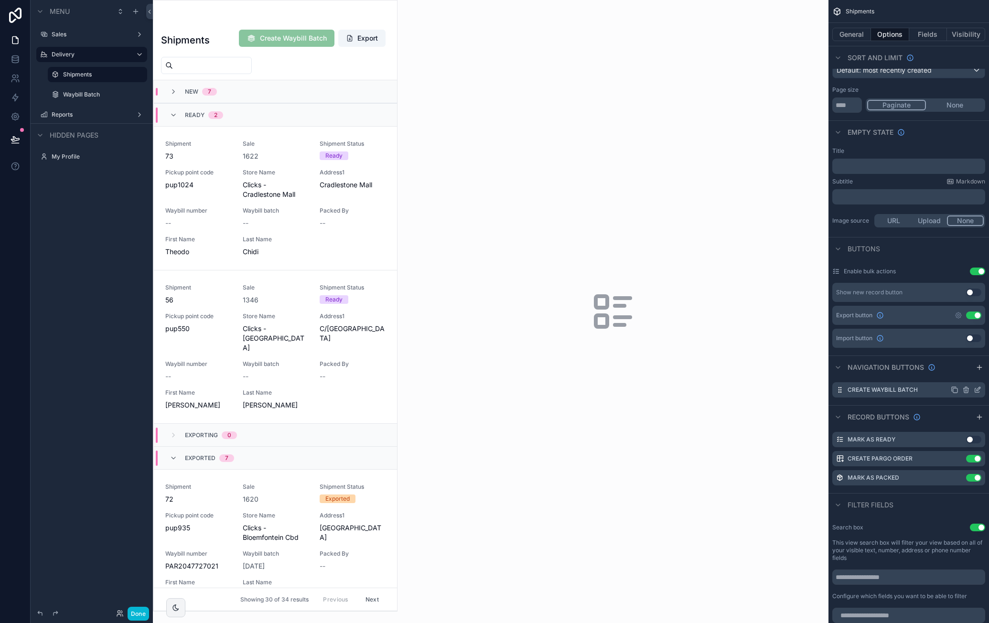
click at [977, 390] on icon "scrollable content" at bounding box center [978, 390] width 8 height 8
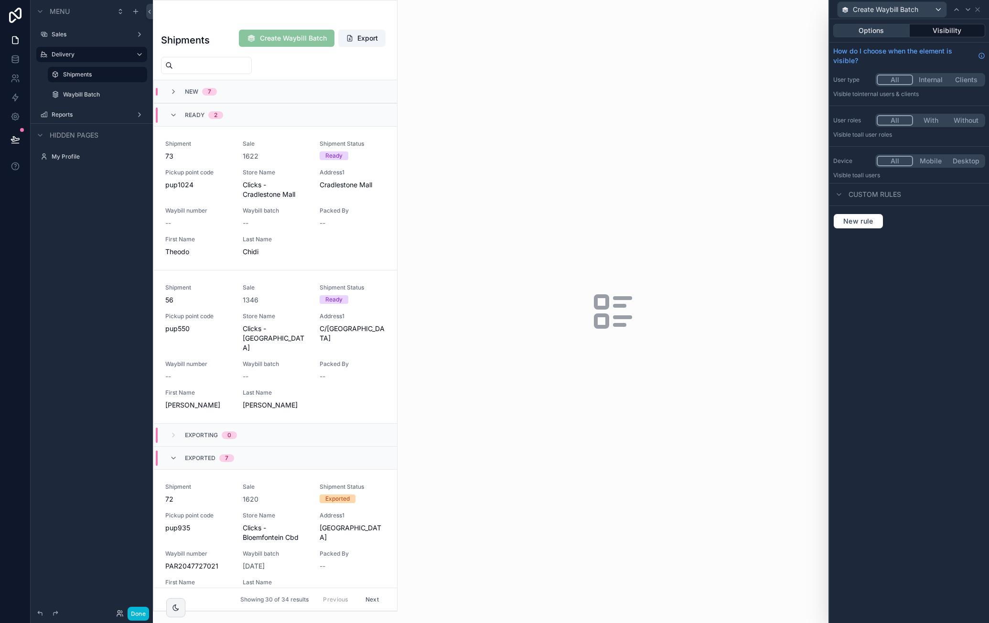
click at [884, 34] on button "Options" at bounding box center [871, 30] width 76 height 13
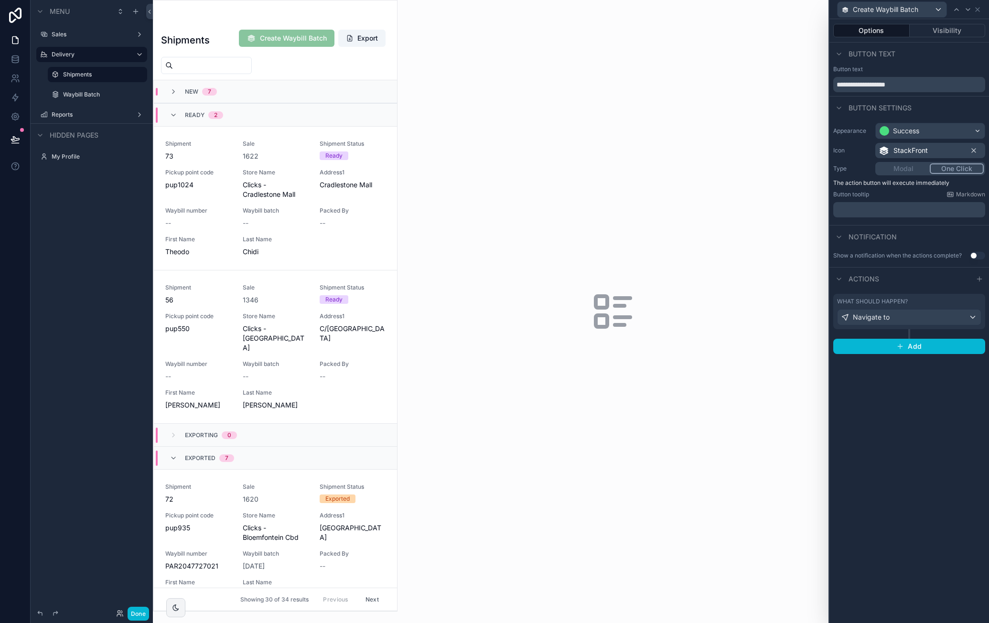
click at [946, 303] on div "What should happen?" at bounding box center [909, 302] width 144 height 8
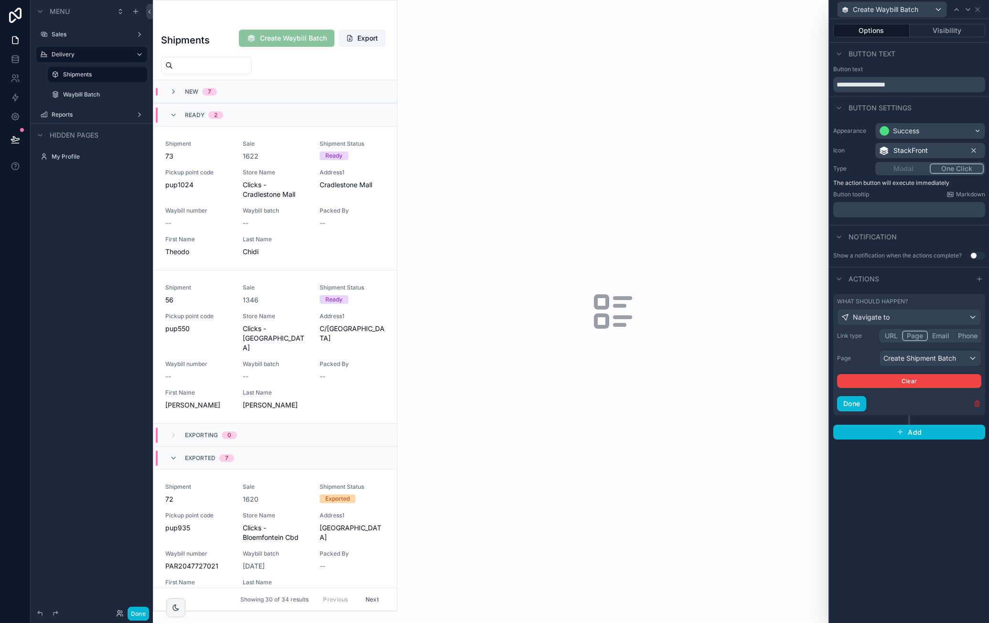
click at [979, 403] on icon "button" at bounding box center [977, 404] width 8 height 8
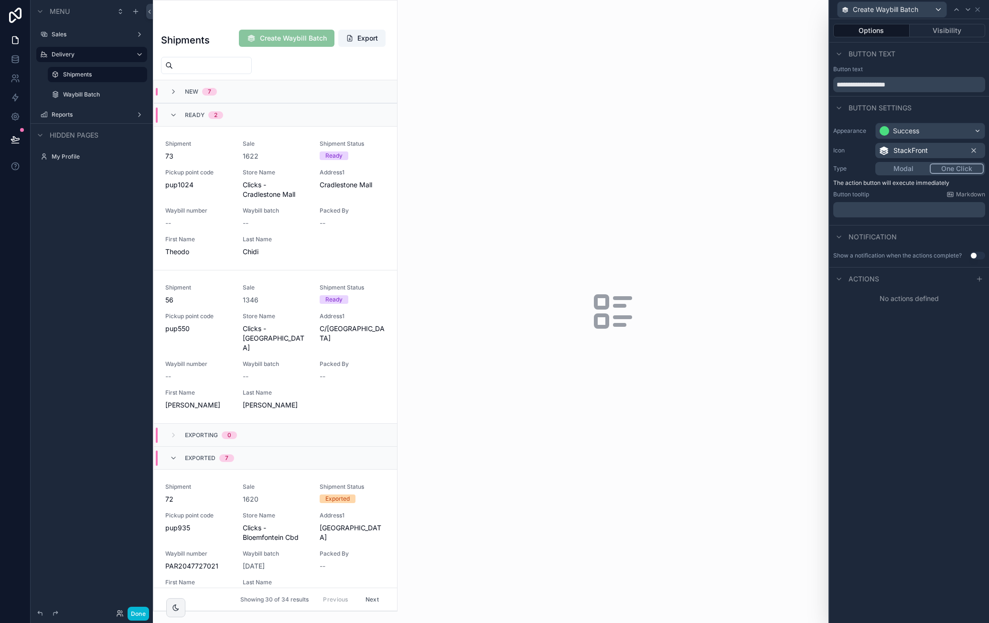
click at [977, 254] on button "Use setting" at bounding box center [977, 256] width 15 height 8
click at [906, 281] on div "Success" at bounding box center [909, 284] width 151 height 15
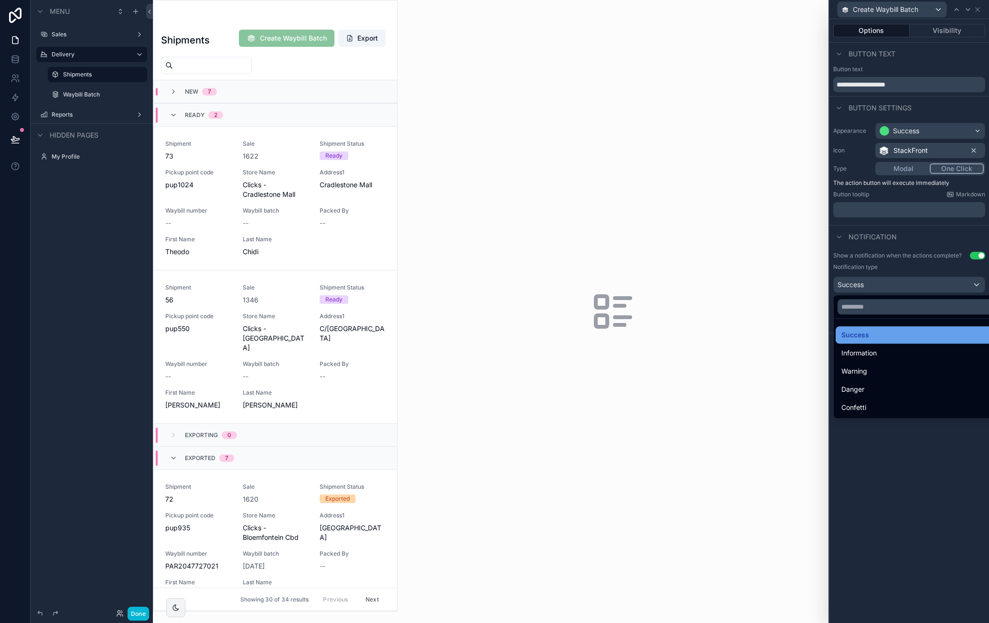
click at [897, 328] on div "Success" at bounding box center [921, 334] width 170 height 17
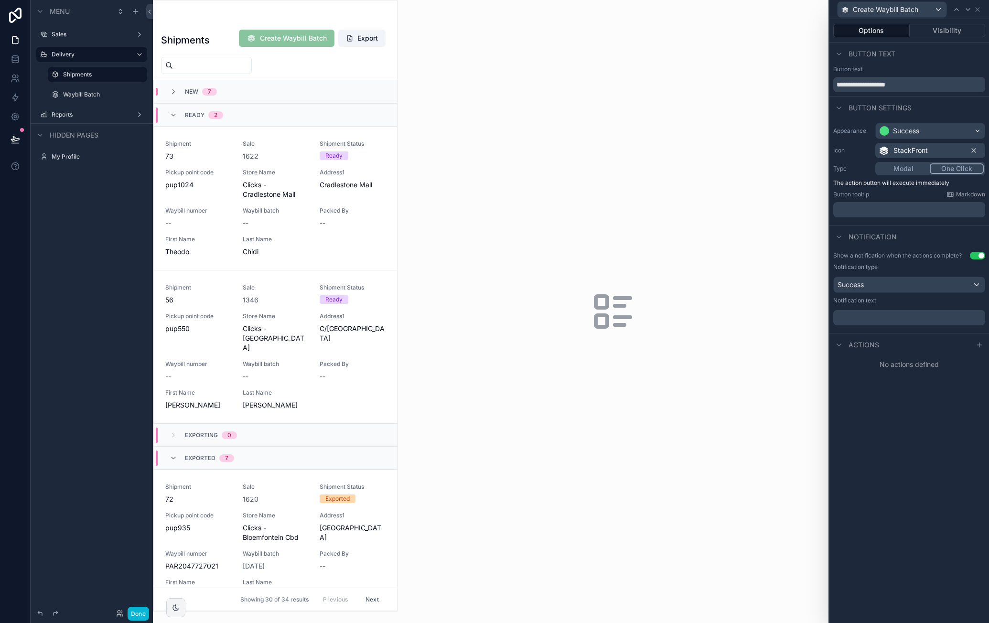
click at [896, 310] on div "﻿" at bounding box center [909, 317] width 152 height 15
click at [895, 313] on p "﻿" at bounding box center [910, 318] width 146 height 10
click at [891, 410] on div "**********" at bounding box center [910, 321] width 160 height 604
click at [841, 346] on icon at bounding box center [839, 345] width 8 height 8
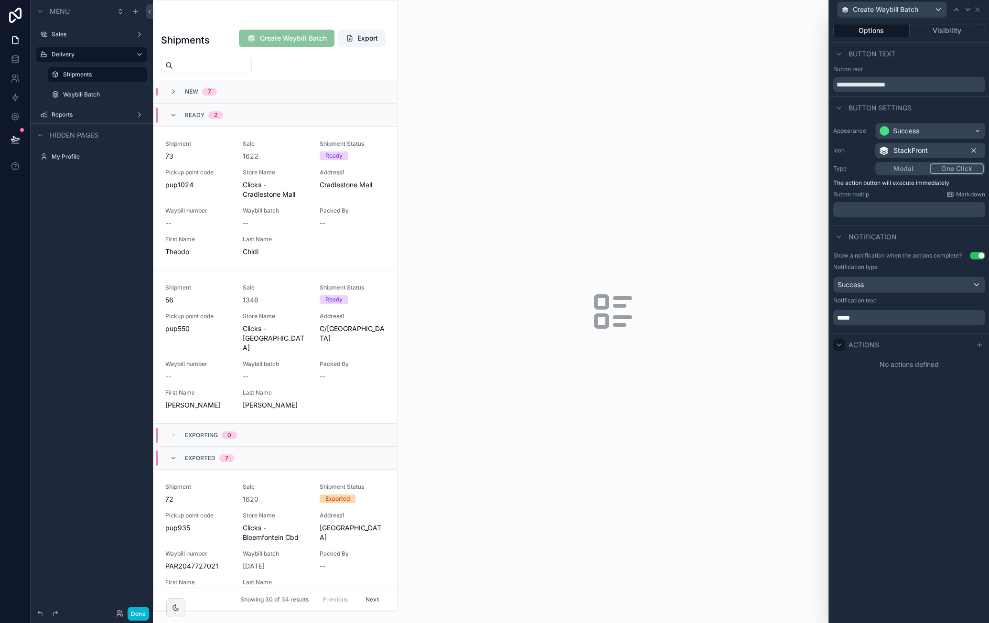
click at [982, 257] on button "Use setting" at bounding box center [977, 256] width 15 height 8
click at [979, 279] on icon at bounding box center [979, 279] width 4 height 0
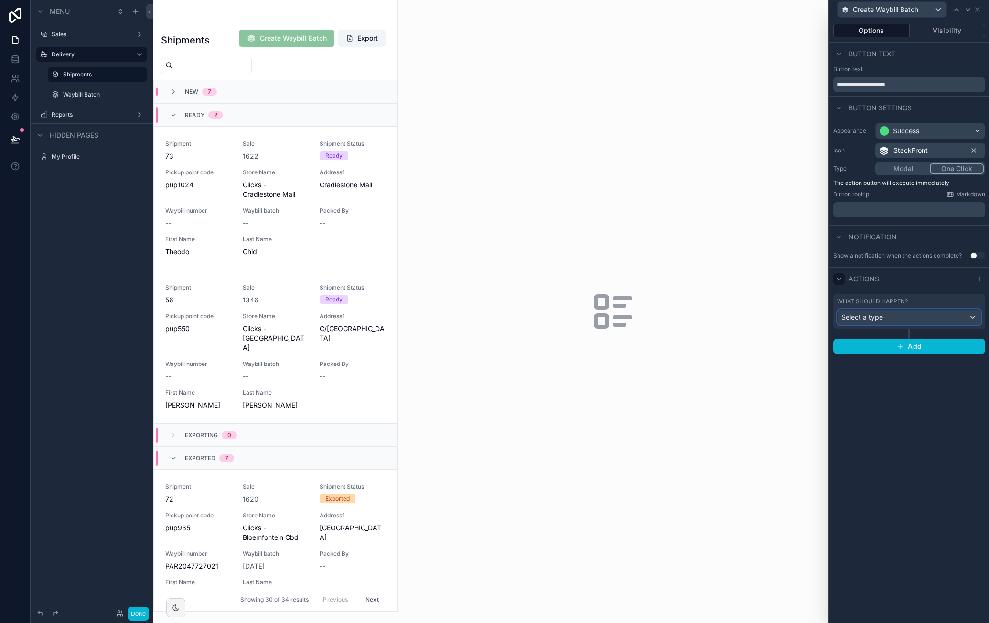
click at [930, 314] on div "Select a type" at bounding box center [909, 317] width 143 height 15
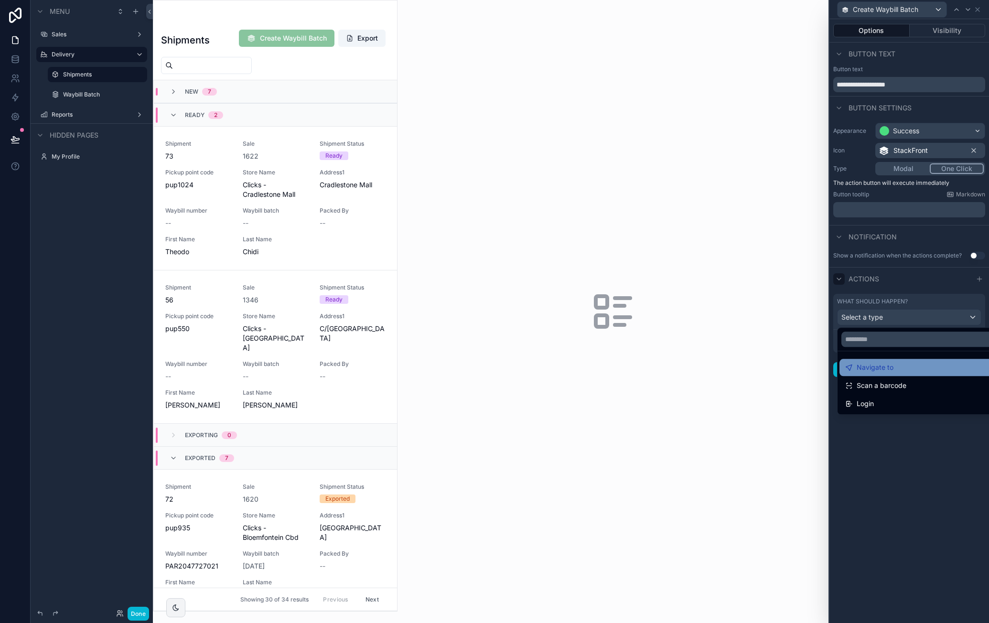
click at [897, 366] on div "Navigate to" at bounding box center [920, 367] width 151 height 11
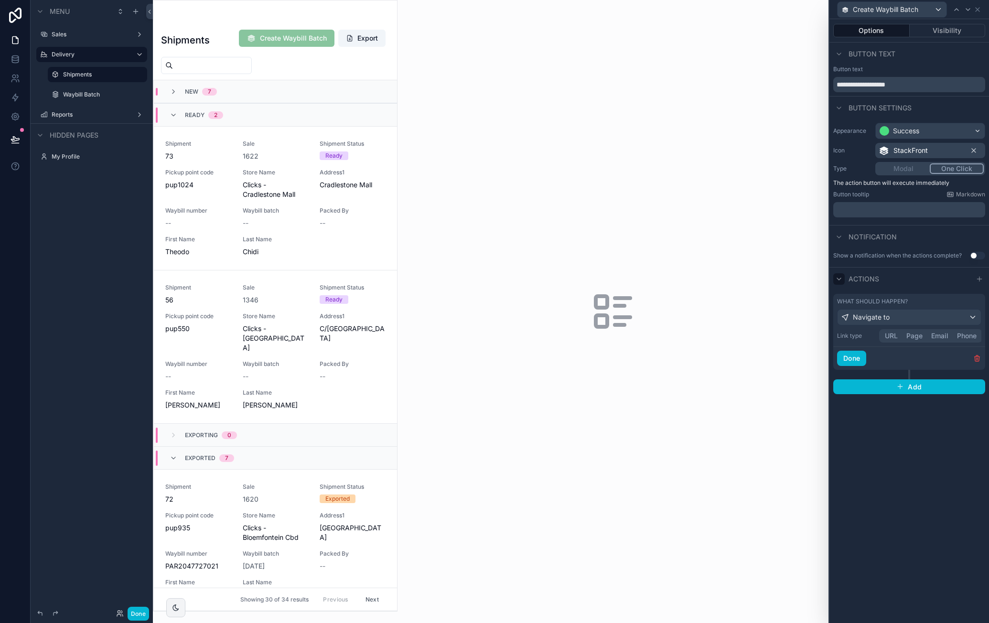
drag, startPoint x: 912, startPoint y: 337, endPoint x: 911, endPoint y: 343, distance: 6.3
click at [912, 336] on button "Page" at bounding box center [914, 336] width 25 height 11
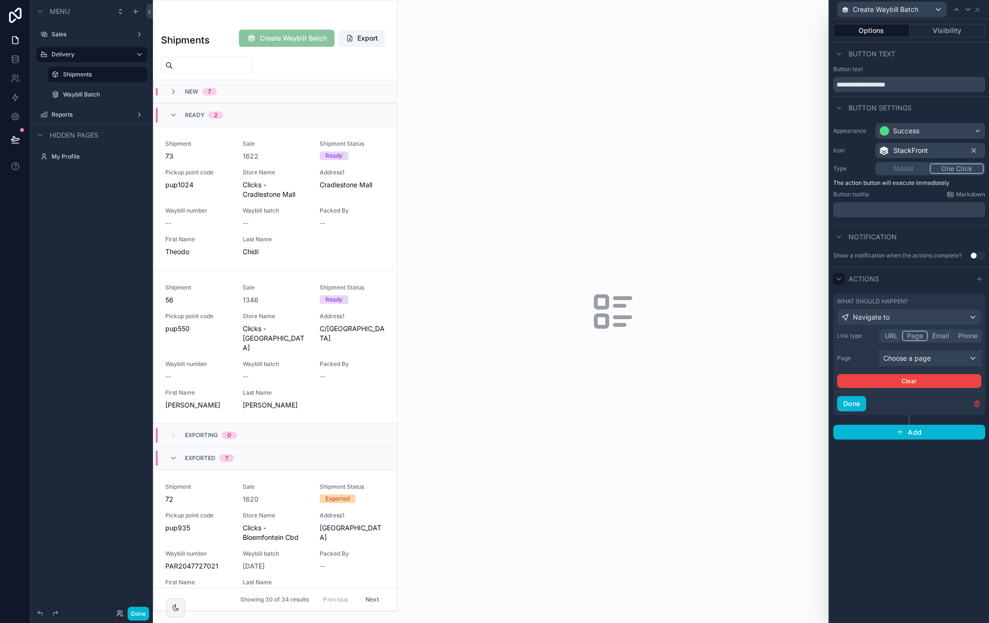
click at [912, 358] on div "Choose a page" at bounding box center [930, 358] width 101 height 15
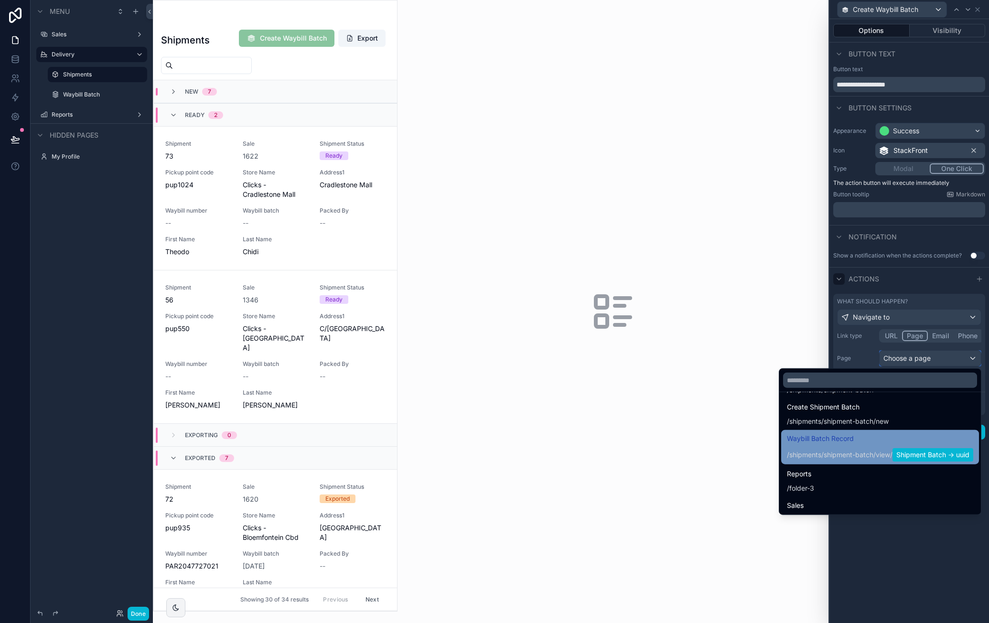
scroll to position [406, 0]
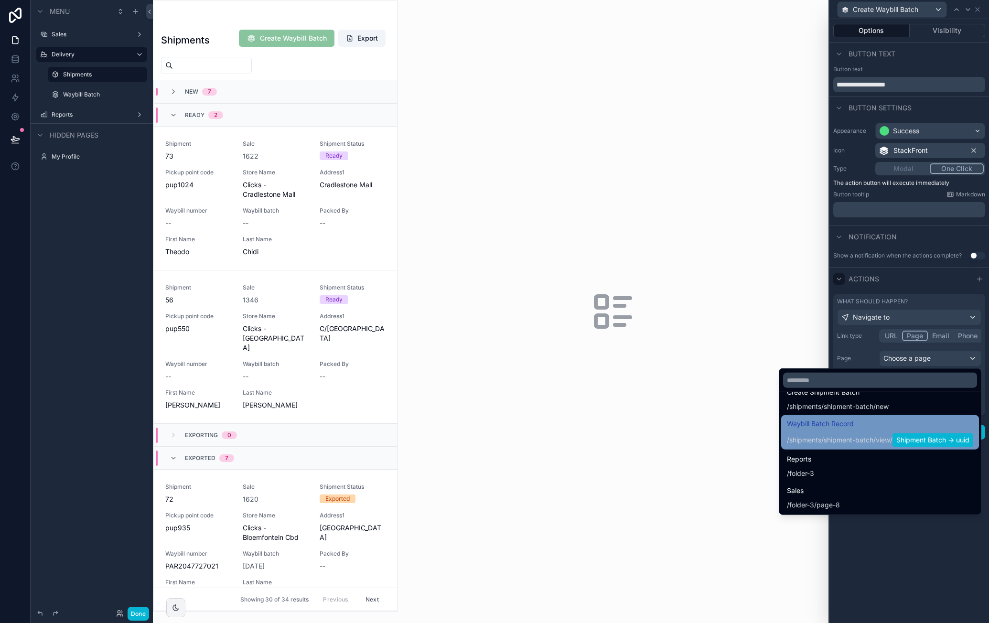
click at [857, 430] on div "Waybill Batch Record /shipments/shipment-batch / view / Shipment Batch -> uuid" at bounding box center [880, 432] width 186 height 29
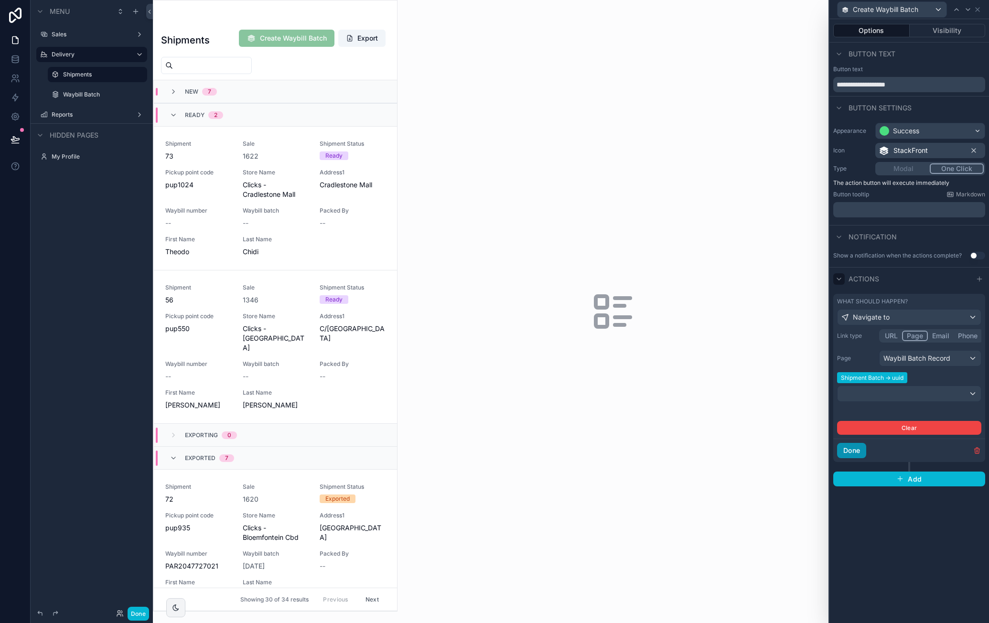
click at [859, 449] on button "Done" at bounding box center [851, 450] width 29 height 15
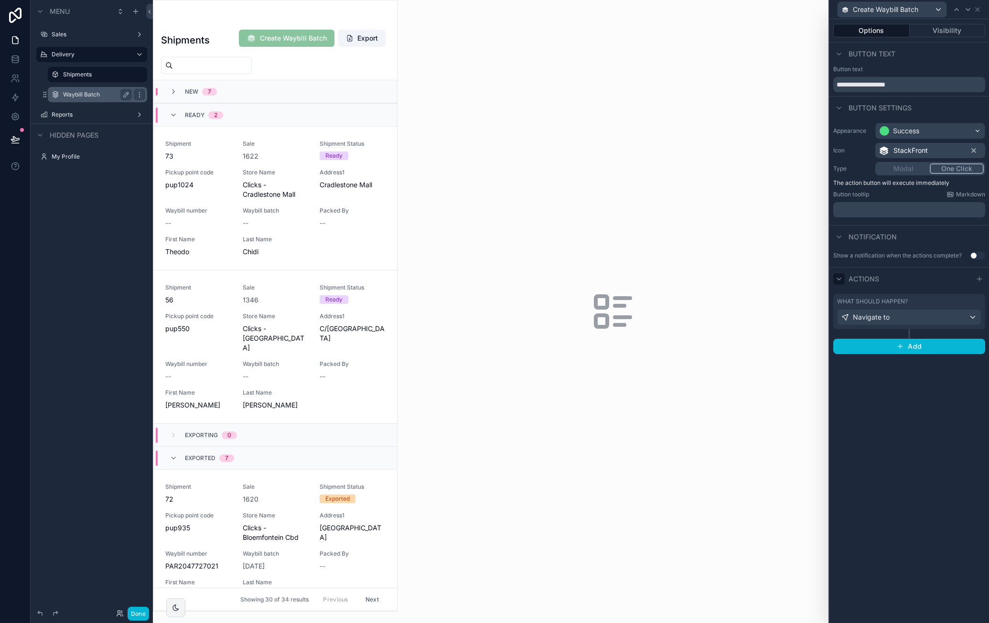
click at [94, 96] on label "Waybill Batch" at bounding box center [95, 95] width 65 height 8
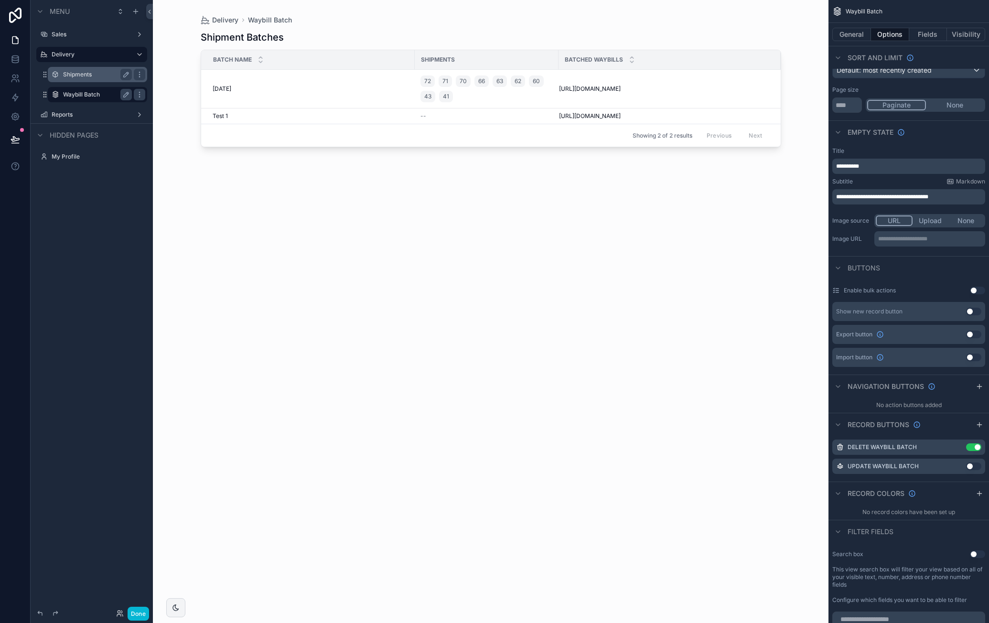
click at [100, 81] on div "Shipments" at bounding box center [98, 74] width 96 height 15
click at [103, 76] on label "Shipments" at bounding box center [95, 75] width 65 height 8
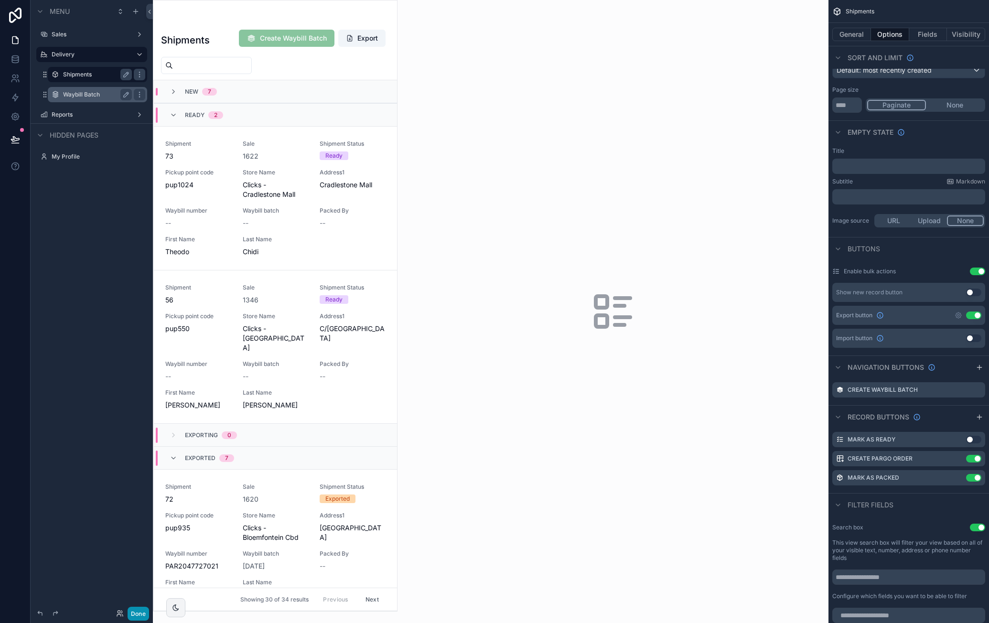
click at [141, 610] on button "Done" at bounding box center [139, 614] width 22 height 14
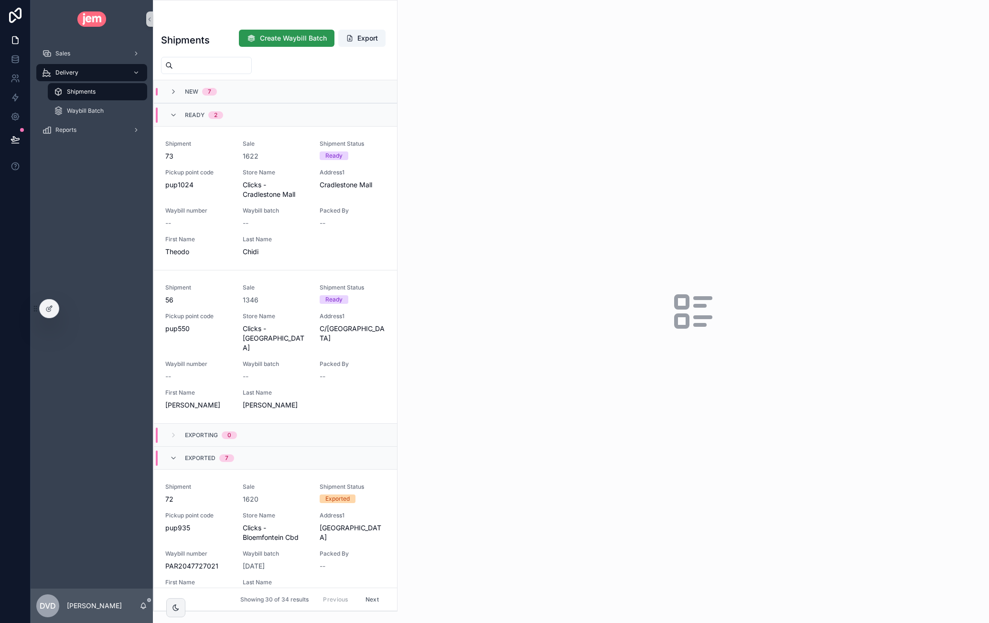
click at [289, 37] on span "Create Waybill Batch" at bounding box center [293, 38] width 67 height 10
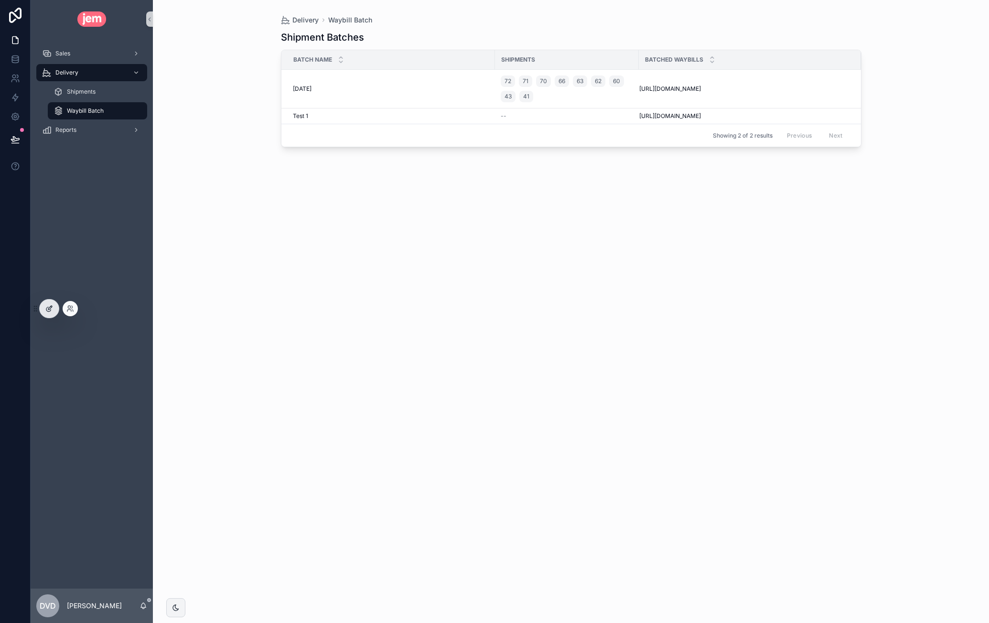
click at [50, 307] on icon at bounding box center [49, 309] width 8 height 8
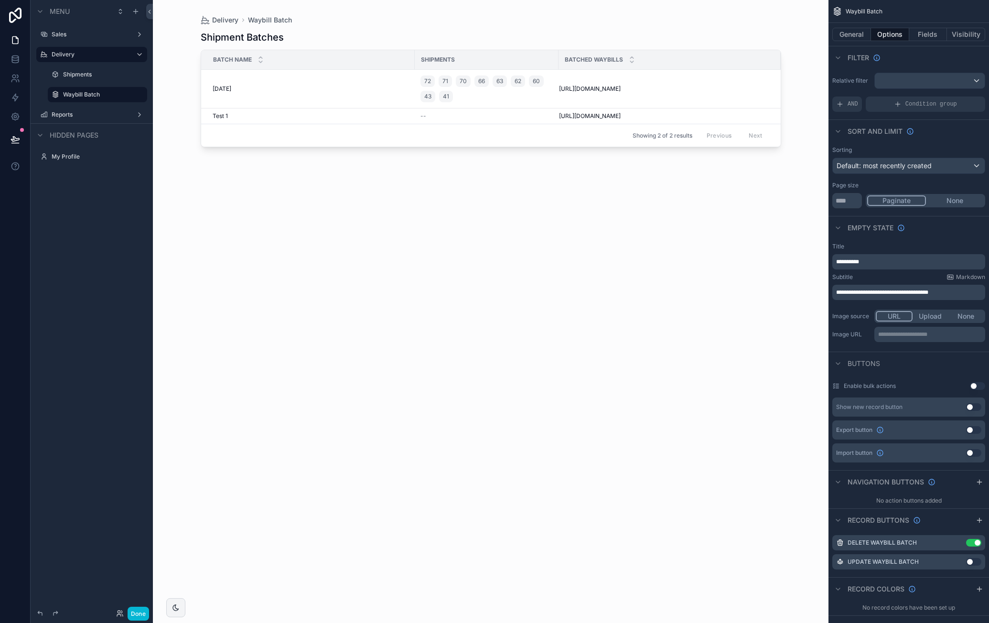
click at [108, 76] on label "Shipments" at bounding box center [104, 75] width 82 height 8
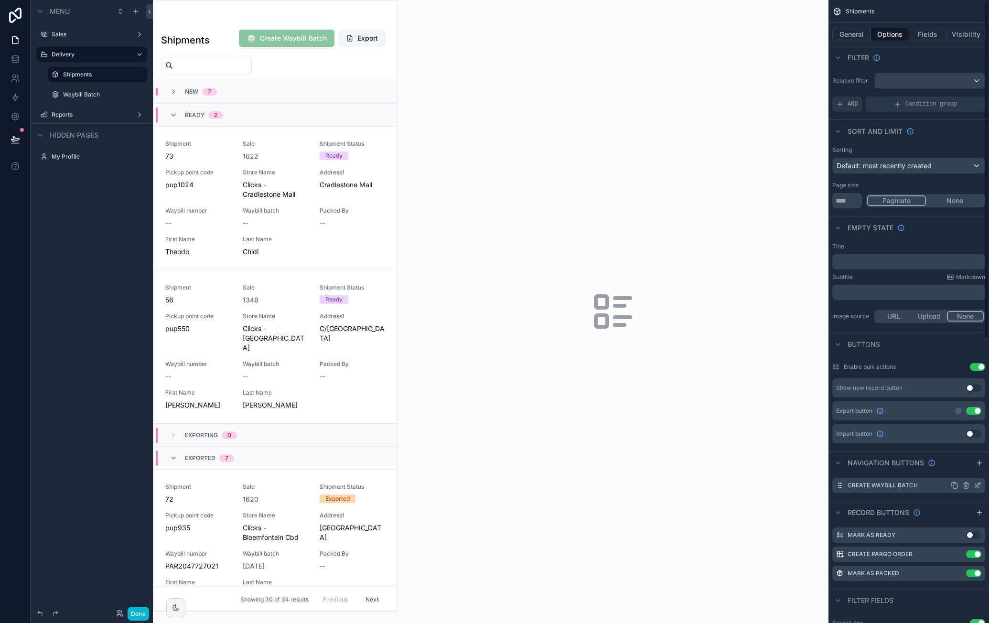
click at [979, 487] on icon "scrollable content" at bounding box center [978, 486] width 8 height 8
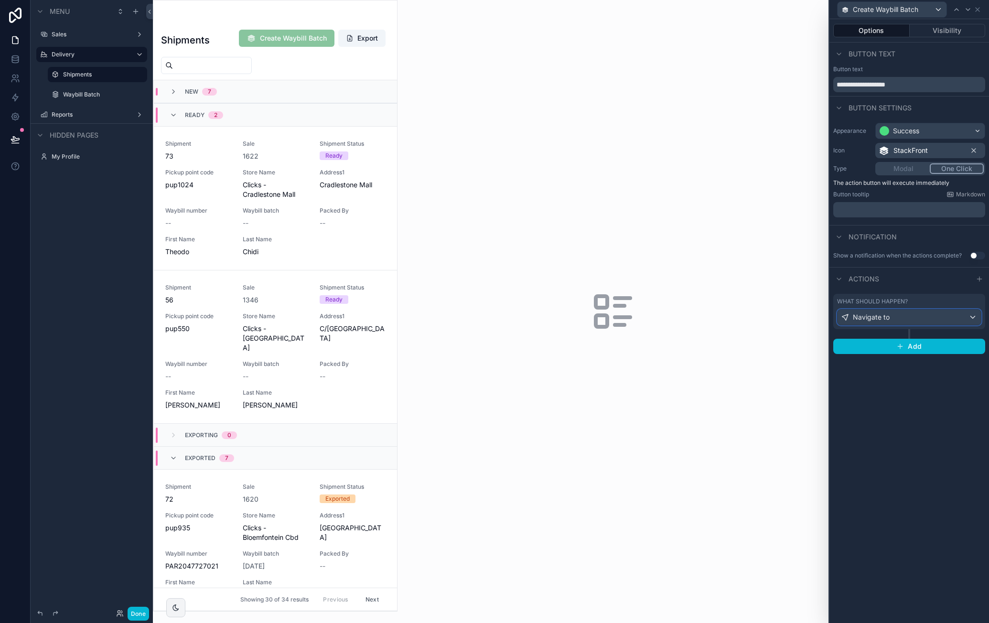
click at [912, 317] on div "Navigate to" at bounding box center [909, 317] width 143 height 15
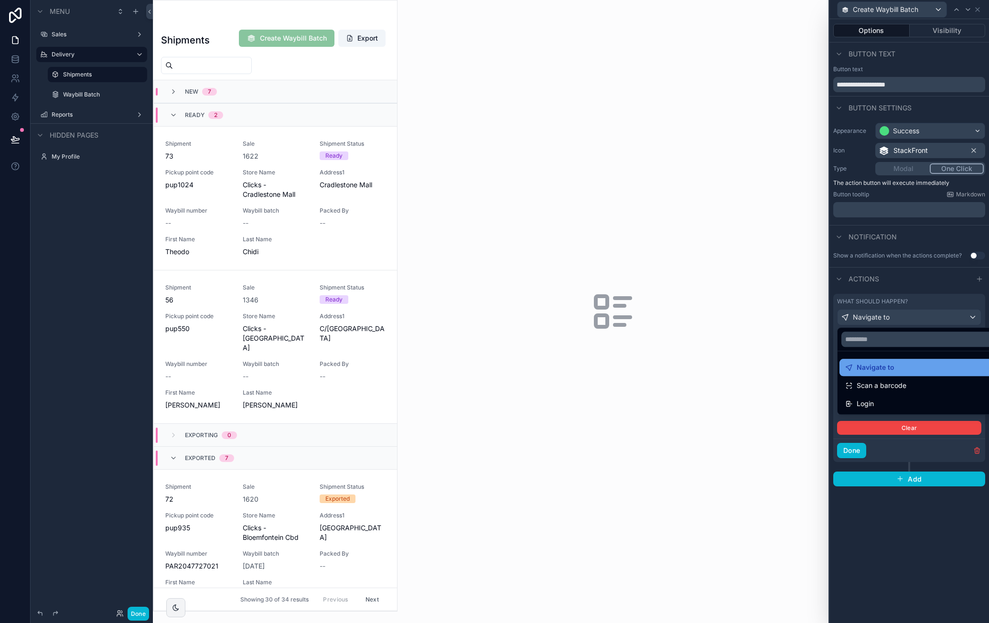
click at [932, 367] on div "Navigate to" at bounding box center [920, 367] width 151 height 11
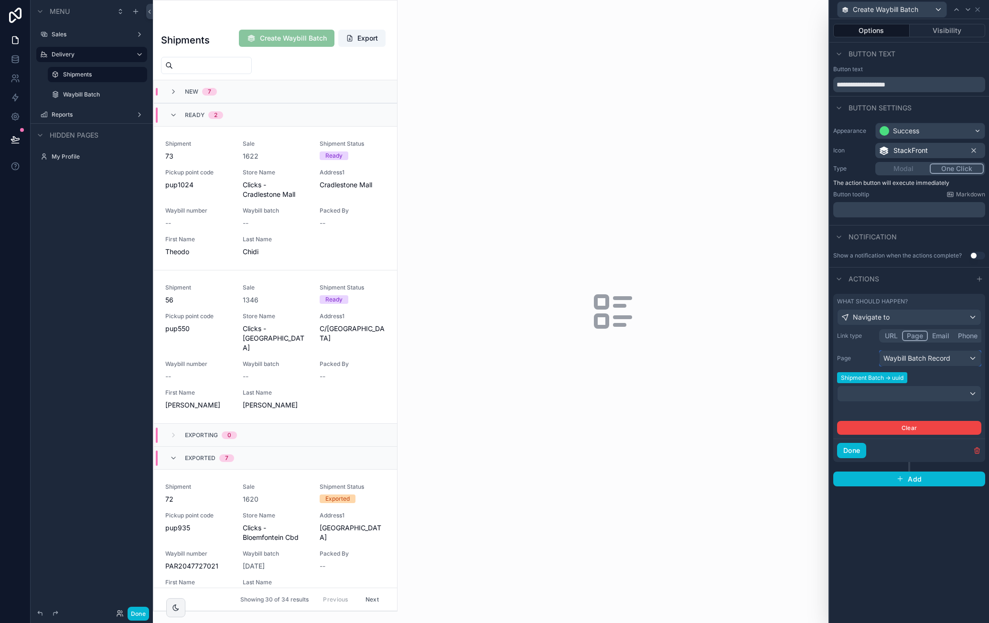
click at [940, 360] on div "Waybill Batch Record" at bounding box center [930, 358] width 101 height 15
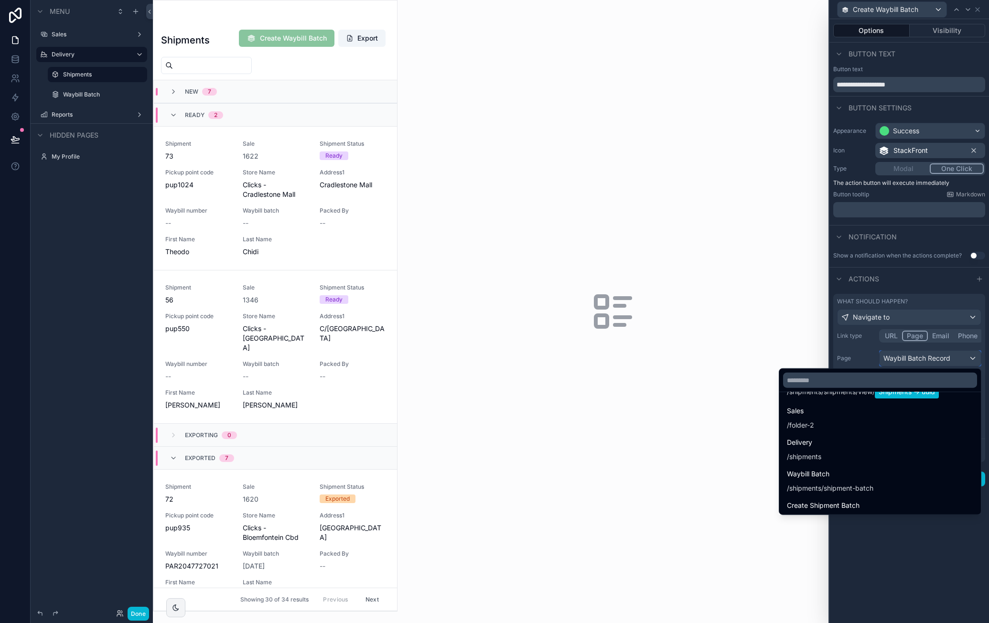
scroll to position [382, 0]
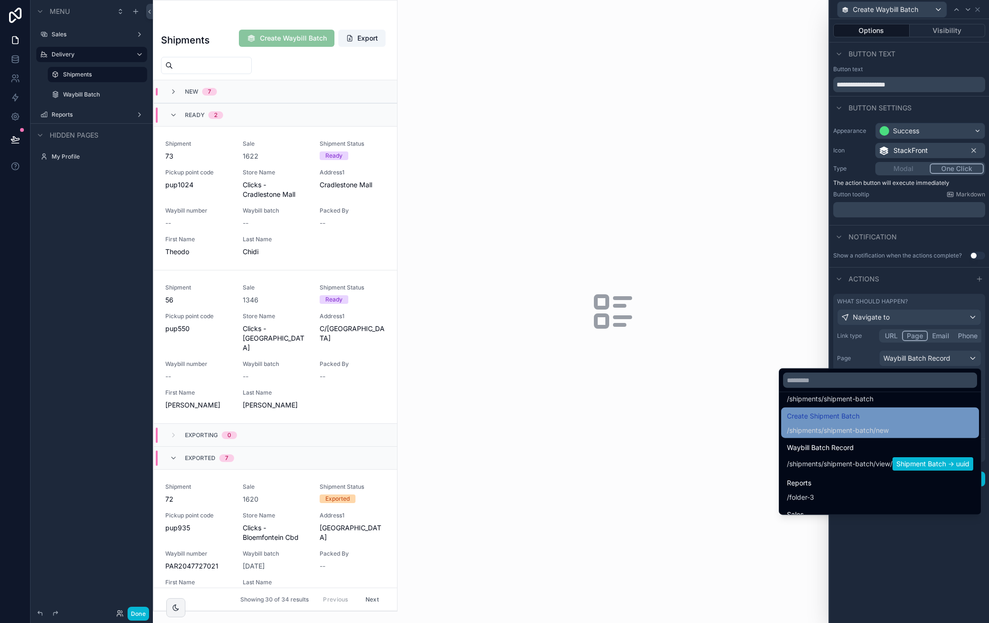
click at [906, 424] on div "Create Shipment Batch /shipments/shipment-batch /new" at bounding box center [880, 423] width 186 height 25
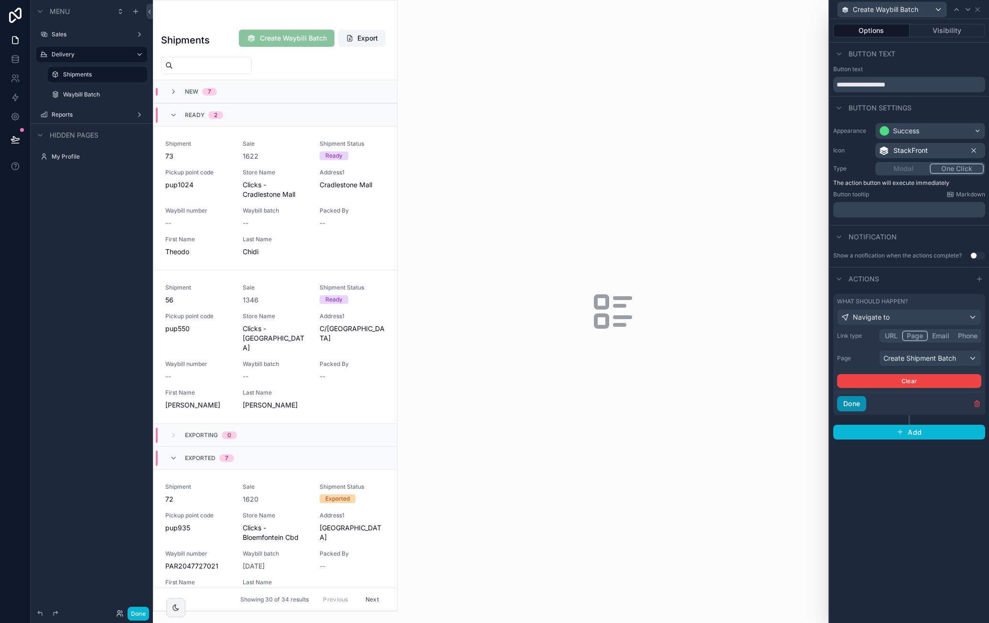
click at [862, 404] on button "Done" at bounding box center [851, 403] width 29 height 15
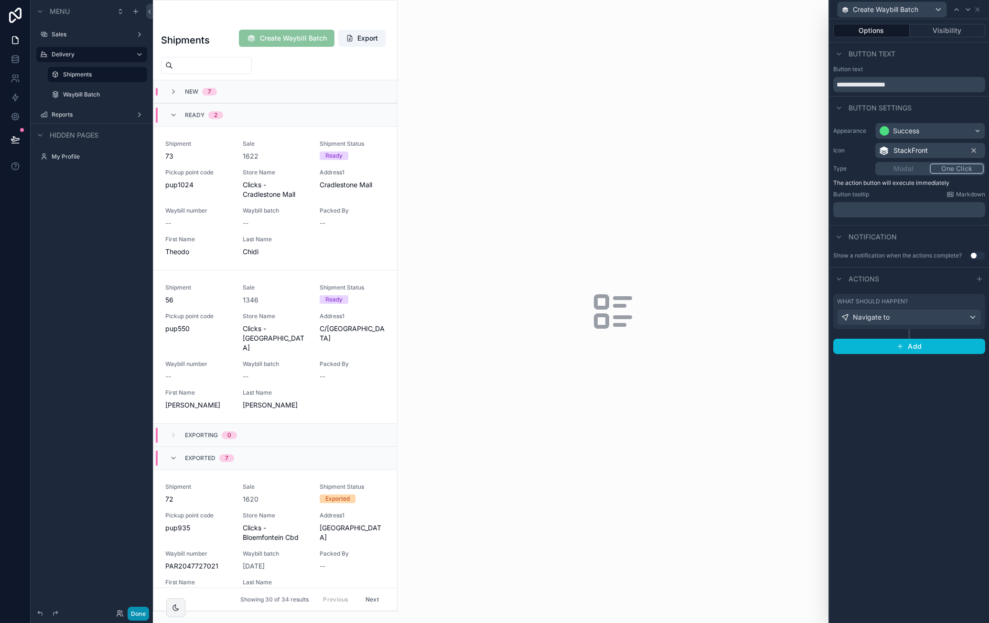
click at [138, 608] on button "Done" at bounding box center [139, 614] width 22 height 14
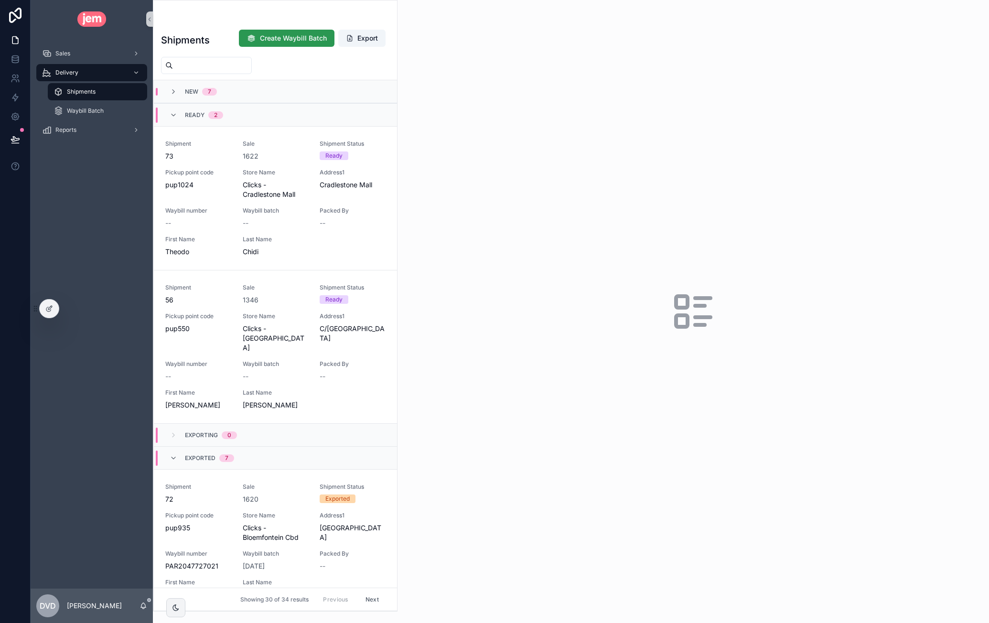
click at [283, 32] on button "Create Waybill Batch" at bounding box center [287, 38] width 96 height 17
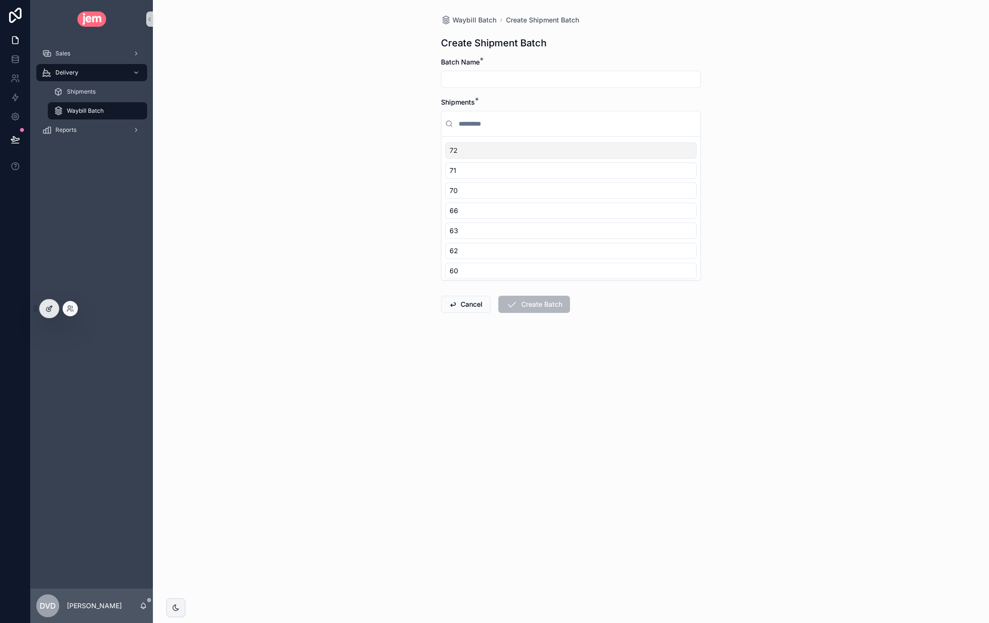
click at [56, 311] on div at bounding box center [49, 309] width 19 height 18
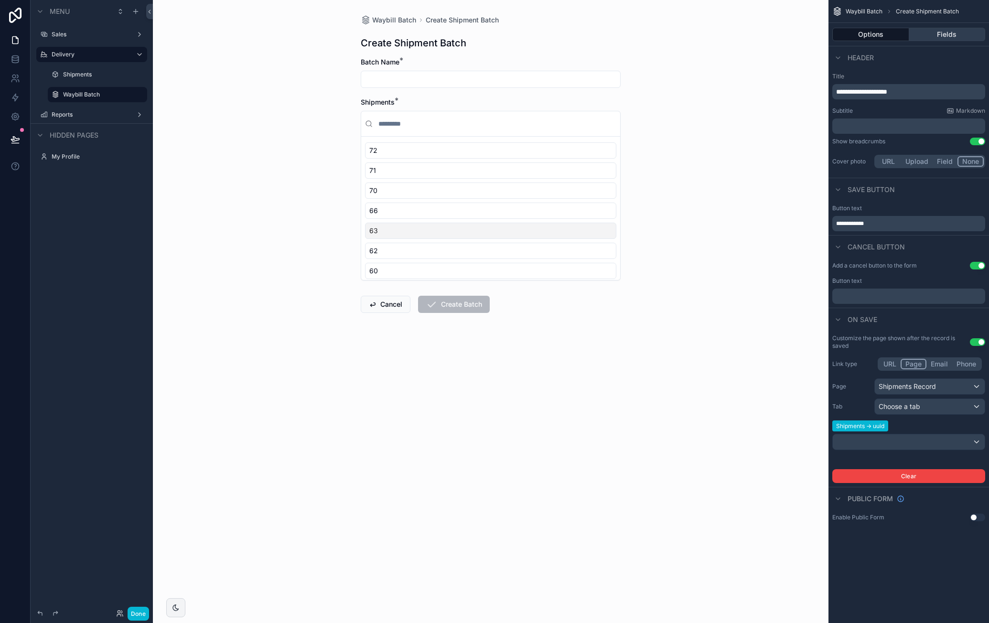
click at [937, 37] on button "Fields" at bounding box center [947, 34] width 76 height 13
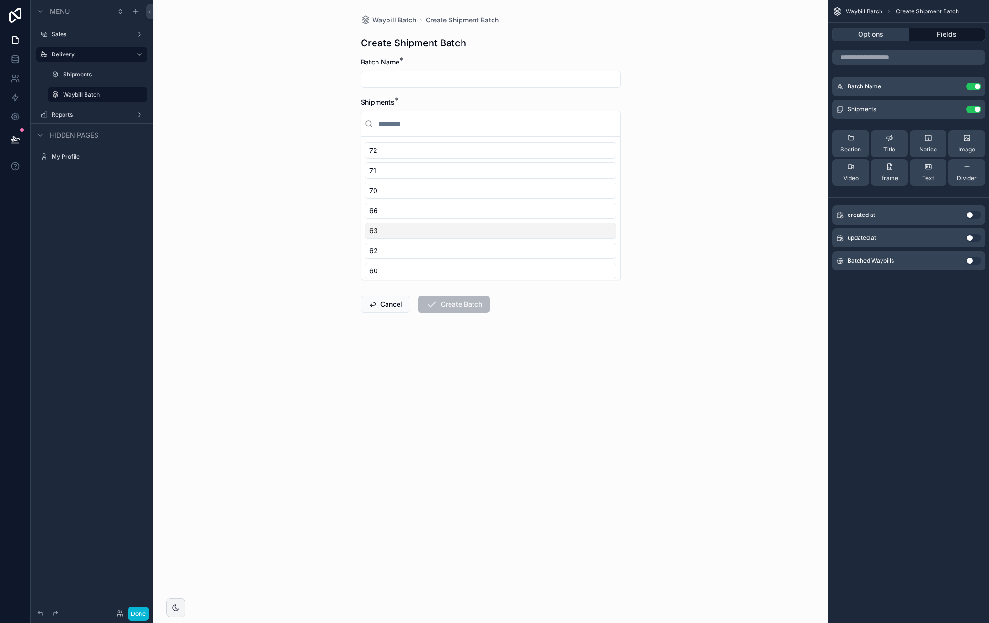
click at [884, 36] on button "Options" at bounding box center [871, 34] width 77 height 13
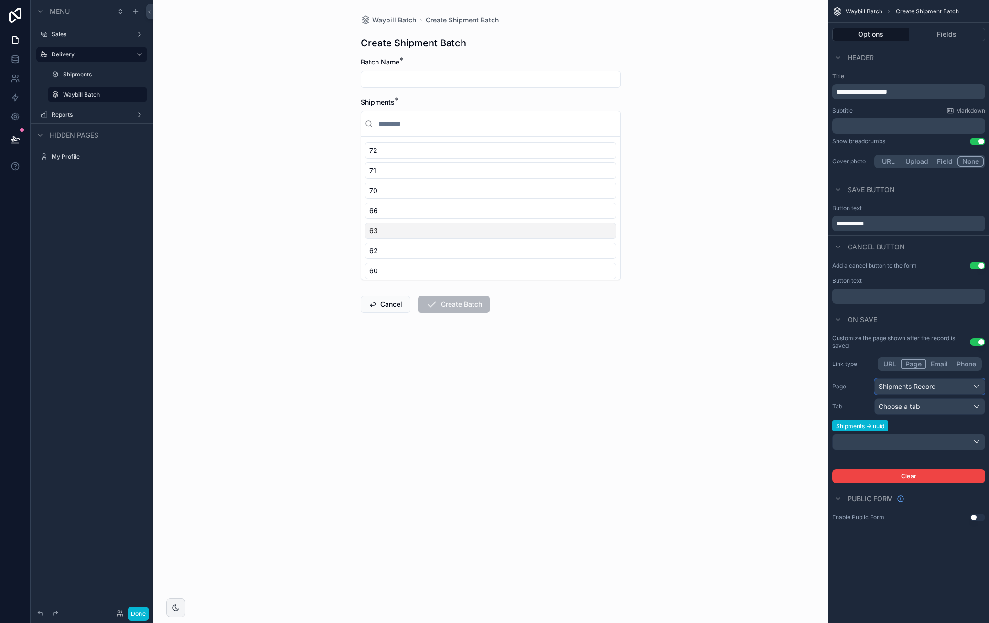
click at [950, 389] on div "Shipments Record" at bounding box center [930, 386] width 110 height 15
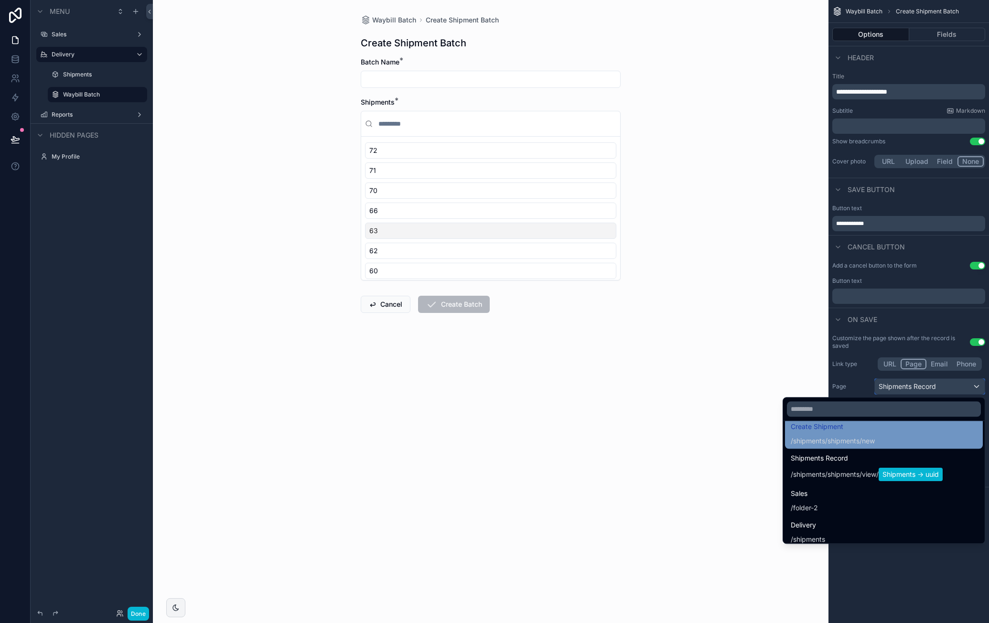
scroll to position [191, 0]
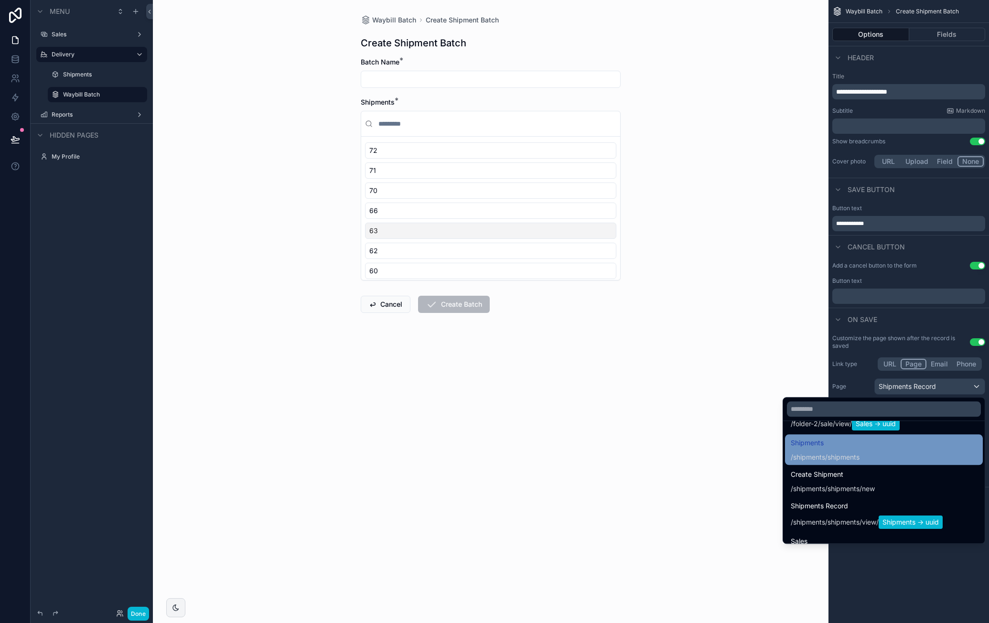
click at [903, 447] on div "Shipments /shipments/shipments" at bounding box center [884, 449] width 186 height 25
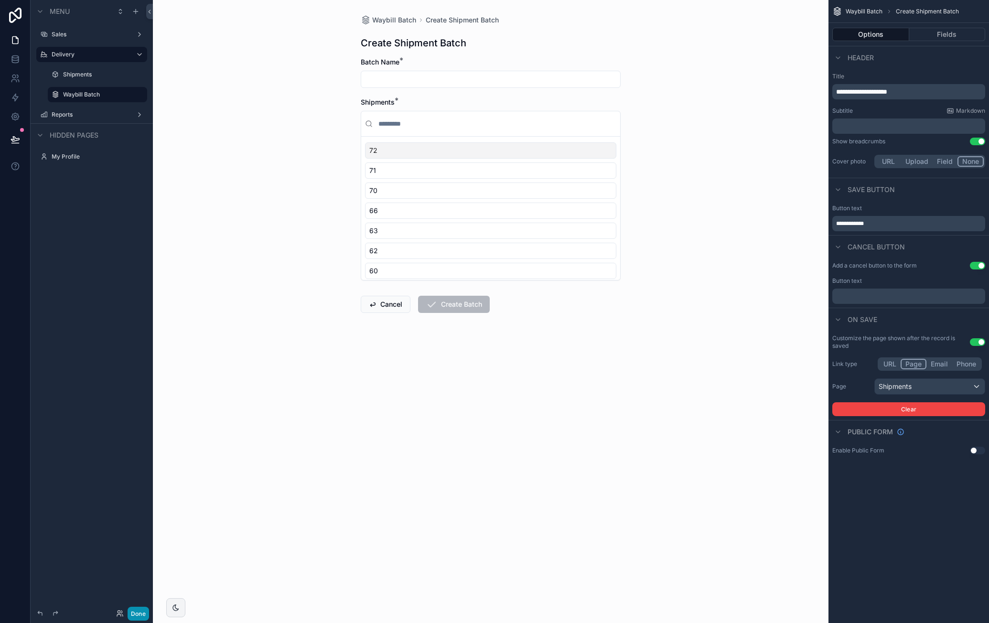
click at [141, 611] on button "Done" at bounding box center [139, 614] width 22 height 14
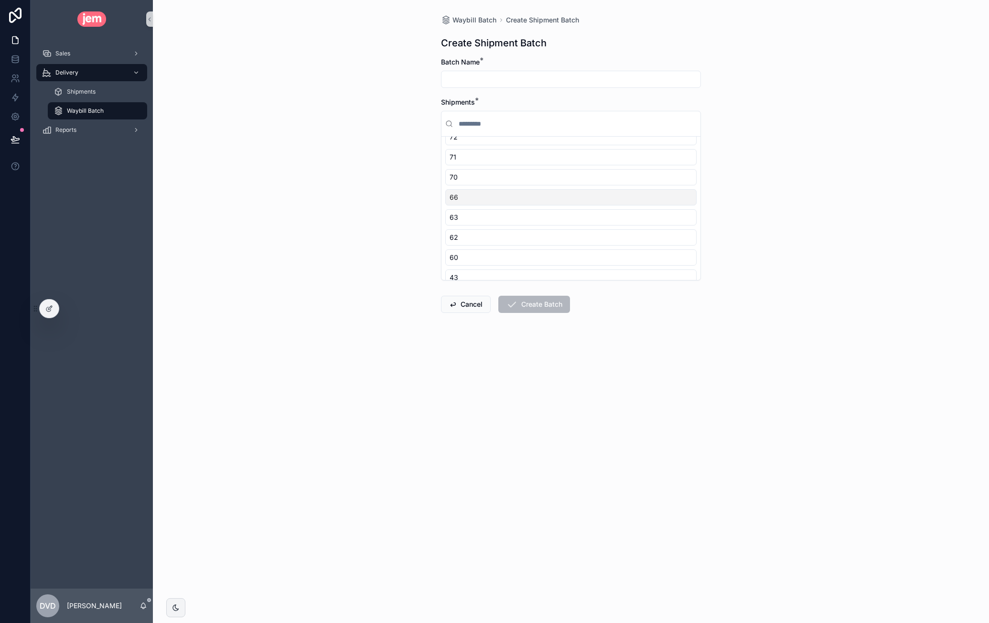
scroll to position [0, 0]
click at [222, 134] on div "Waybill Batch Create Shipment Batch Create Shipment Batch Batch Name * Shipment…" at bounding box center [571, 311] width 836 height 623
click at [92, 98] on div "Shipments" at bounding box center [98, 91] width 88 height 15
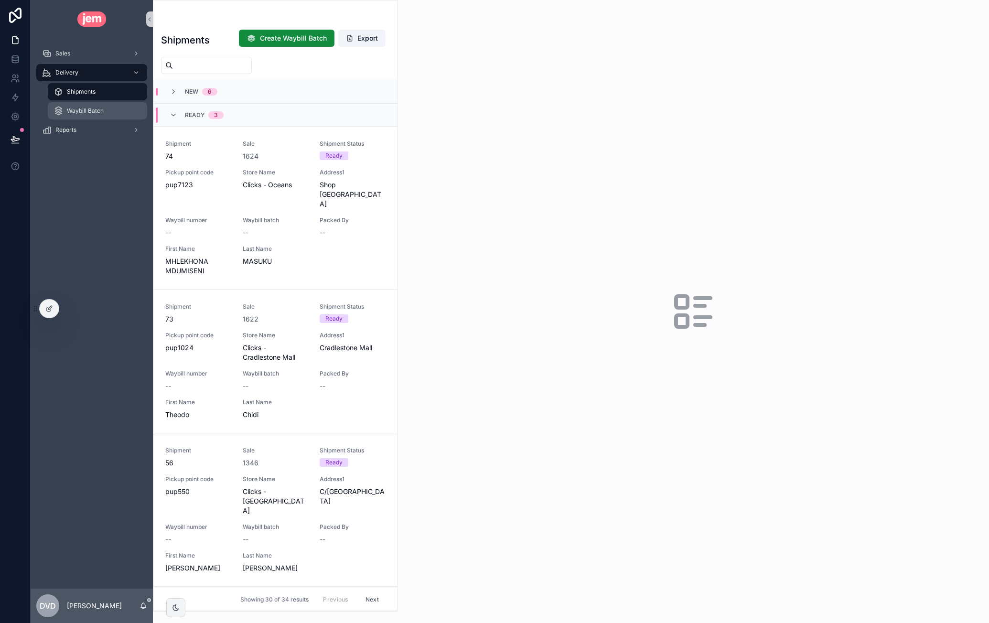
click at [100, 114] on span "Waybill Batch" at bounding box center [85, 111] width 37 height 8
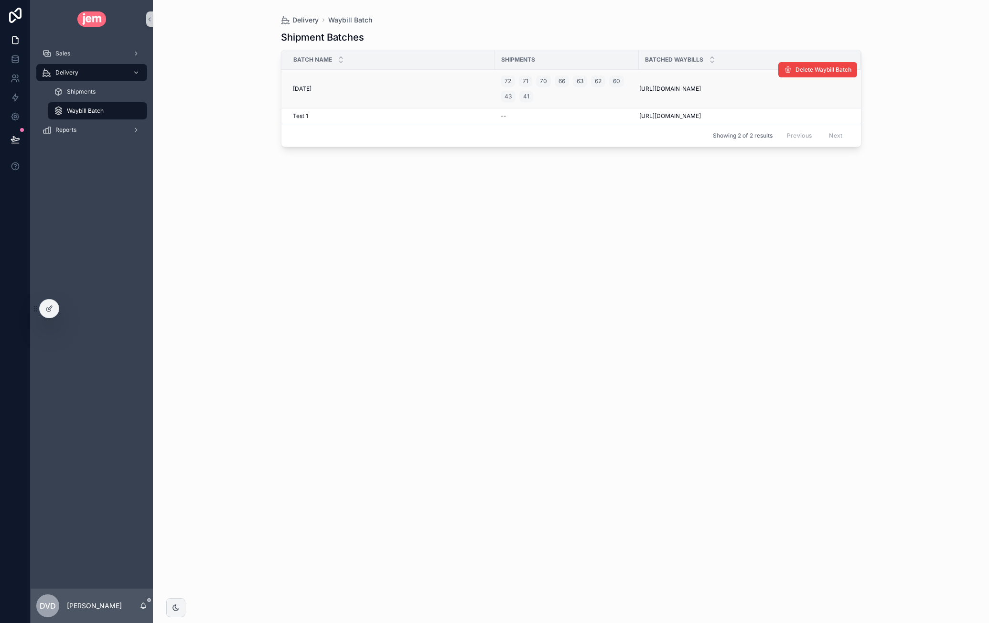
click at [701, 93] on span "https://pdf-temp-files.s3.us-west-2.amazonaws.com/YS4NRNCUW0RK2LP4DGFDQGQ93OKZK…" at bounding box center [670, 89] width 62 height 8
click at [79, 57] on div "Sales" at bounding box center [91, 53] width 99 height 15
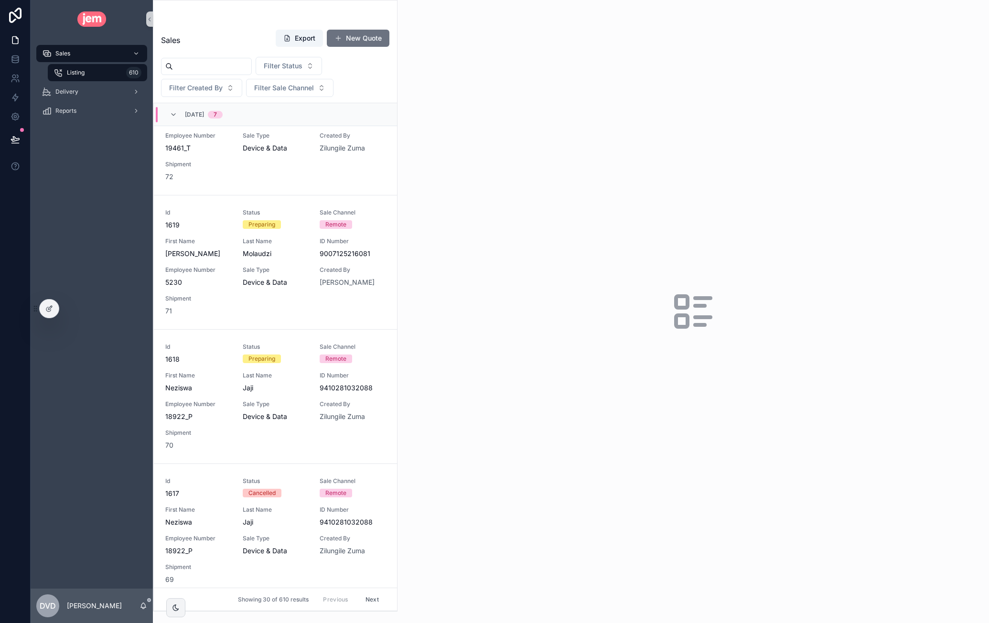
scroll to position [239, 0]
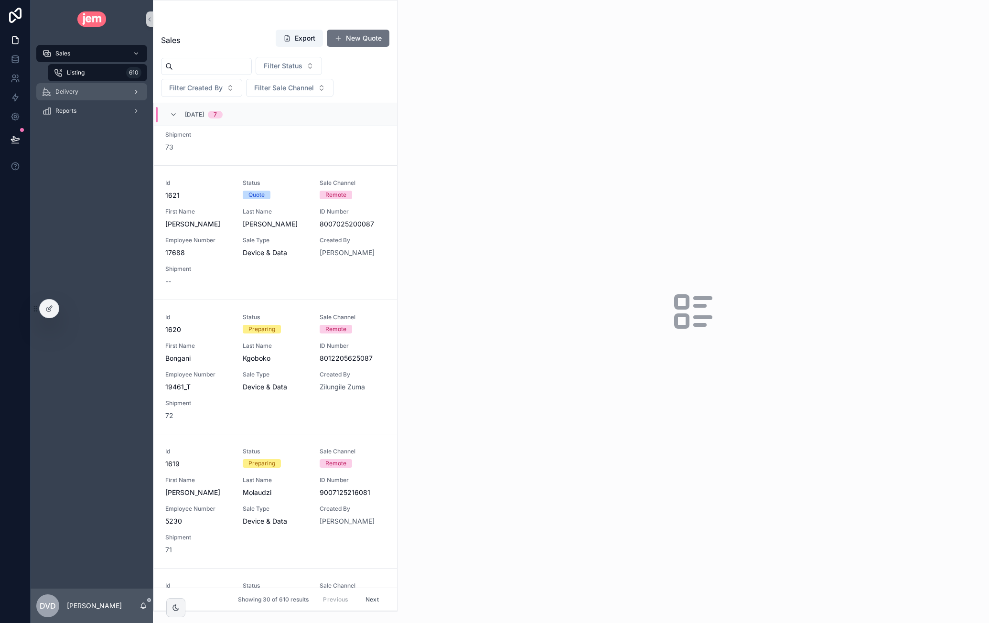
click at [92, 87] on div "Delivery" at bounding box center [91, 91] width 99 height 15
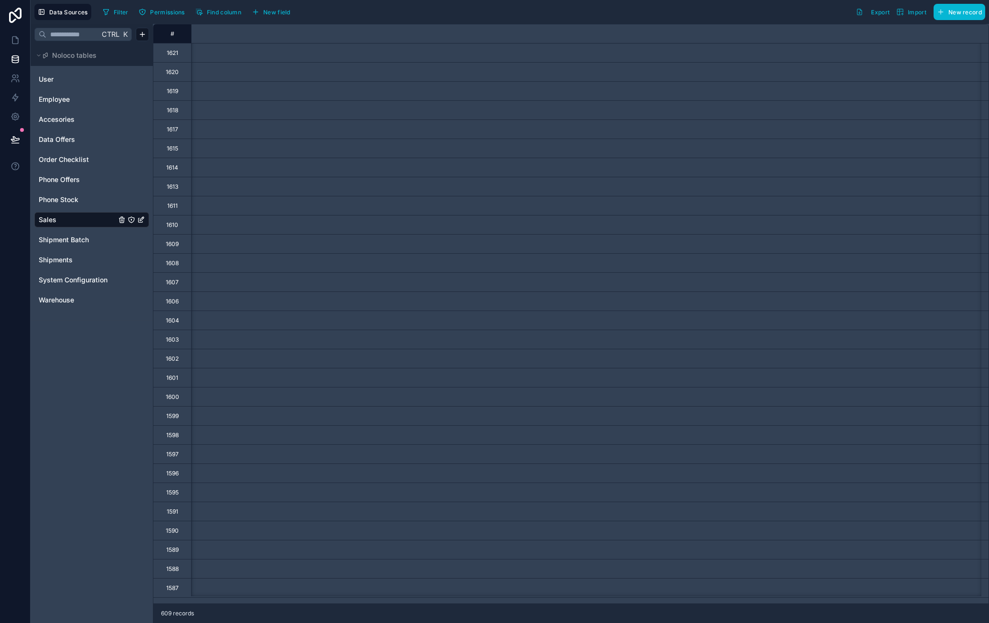
scroll to position [0, 1644]
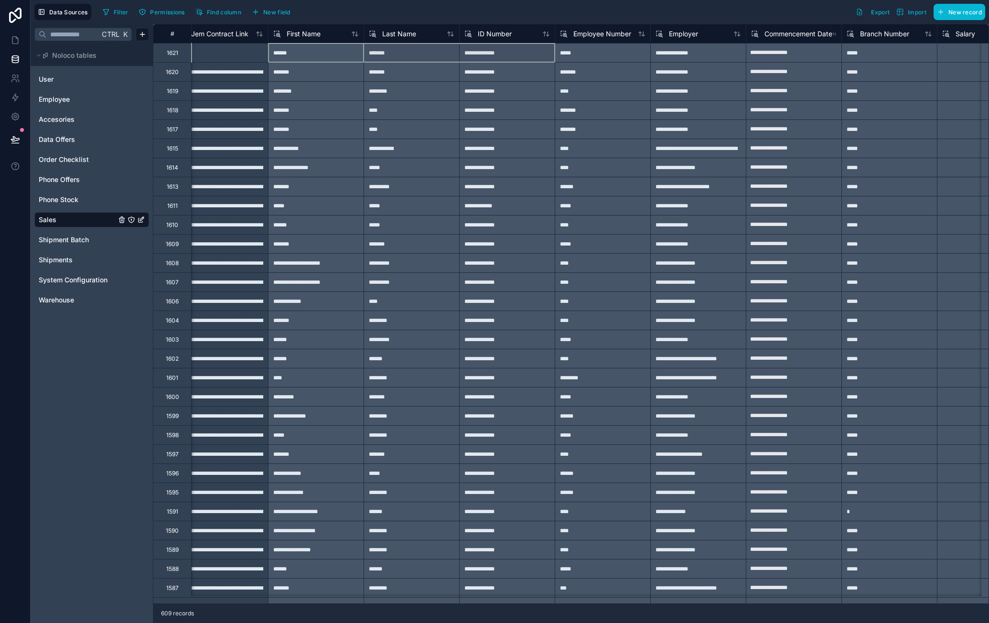
drag, startPoint x: 344, startPoint y: 59, endPoint x: 546, endPoint y: 52, distance: 202.3
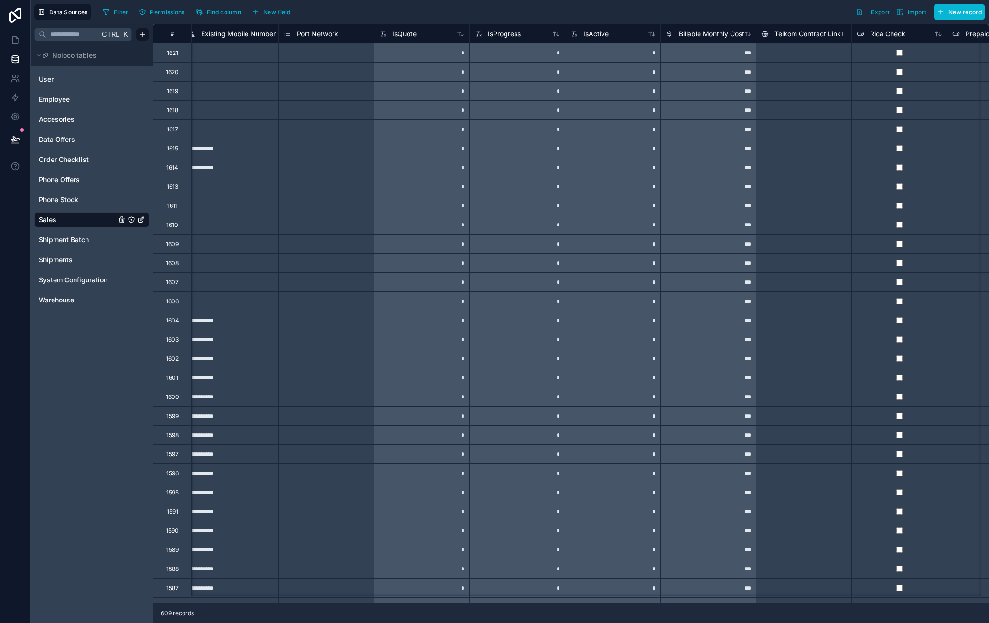
scroll to position [0, 3133]
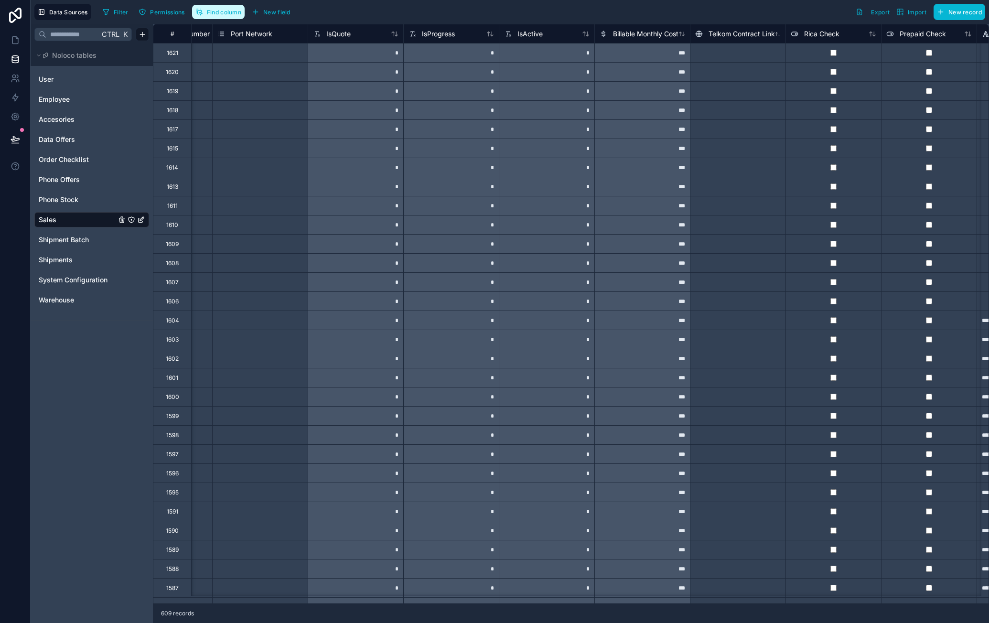
click at [219, 12] on span "Find column" at bounding box center [224, 12] width 34 height 7
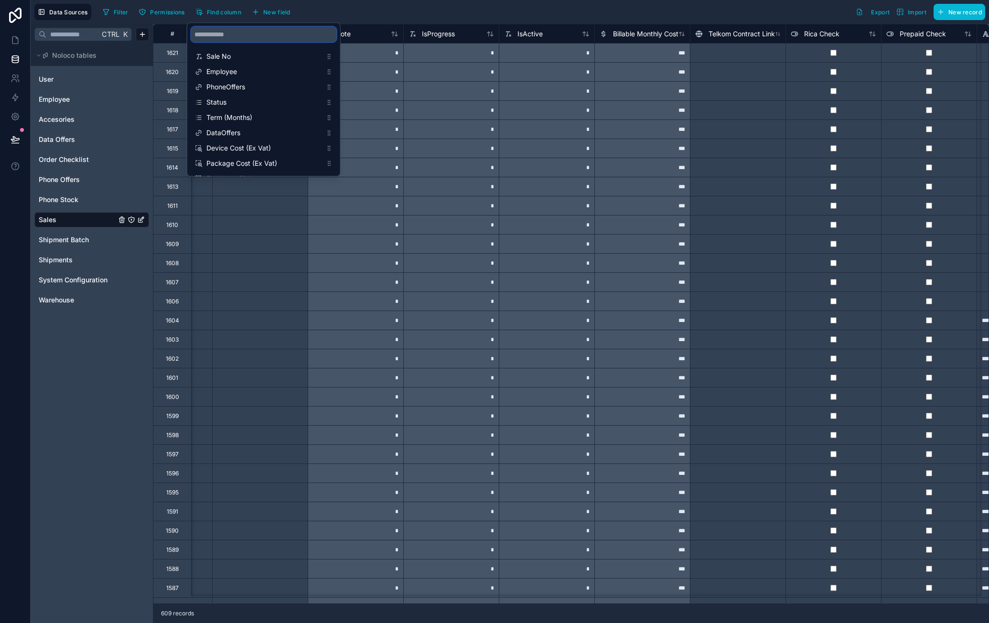
click at [246, 37] on input "scrollable content" at bounding box center [263, 34] width 145 height 15
type input "*****"
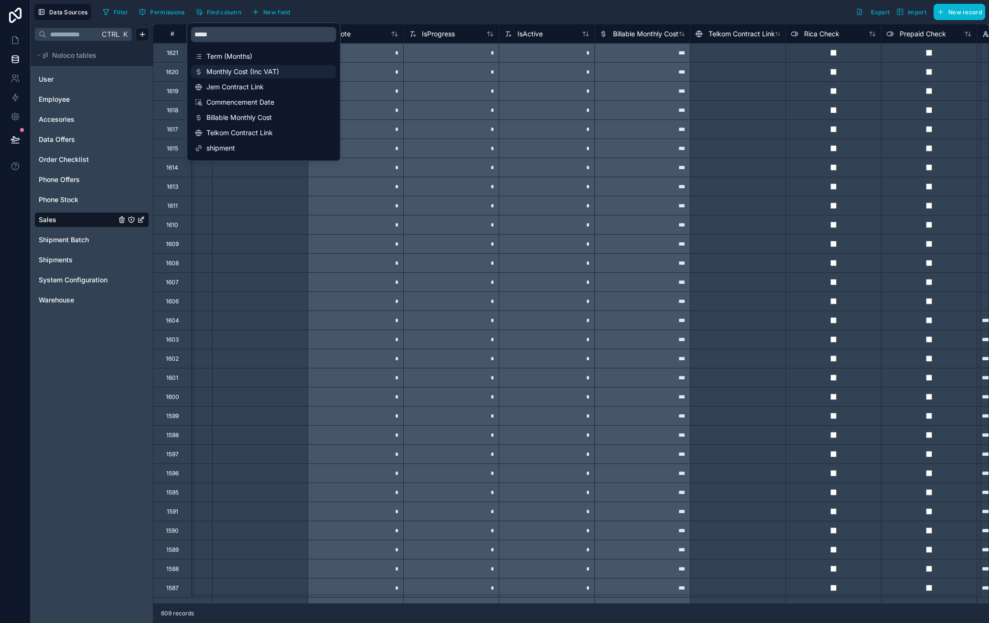
click at [278, 68] on span "Monthly Cost (Inc VAT)" at bounding box center [264, 72] width 116 height 10
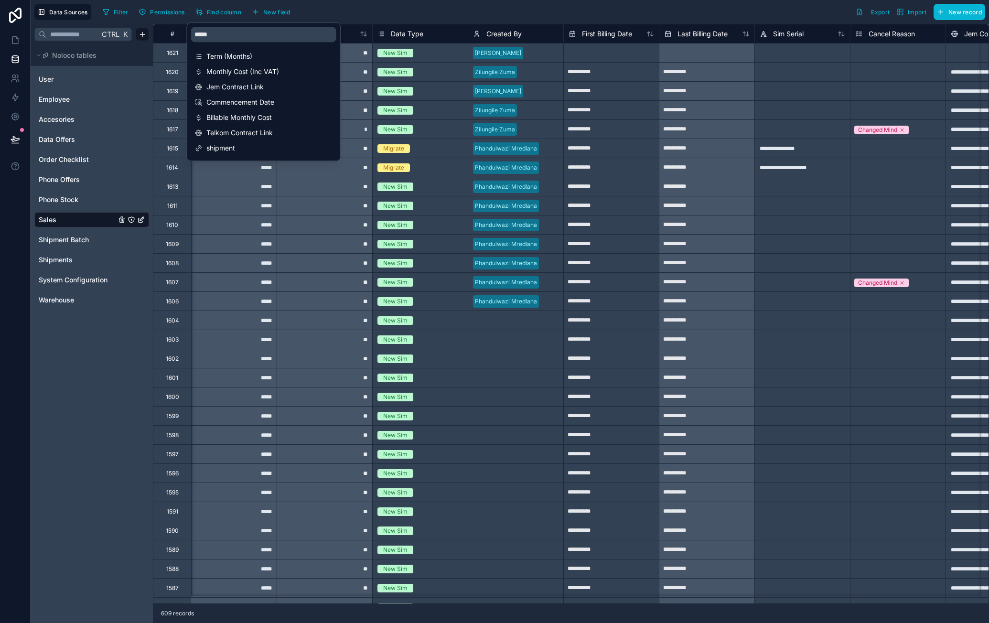
scroll to position [0, 860]
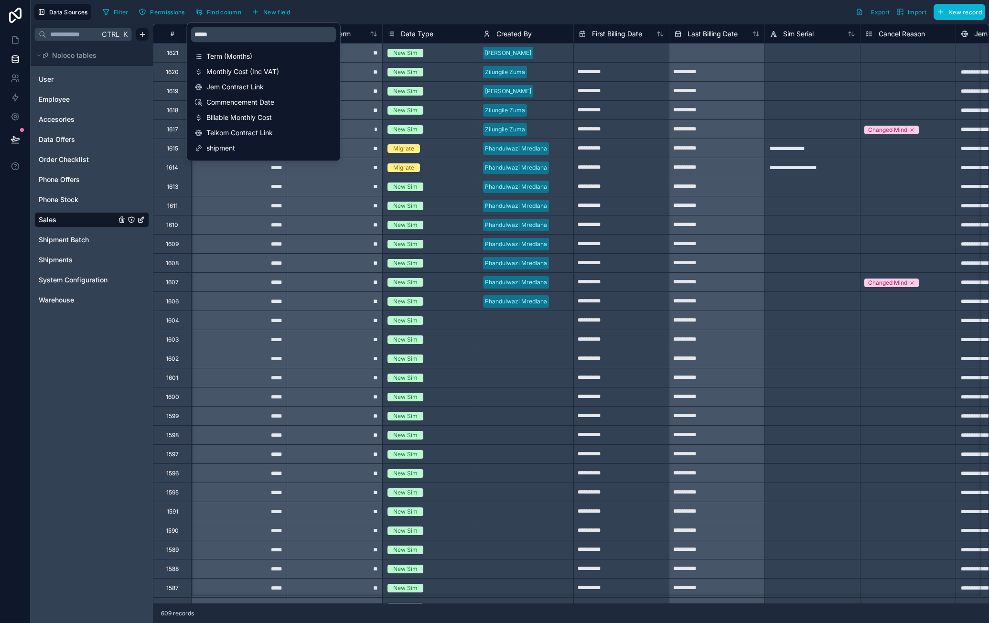
click at [381, 6] on div "Filter Permissions Find column New field Export Import New record" at bounding box center [542, 12] width 887 height 16
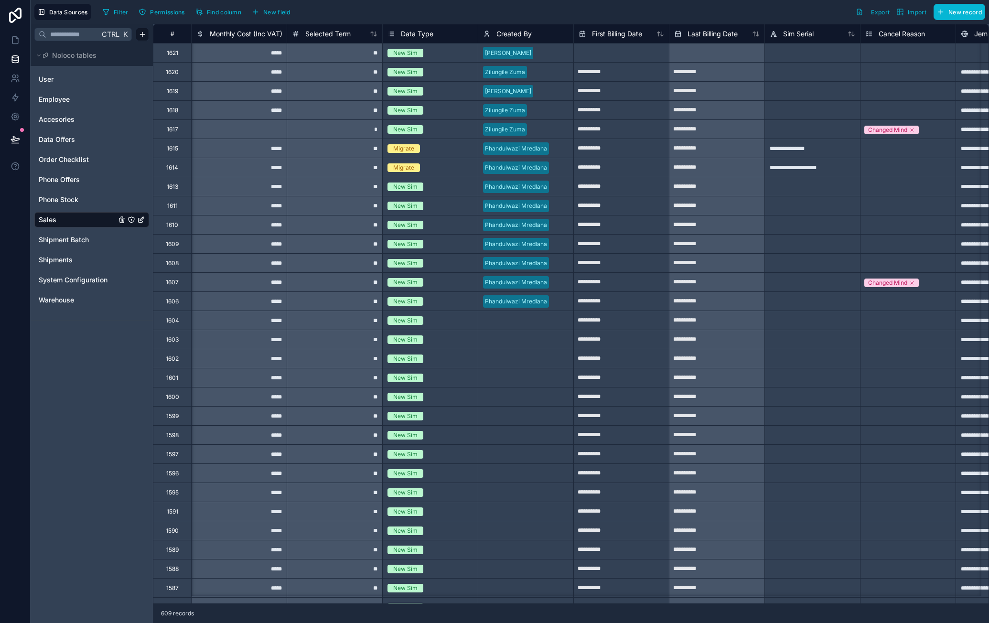
click at [251, 55] on div "*****" at bounding box center [239, 52] width 96 height 19
click at [259, 56] on div "*****" at bounding box center [239, 52] width 96 height 19
click at [247, 35] on span "Monthly Cost (Inc VAT)" at bounding box center [246, 34] width 73 height 10
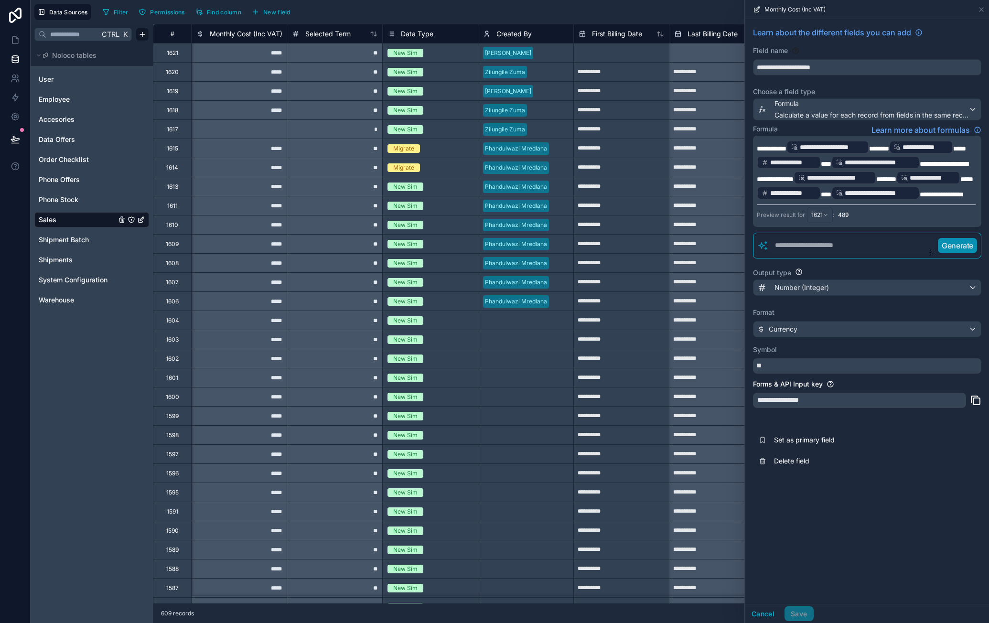
click at [963, 192] on span "**********" at bounding box center [942, 194] width 44 height 7
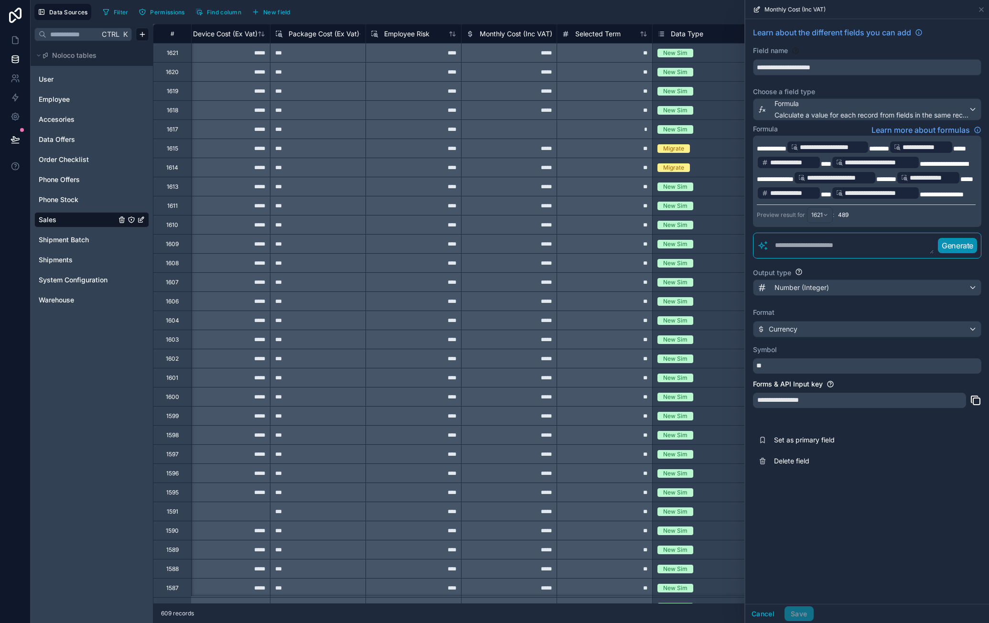
scroll to position [0, 588]
click at [250, 55] on div "*****" at bounding box center [225, 52] width 96 height 19
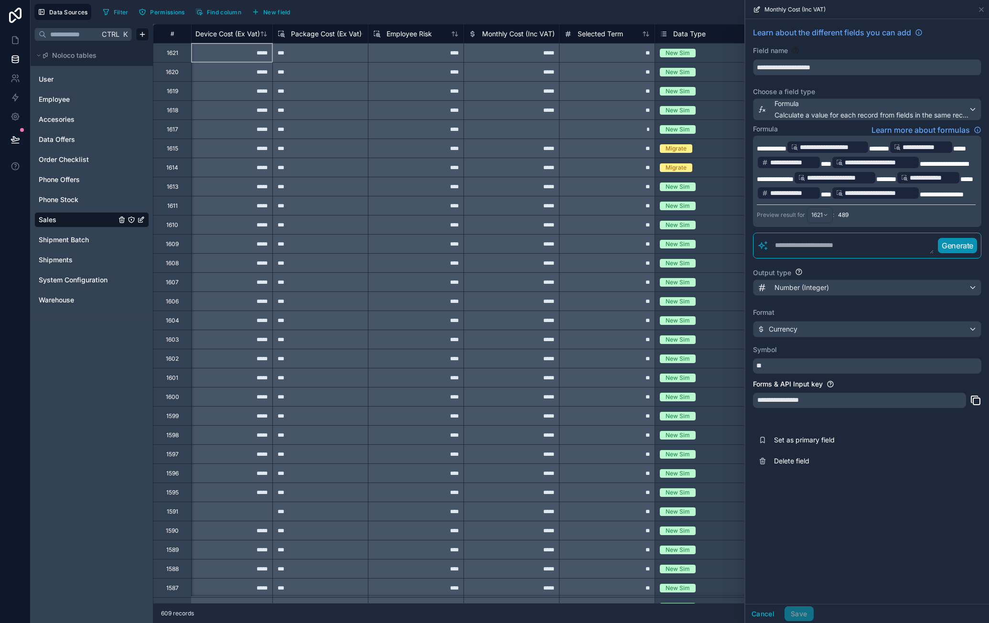
scroll to position [0, 573]
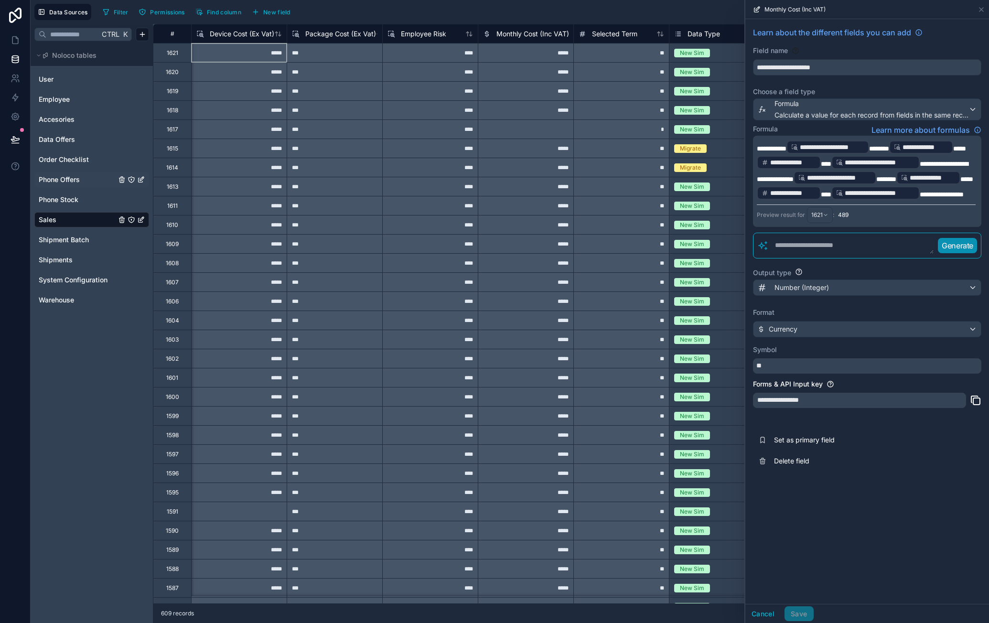
click at [79, 179] on span "Phone Offers" at bounding box center [59, 180] width 41 height 10
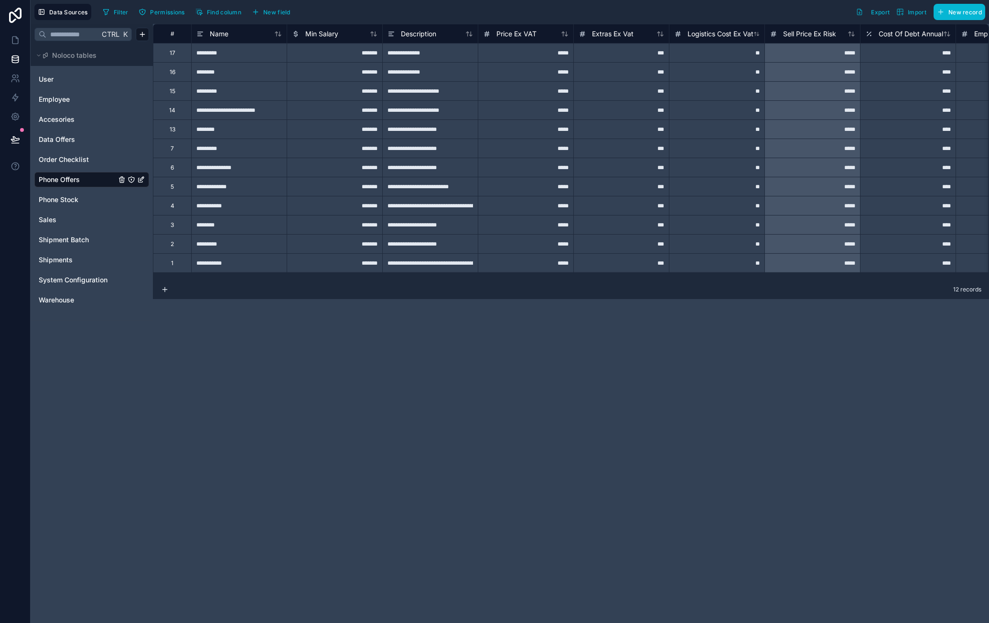
click at [497, 280] on div "12 records" at bounding box center [571, 289] width 836 height 19
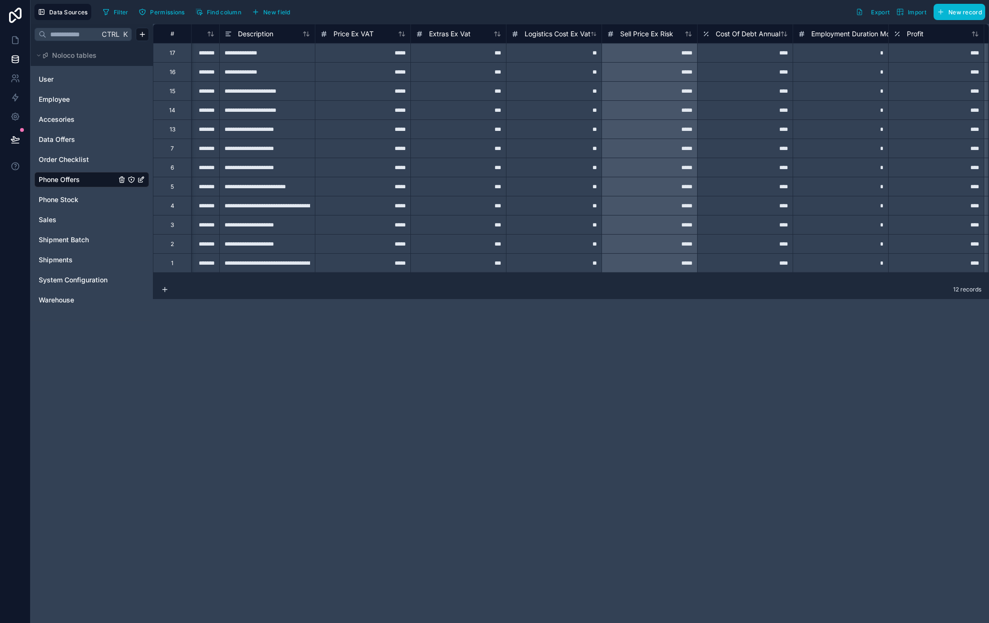
scroll to position [0, 163]
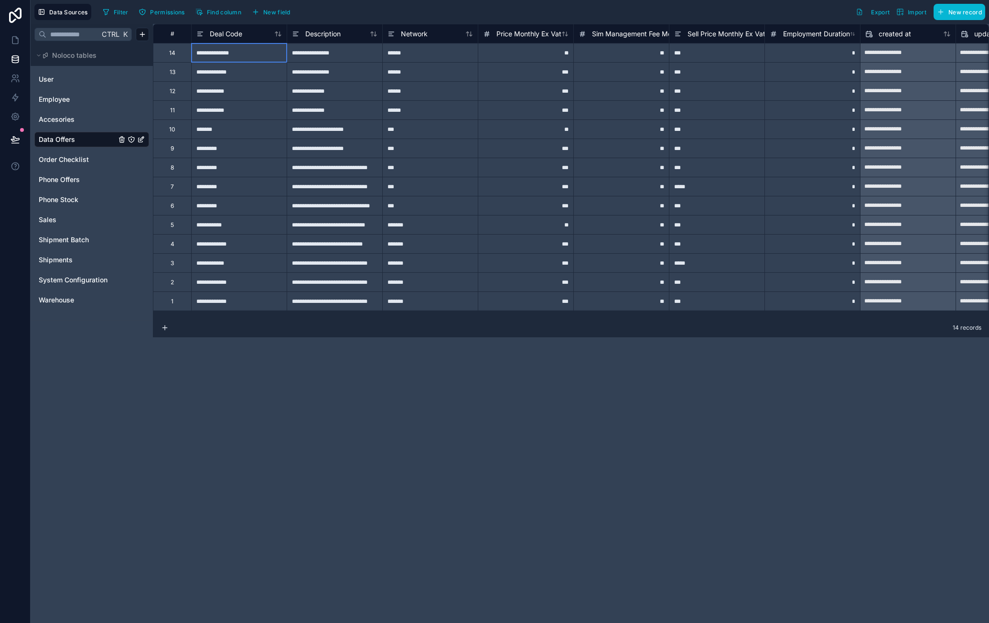
click at [224, 52] on div "**********" at bounding box center [239, 52] width 96 height 19
click at [697, 55] on div "***" at bounding box center [717, 52] width 96 height 19
click at [703, 53] on div "***" at bounding box center [717, 52] width 96 height 19
type input "******"
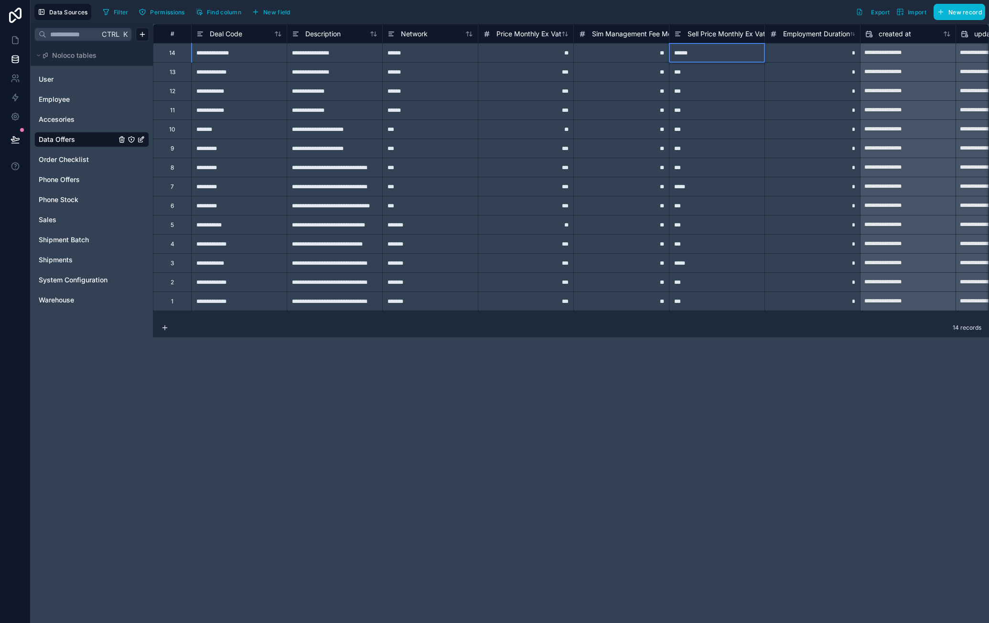
click at [697, 73] on div "***" at bounding box center [717, 71] width 96 height 19
click at [710, 35] on span "Sell Price Monthly Ex Vat" at bounding box center [727, 34] width 78 height 10
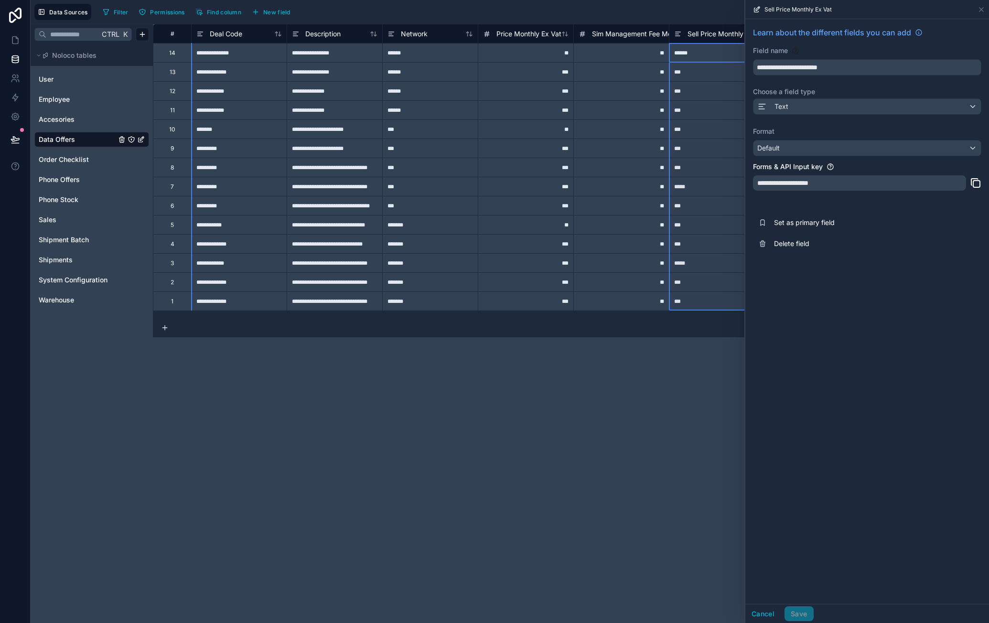
click at [703, 71] on div "***" at bounding box center [717, 71] width 96 height 19
click at [704, 75] on div "***" at bounding box center [717, 71] width 96 height 19
click at [706, 74] on input "***" at bounding box center [717, 72] width 95 height 19
click at [706, 15] on div "Filter Permissions Find column New field Export Import New record" at bounding box center [542, 12] width 887 height 16
click at [705, 73] on div "***" at bounding box center [717, 71] width 96 height 19
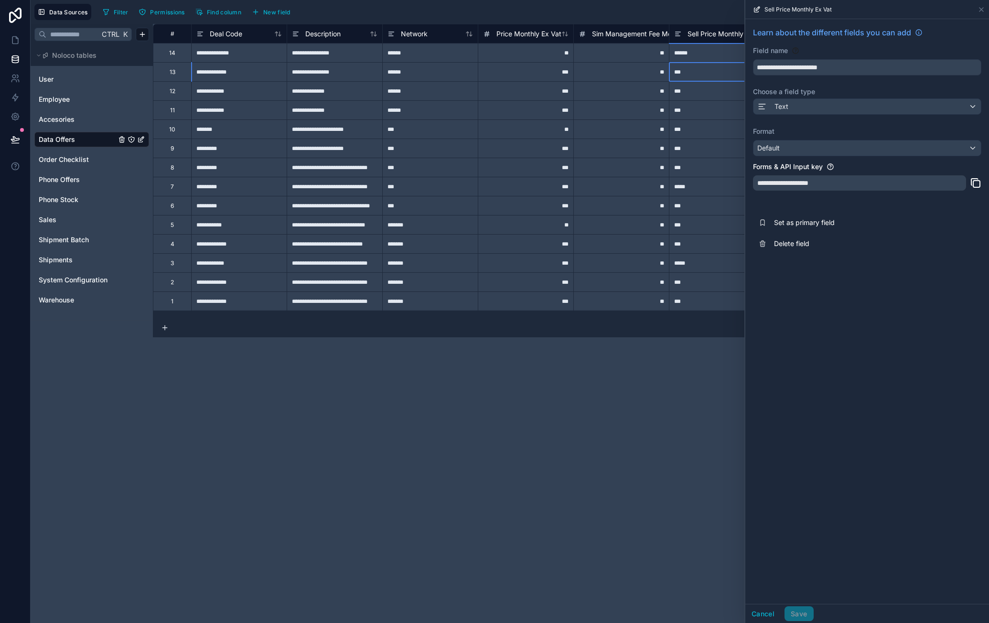
click at [710, 56] on div "******" at bounding box center [717, 52] width 96 height 19
click at [715, 35] on span "Sell Price Monthly Ex Vat" at bounding box center [727, 34] width 78 height 10
click at [720, 30] on span "Sell Price Monthly Ex Vat" at bounding box center [727, 34] width 78 height 10
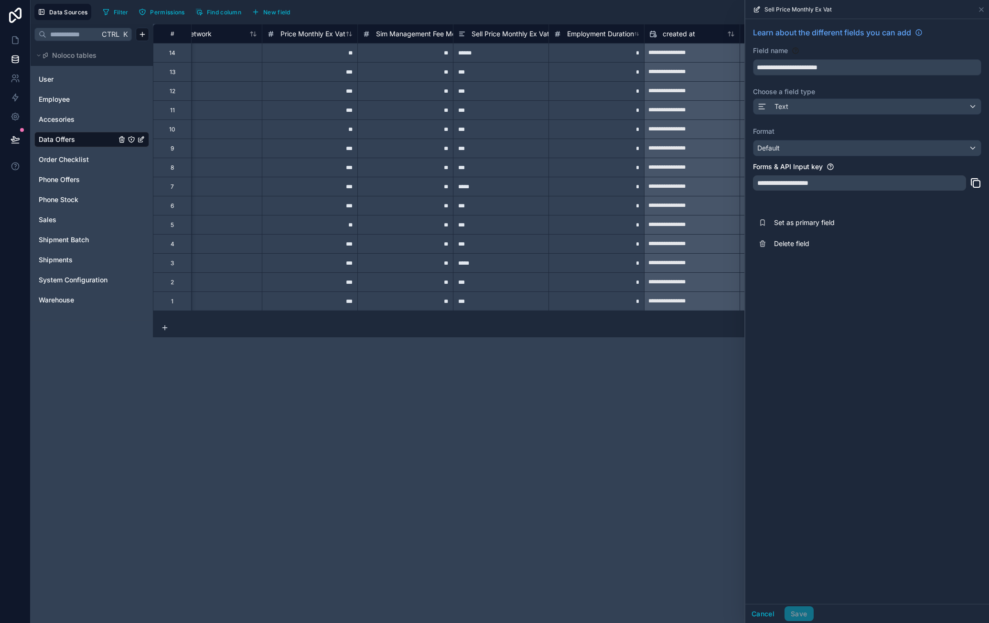
scroll to position [0, 216]
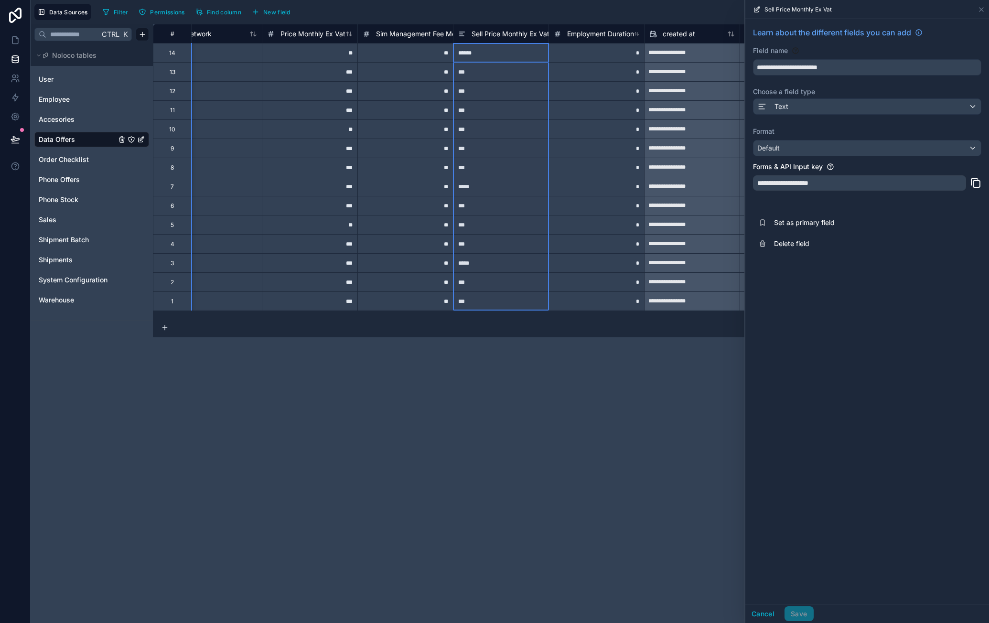
click at [531, 33] on span "Sell Price Monthly Ex Vat" at bounding box center [511, 34] width 78 height 10
click at [519, 26] on div "Sell Price Monthly Ex Vat" at bounding box center [501, 33] width 96 height 19
click at [519, 31] on span "Sell Price Monthly Ex Vat" at bounding box center [511, 34] width 78 height 10
click at [13, 62] on icon at bounding box center [16, 59] width 10 height 10
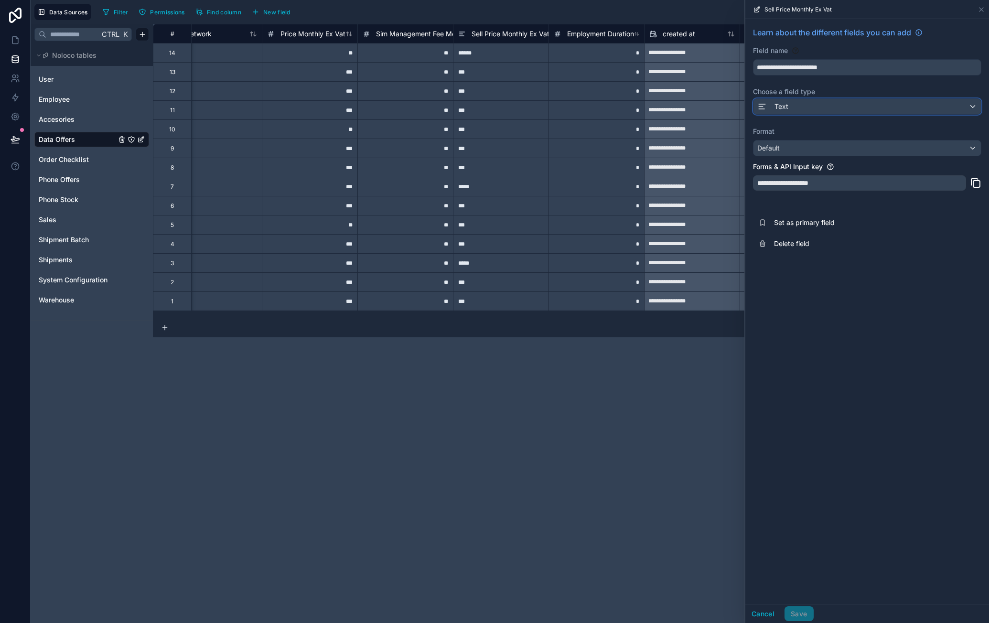
click at [833, 103] on div "Text" at bounding box center [867, 106] width 227 height 15
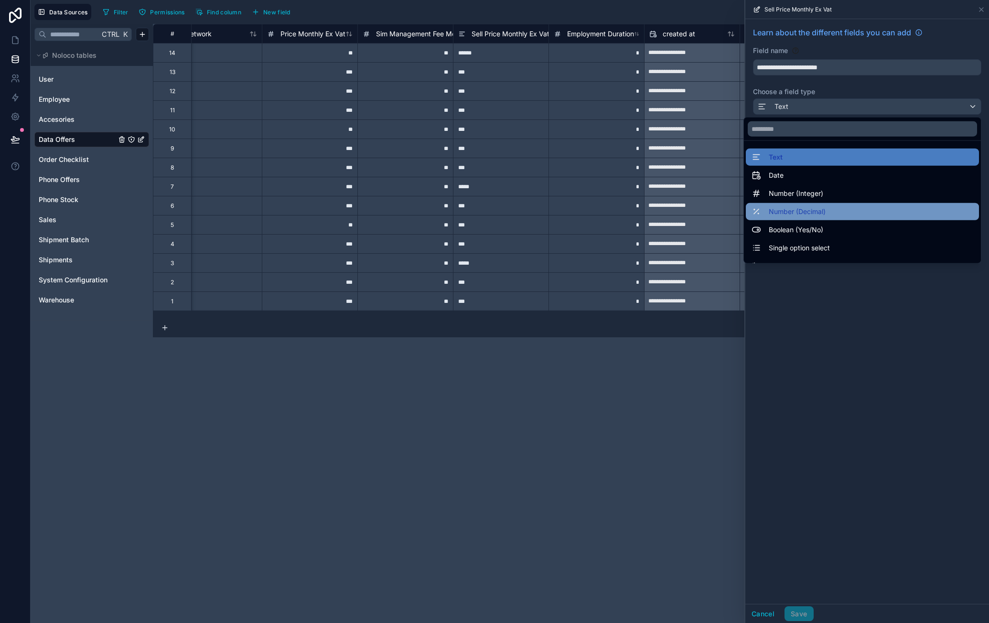
click at [835, 212] on div "Number (Decimal)" at bounding box center [863, 211] width 222 height 11
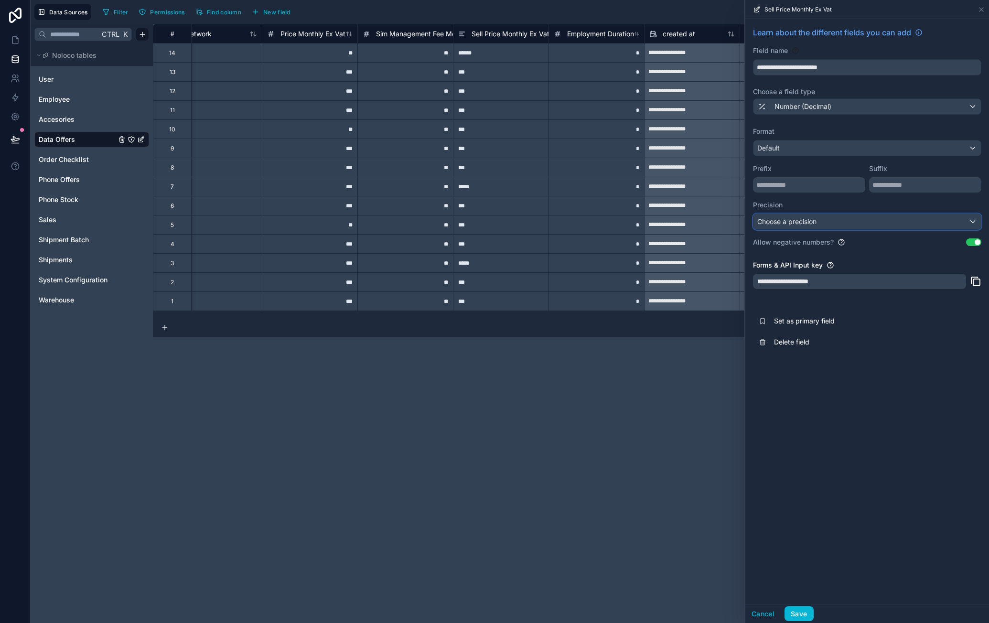
click at [812, 225] on span "Choose a precision" at bounding box center [786, 221] width 59 height 8
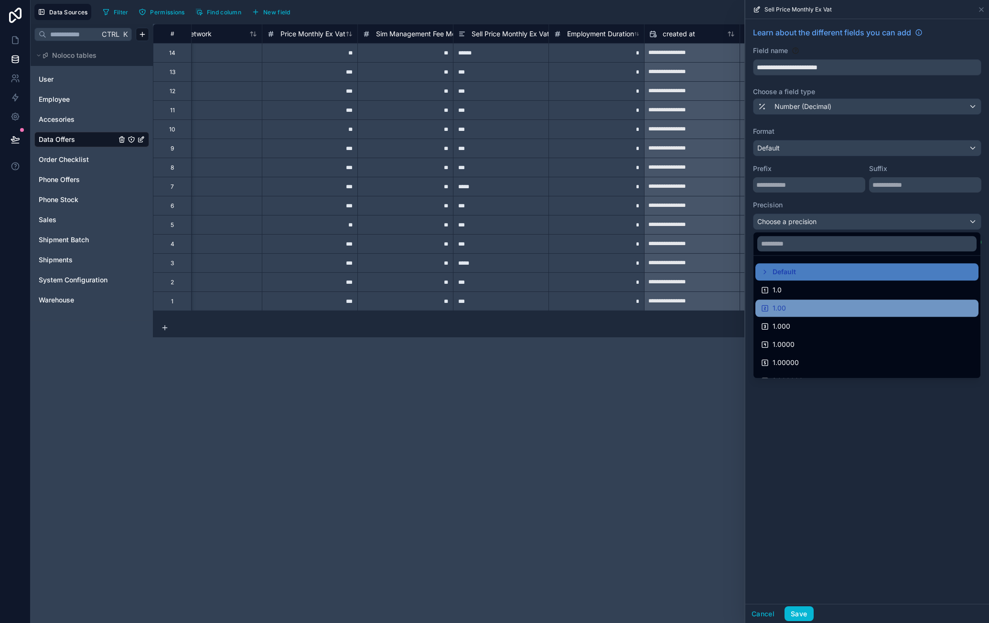
click at [806, 305] on div "1.00" at bounding box center [867, 308] width 212 height 11
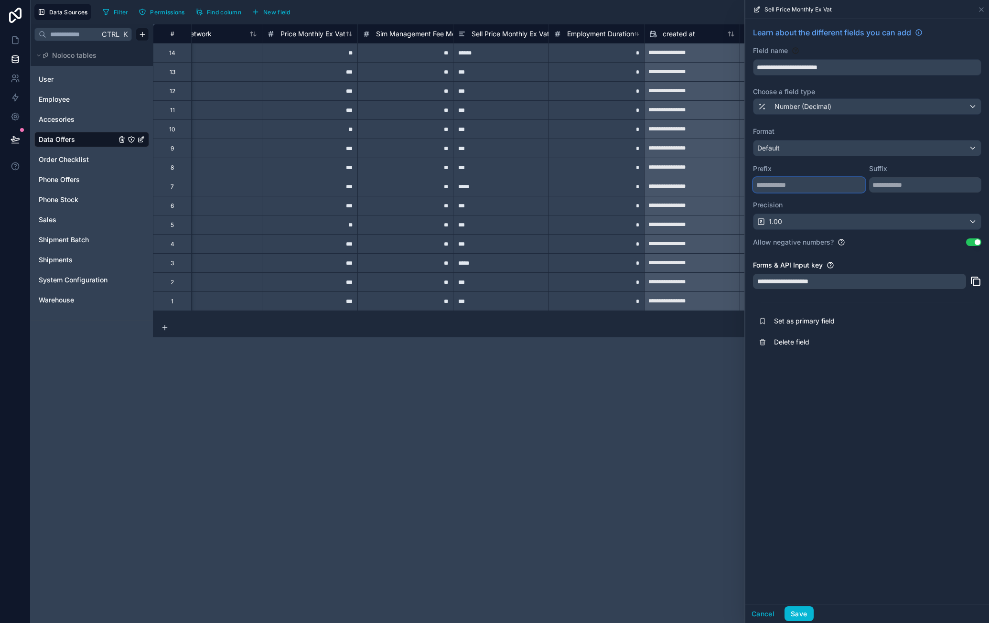
click at [816, 187] on input "text" at bounding box center [809, 184] width 112 height 15
type input "*"
click at [810, 613] on button "Save" at bounding box center [799, 613] width 29 height 15
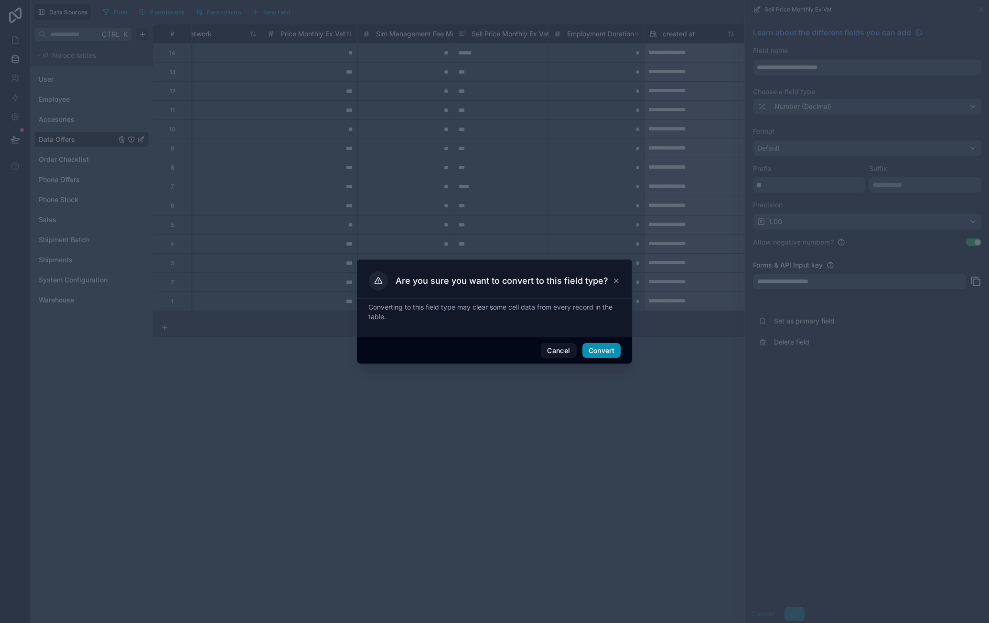
click at [601, 348] on button "Convert" at bounding box center [602, 350] width 38 height 15
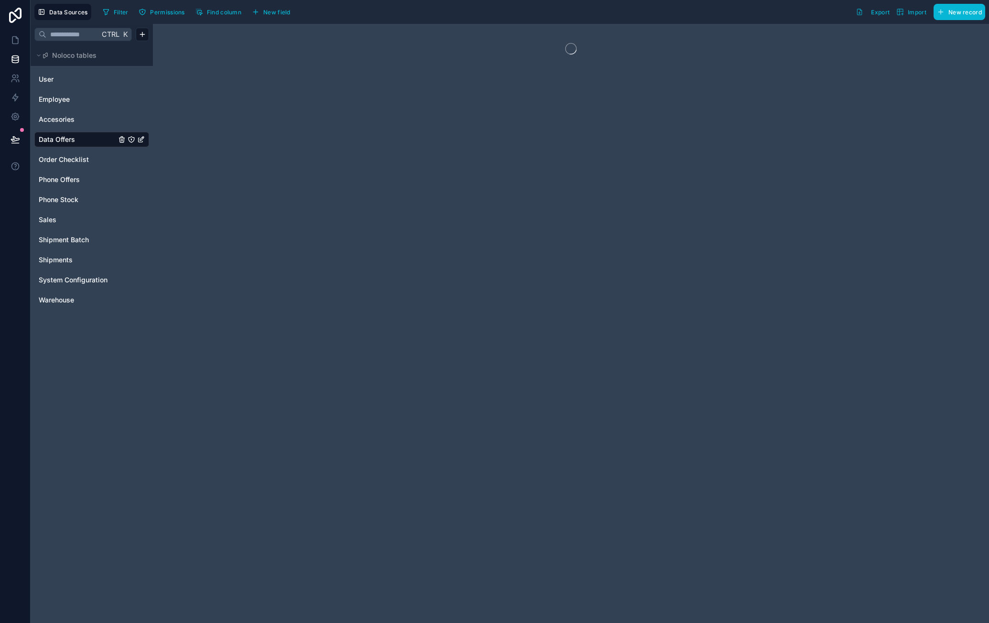
drag, startPoint x: 482, startPoint y: 313, endPoint x: 494, endPoint y: 313, distance: 11.9
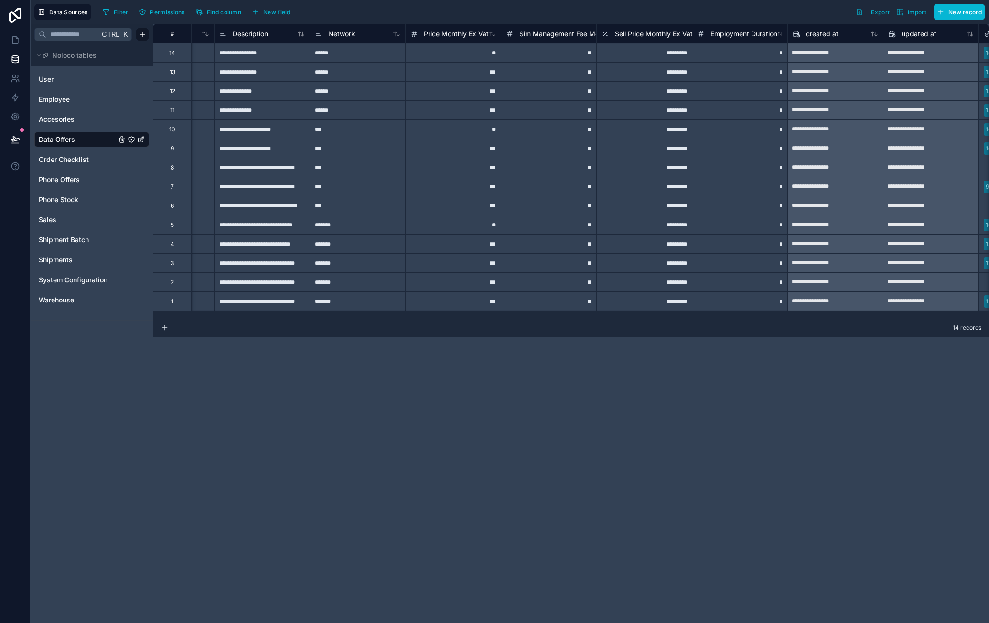
scroll to position [0, 73]
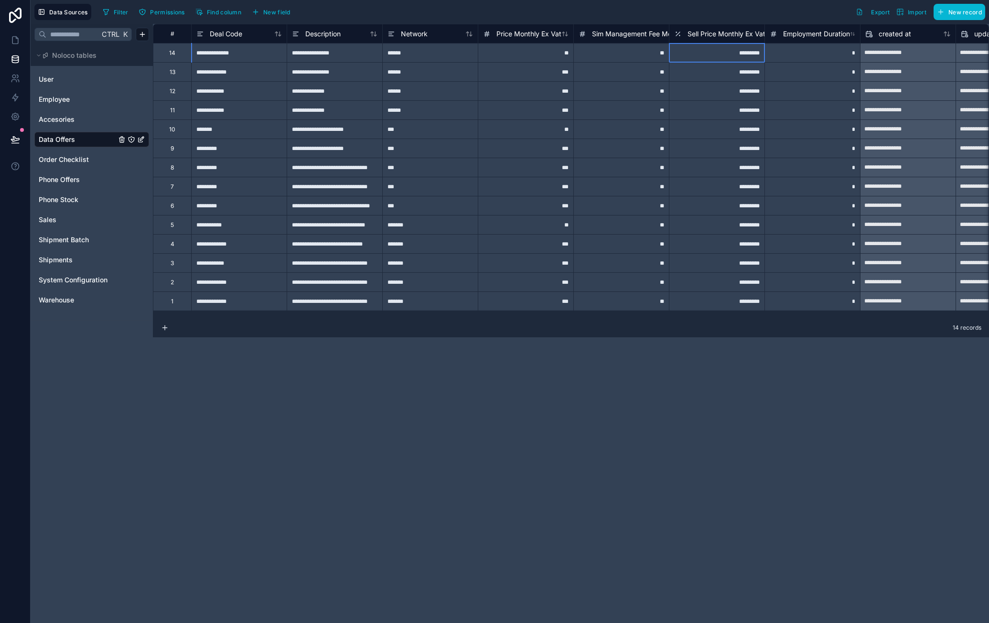
click at [721, 53] on div "*********" at bounding box center [717, 52] width 96 height 19
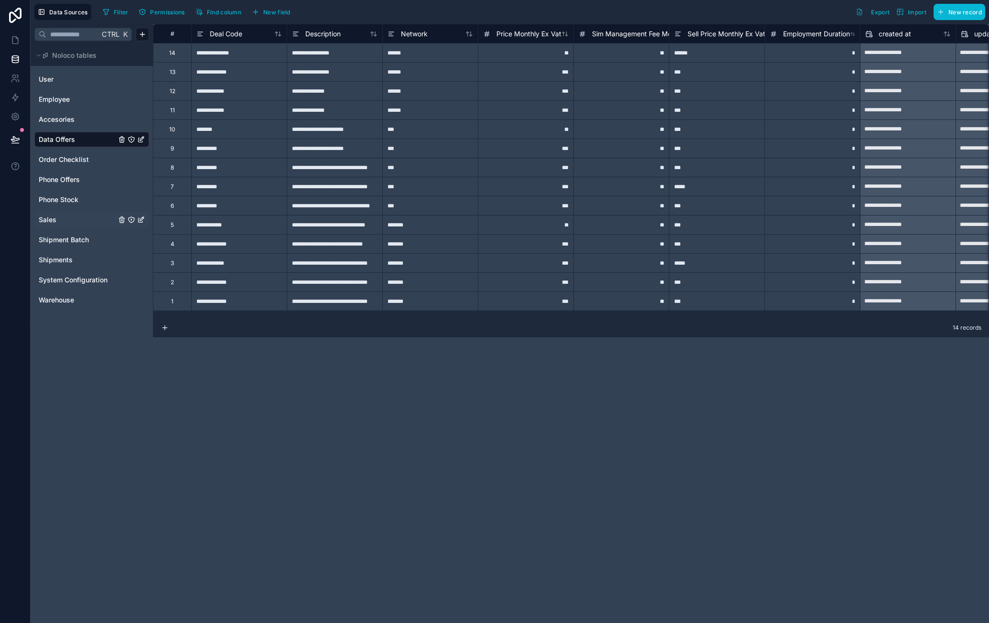
click at [62, 217] on link "Sales" at bounding box center [77, 220] width 77 height 10
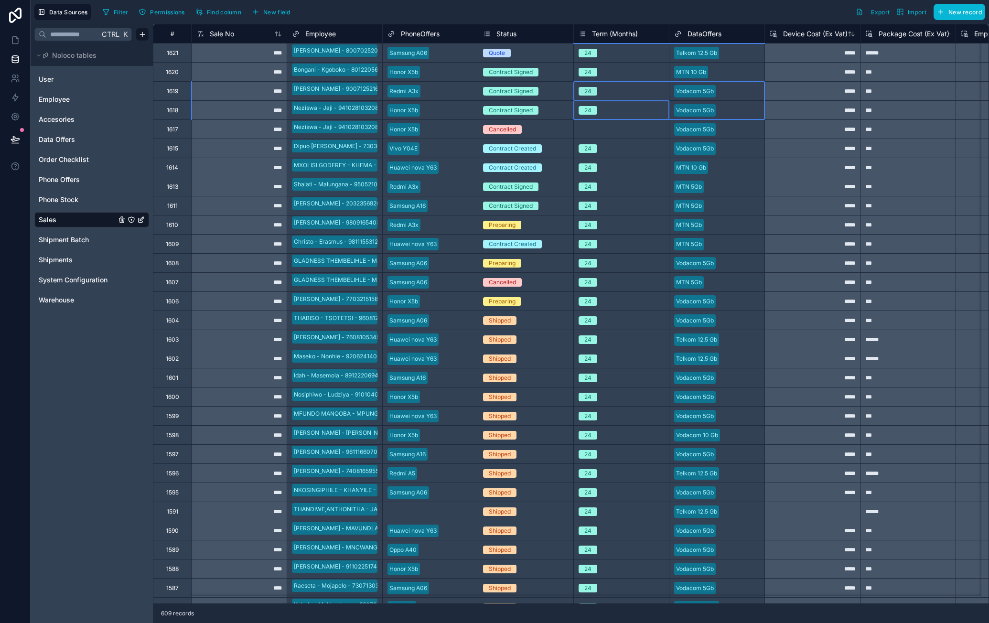
drag, startPoint x: 652, startPoint y: 101, endPoint x: 729, endPoint y: 93, distance: 77.8
click at [909, 54] on div "******" at bounding box center [908, 52] width 96 height 19
click at [806, 54] on div "*****" at bounding box center [813, 52] width 96 height 19
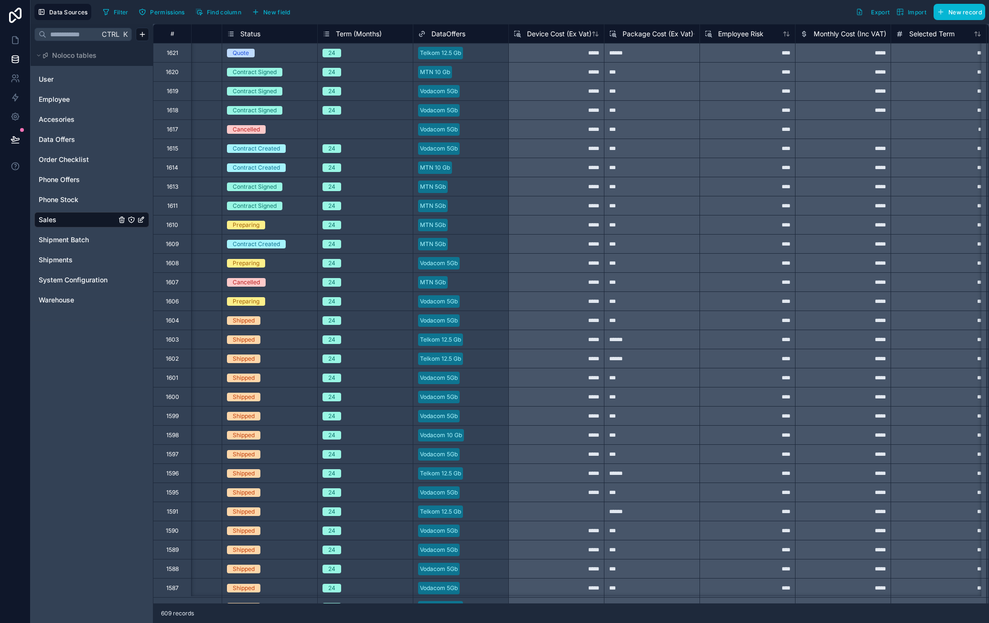
scroll to position [0, 257]
click at [835, 49] on div "*****" at bounding box center [843, 52] width 96 height 19
click at [556, 53] on div "*****" at bounding box center [556, 52] width 96 height 19
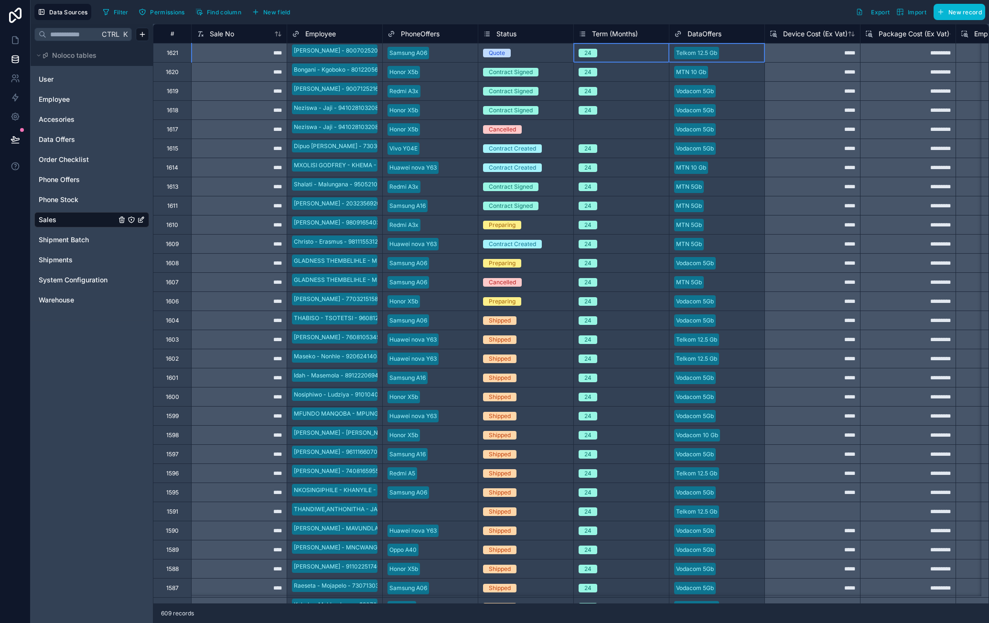
drag, startPoint x: 635, startPoint y: 61, endPoint x: 717, endPoint y: 58, distance: 82.2
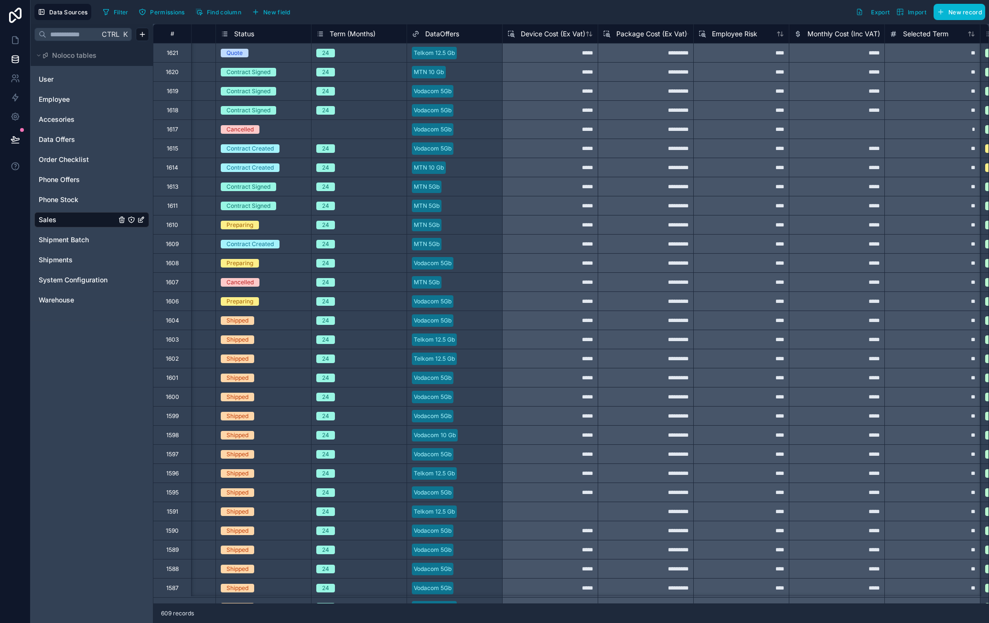
scroll to position [0, 270]
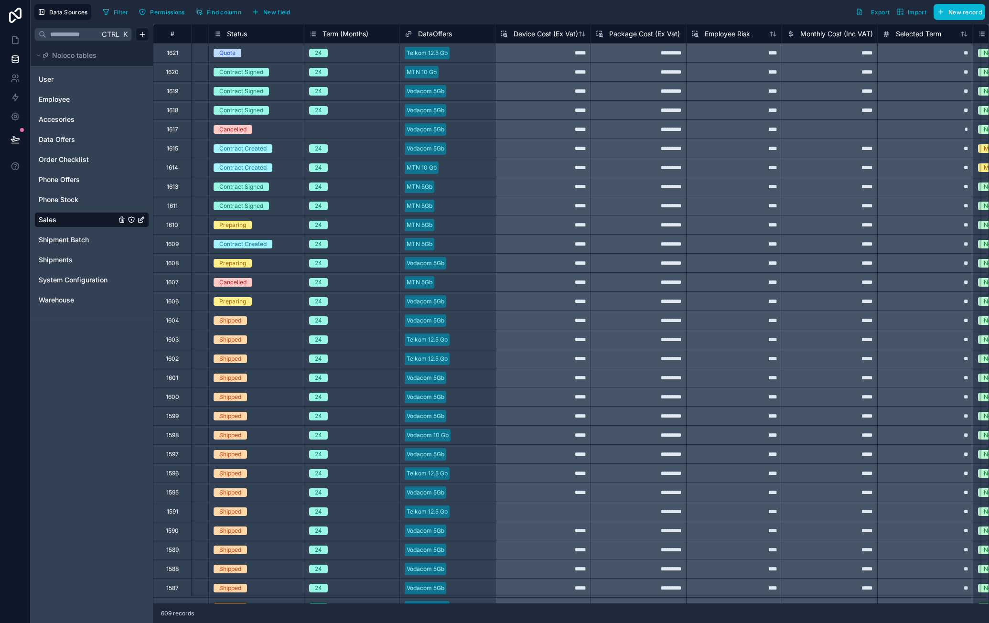
click at [861, 54] on div "*****" at bounding box center [830, 52] width 96 height 19
click at [571, 60] on div "*****" at bounding box center [543, 52] width 96 height 19
drag, startPoint x: 545, startPoint y: 34, endPoint x: 604, endPoint y: 50, distance: 61.0
click at [545, 34] on span "Device Cost (Ex Vat)" at bounding box center [546, 34] width 65 height 10
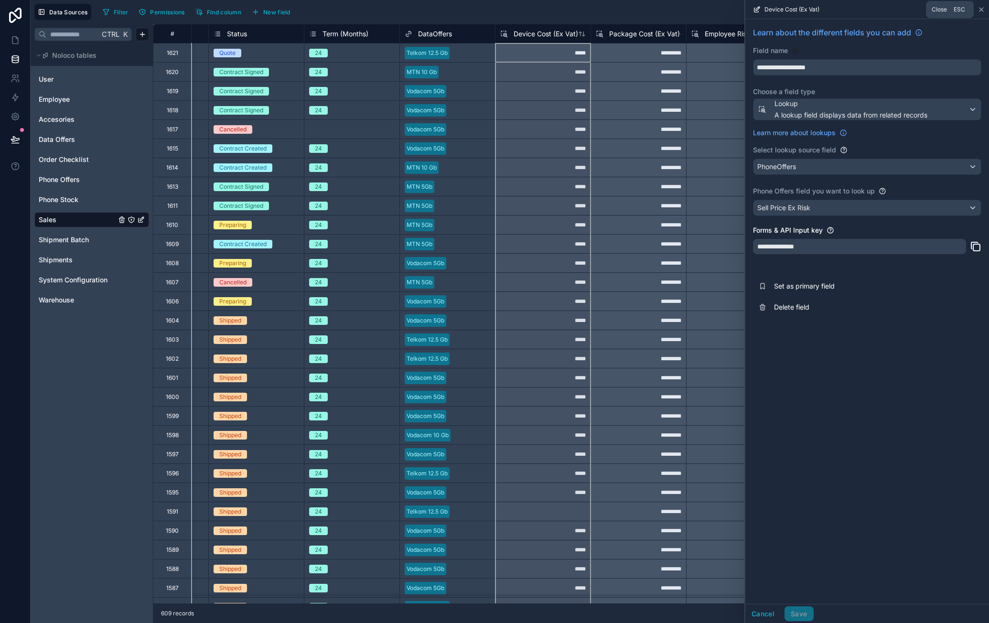
click at [983, 9] on icon at bounding box center [982, 10] width 8 height 8
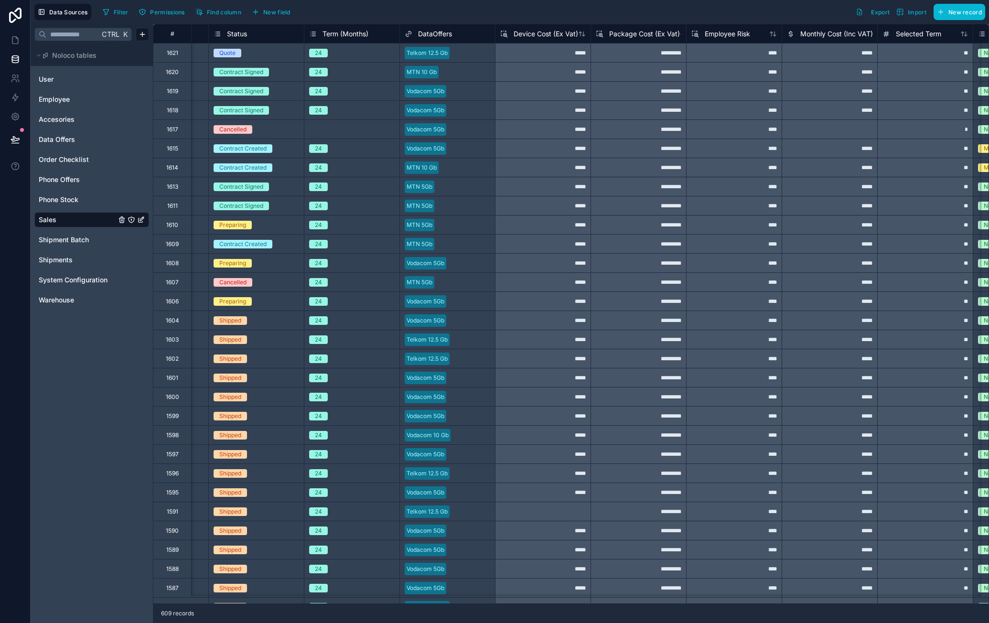
click at [841, 33] on span "Monthly Cost (Inc VAT)" at bounding box center [836, 34] width 73 height 10
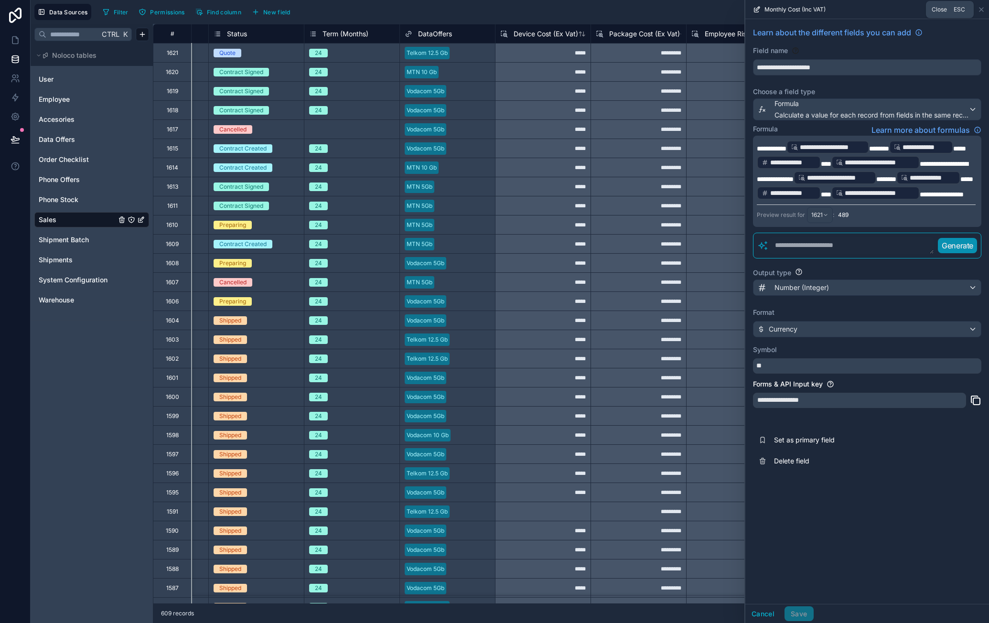
click at [984, 12] on icon at bounding box center [982, 10] width 8 height 8
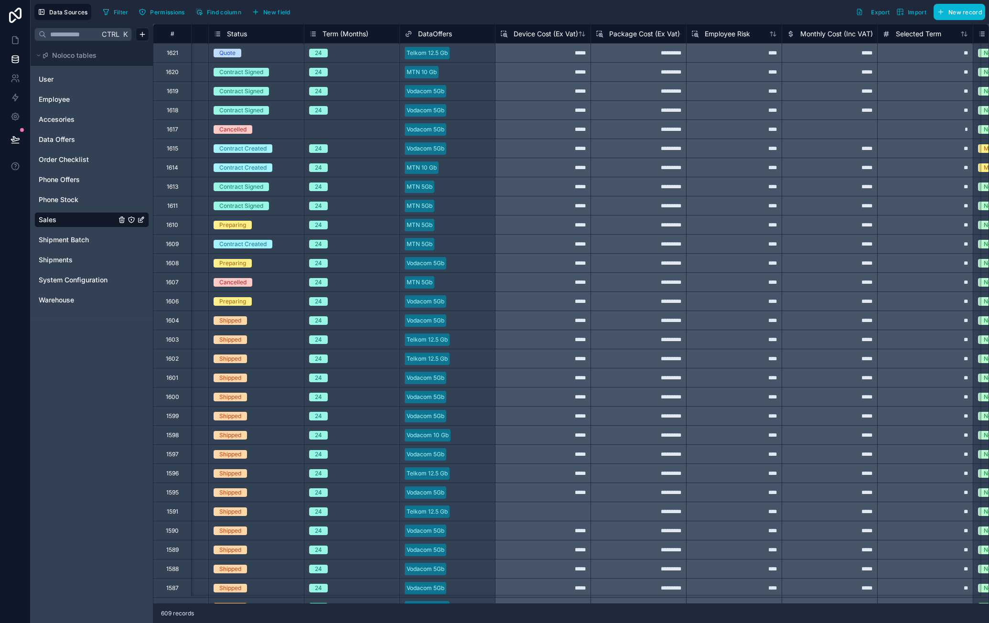
click at [761, 53] on div "****" at bounding box center [734, 52] width 96 height 19
click at [829, 59] on div "*****" at bounding box center [830, 52] width 96 height 19
click at [645, 51] on div "*********" at bounding box center [639, 52] width 96 height 19
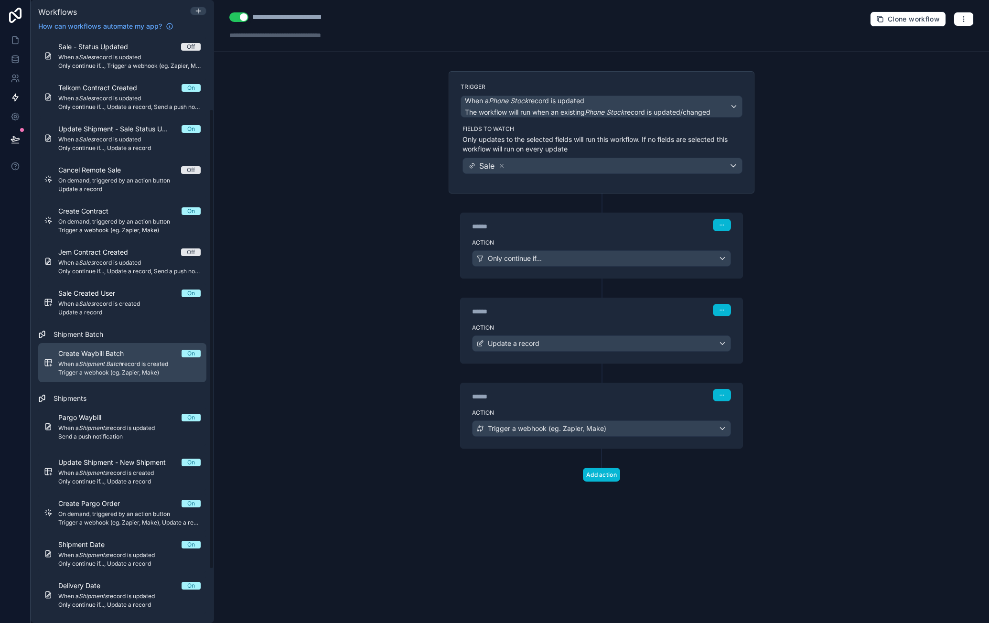
scroll to position [161, 0]
click at [119, 357] on div "Create Waybill Batch On When a Shipment Batch record is created Trigger a webho…" at bounding box center [129, 360] width 142 height 28
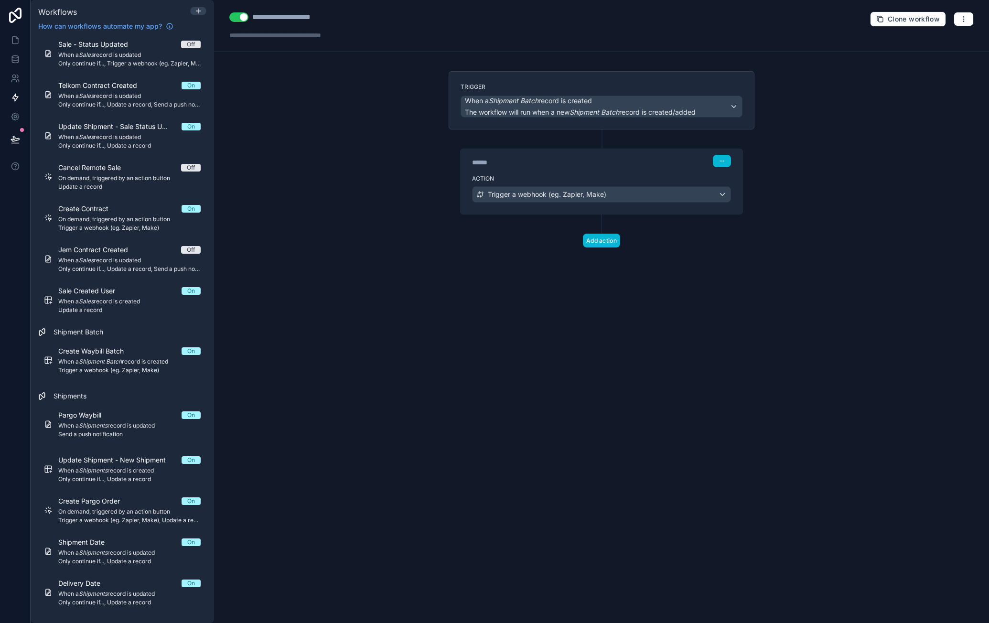
click at [636, 169] on div "****** Step 1" at bounding box center [602, 160] width 282 height 22
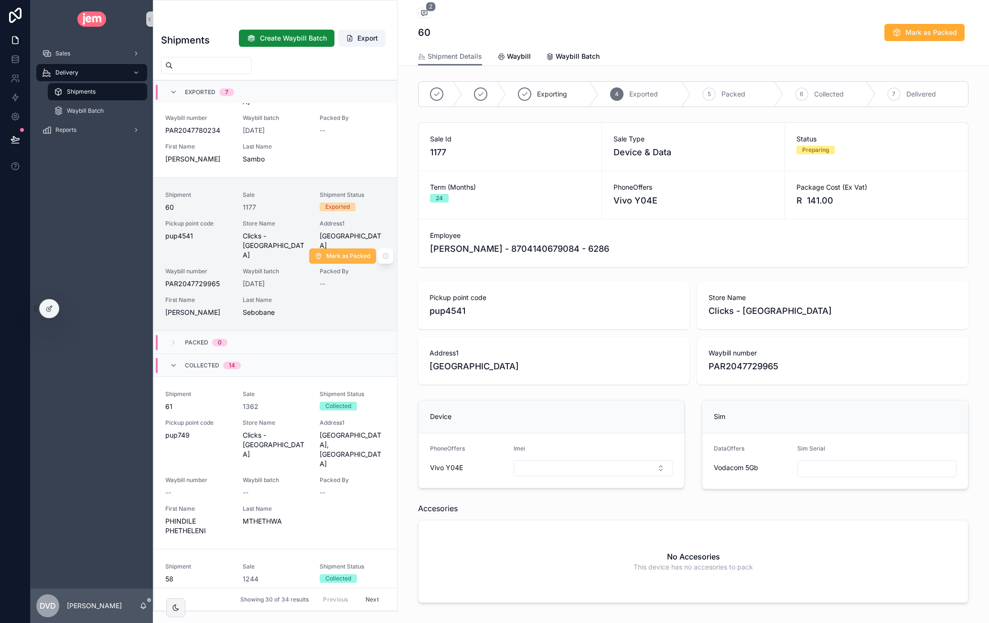
scroll to position [1165, 0]
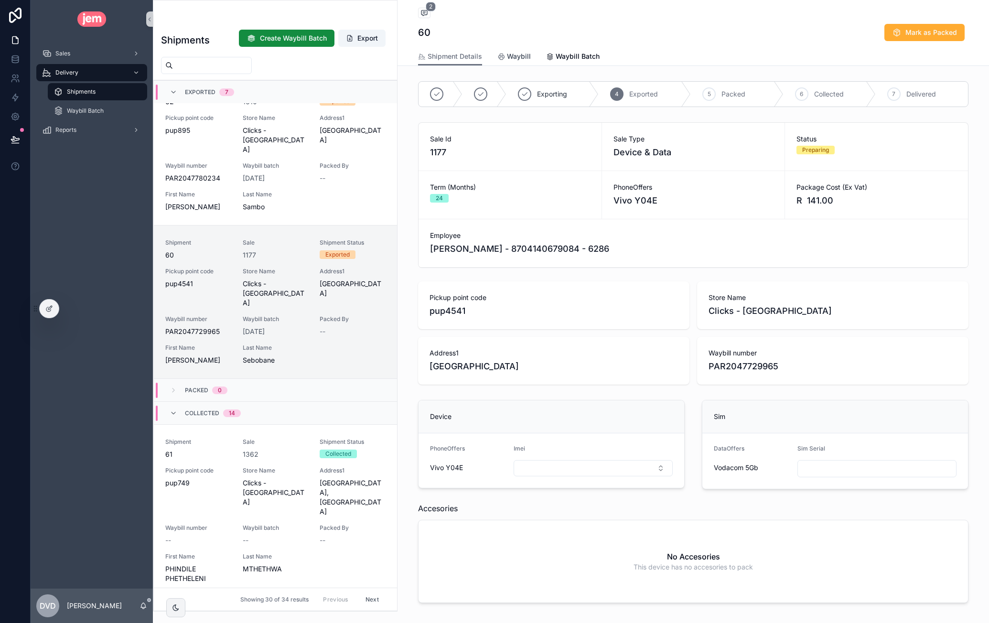
click at [512, 62] on link "Waybill" at bounding box center [513, 57] width 33 height 19
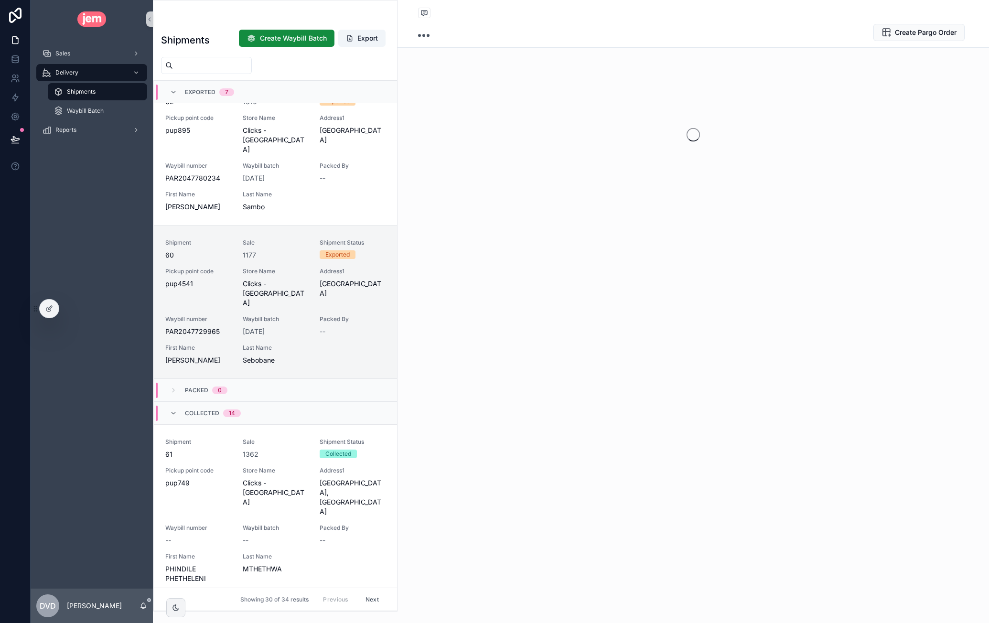
scroll to position [1184, 0]
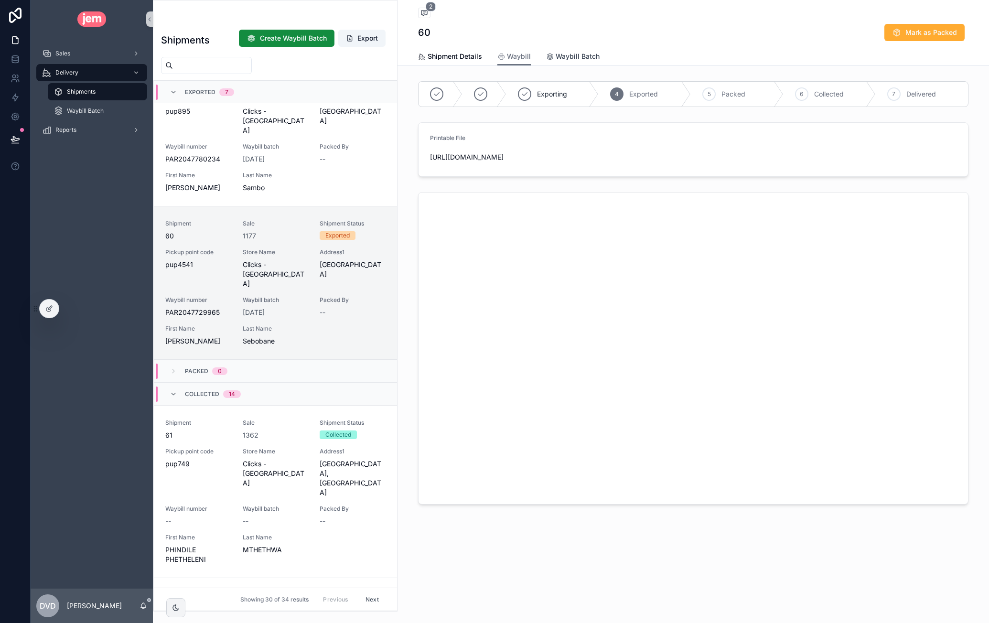
click at [579, 58] on span "Waybill Batch" at bounding box center [578, 57] width 44 height 10
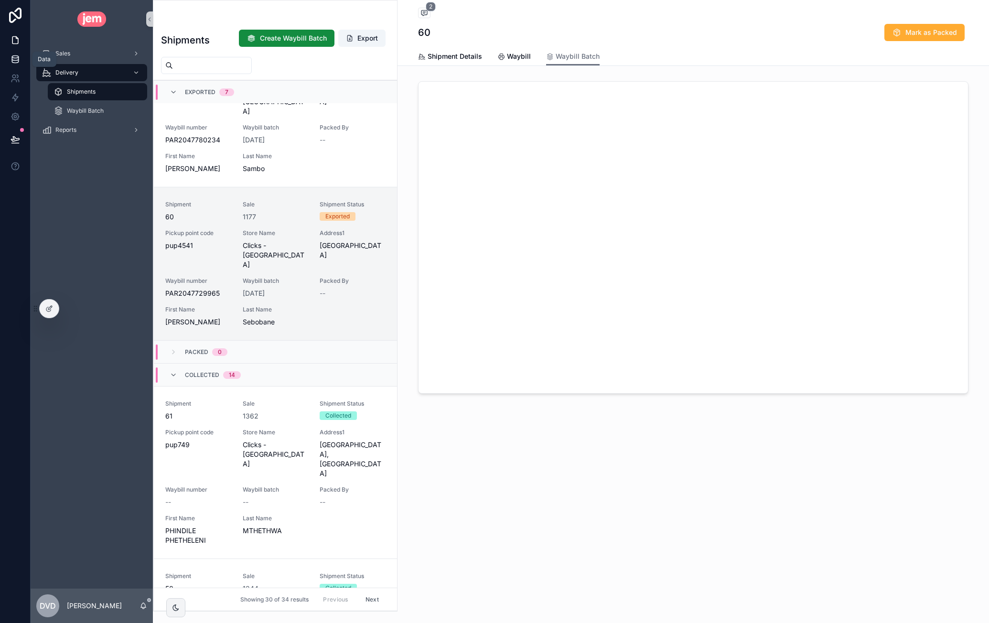
click at [11, 64] on link at bounding box center [15, 59] width 30 height 19
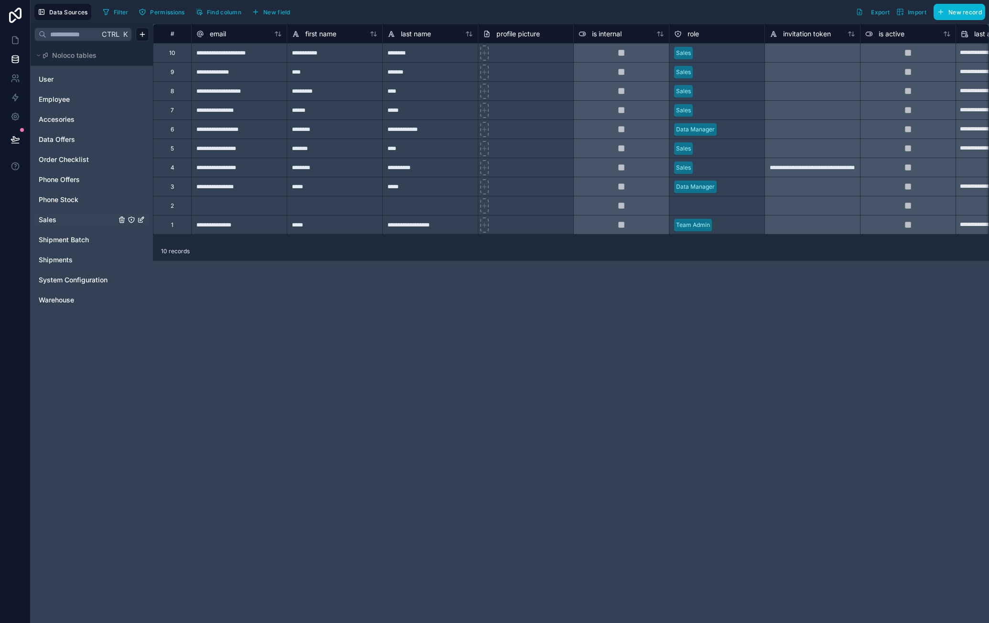
click at [42, 217] on span "Sales" at bounding box center [48, 220] width 18 height 10
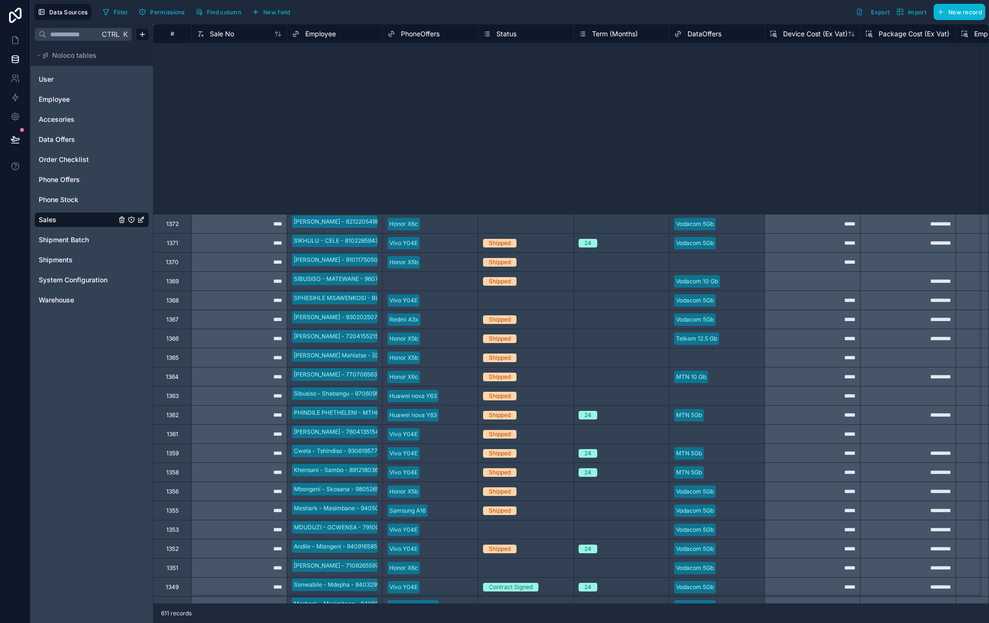
scroll to position [4512, 0]
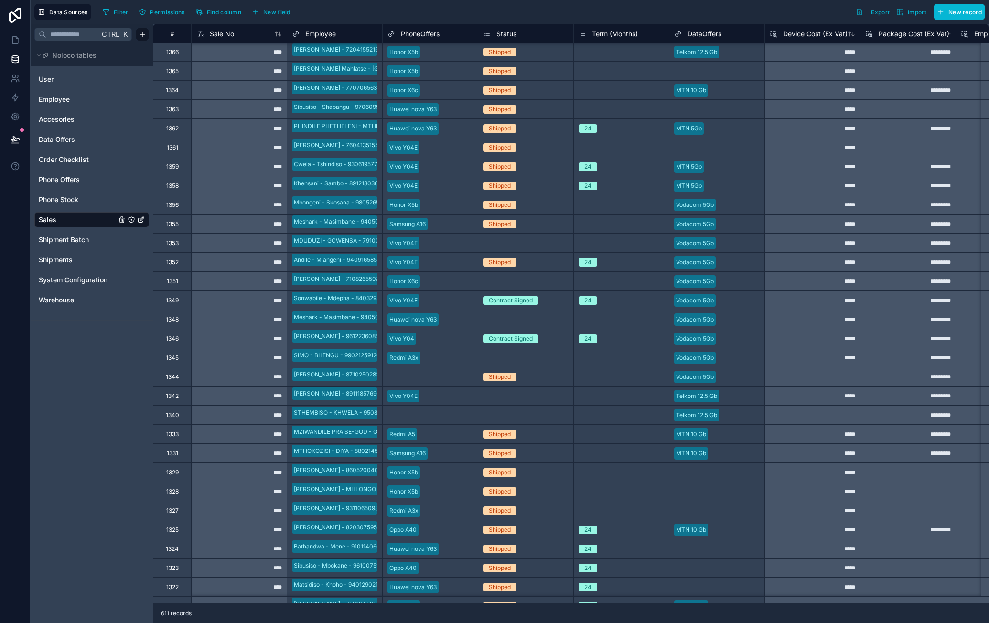
click at [180, 282] on div "1351" at bounding box center [172, 280] width 38 height 19
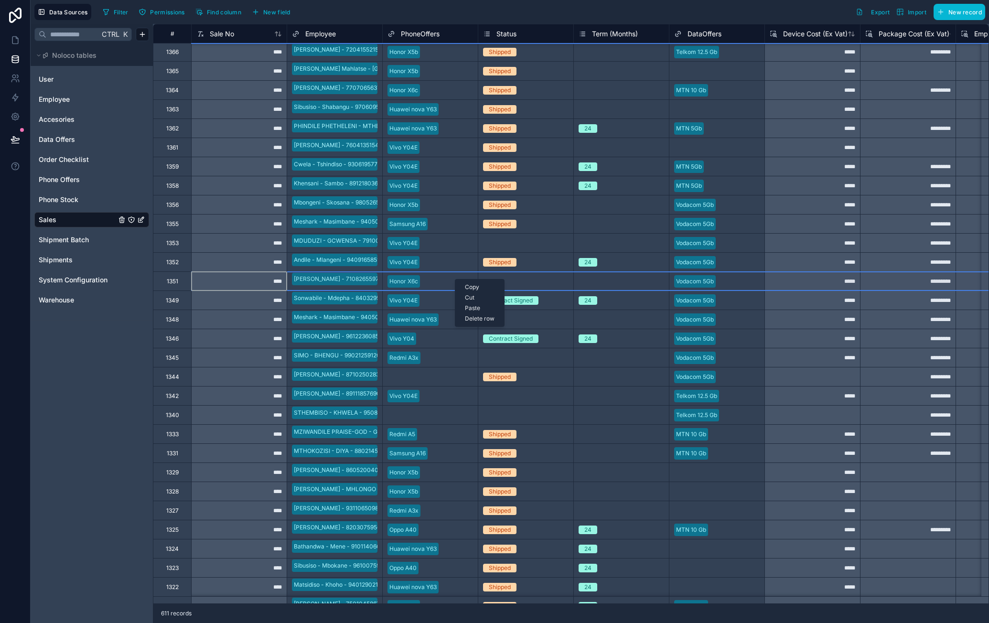
click at [473, 318] on div "Delete row" at bounding box center [479, 319] width 49 height 11
